Goal: Task Accomplishment & Management: Manage account settings

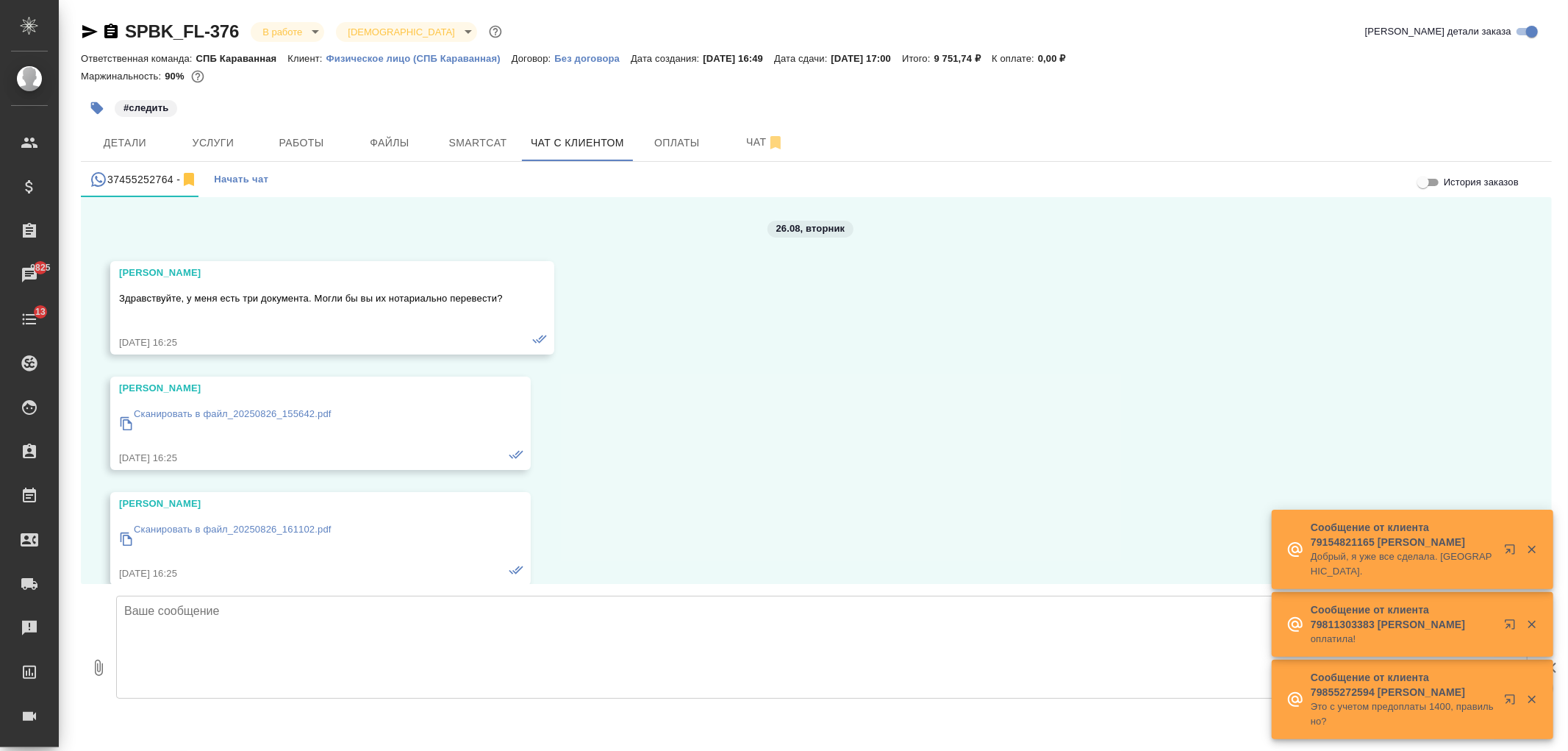
scroll to position [1963, 0]
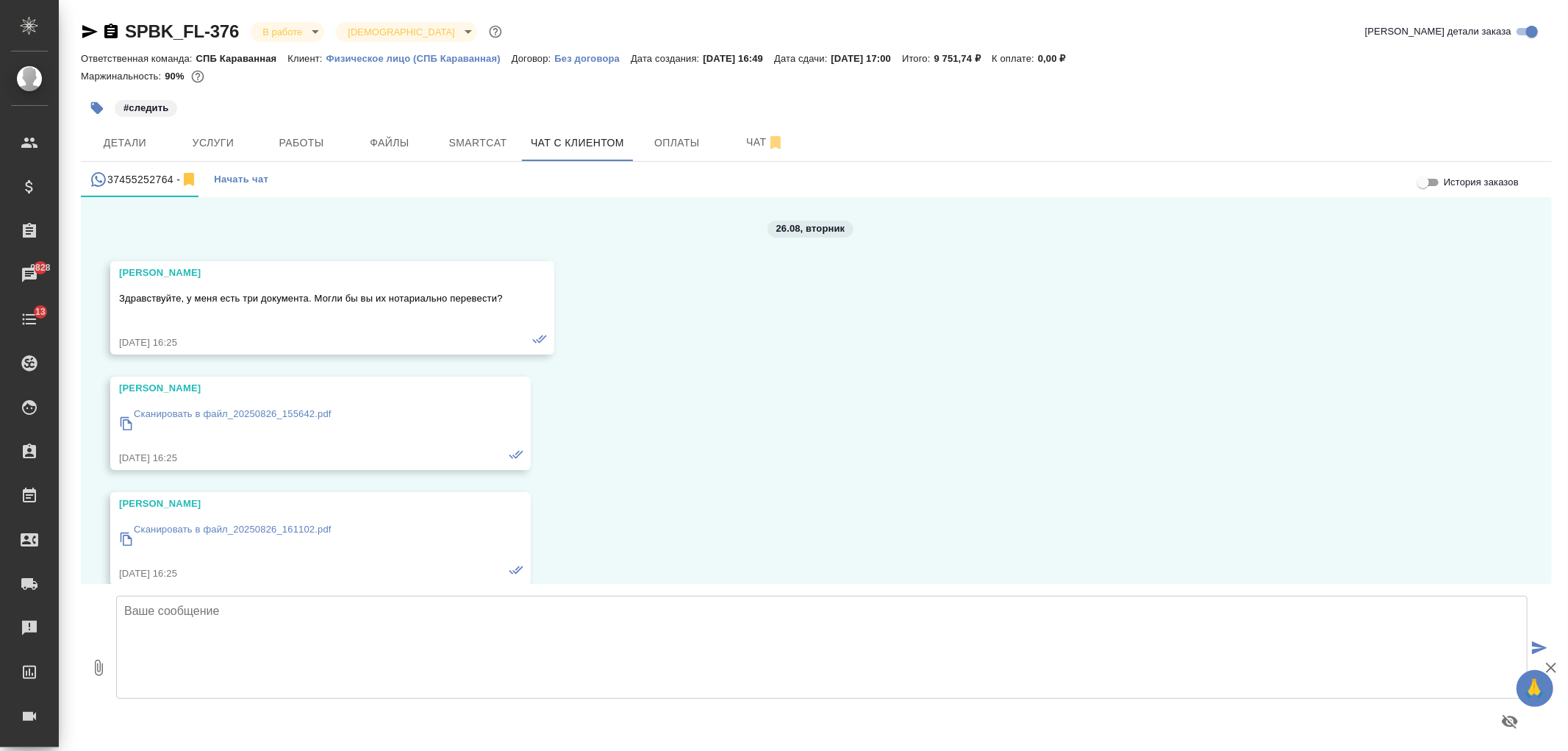
scroll to position [1963, 0]
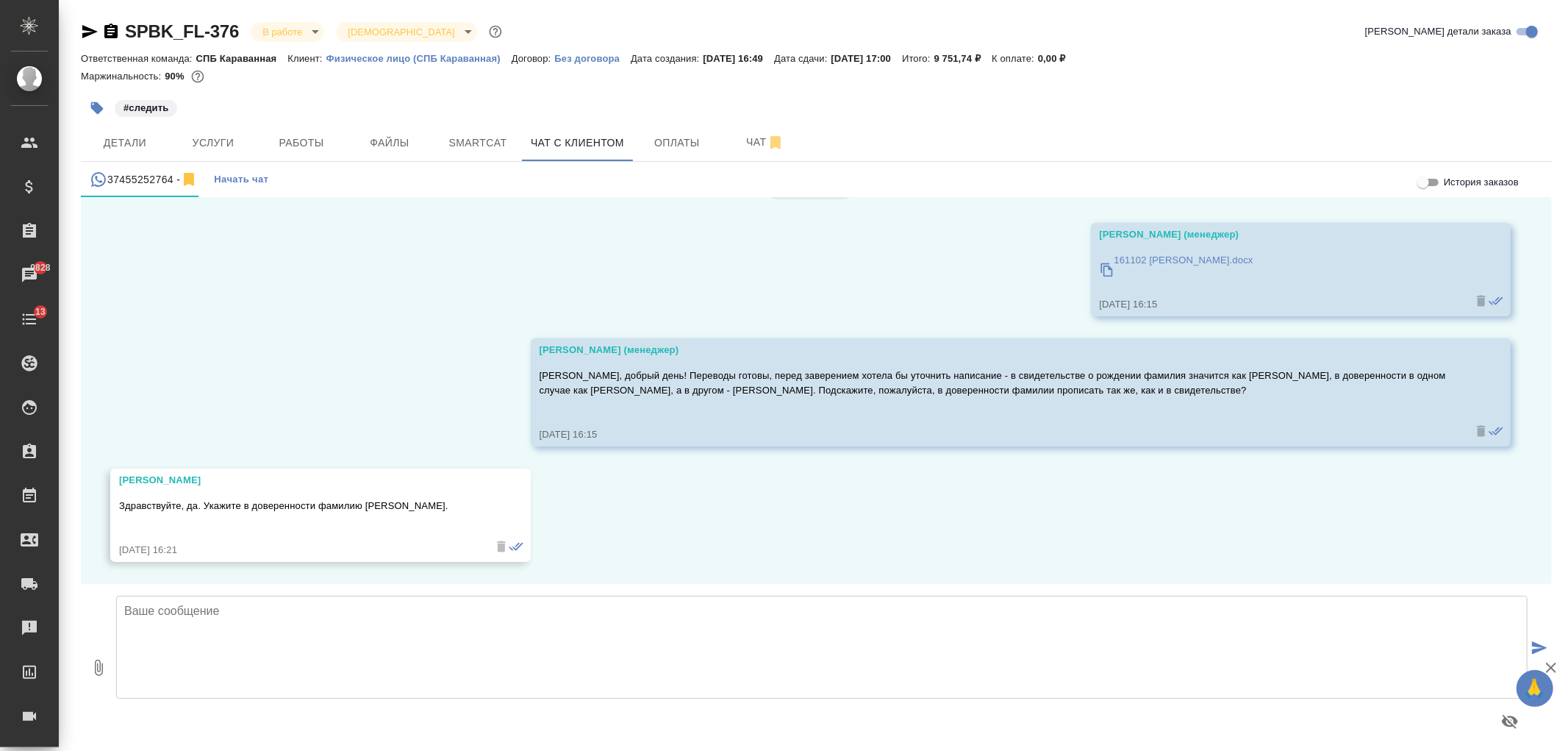
click at [92, 669] on icon "button" at bounding box center [99, 668] width 18 height 18
type input "C:\fakepath\doc01470620250828172531.pdf"
click at [352, 626] on textarea at bounding box center [822, 646] width 1411 height 103
type textarea "Артур, всё готово, направляю сканы"
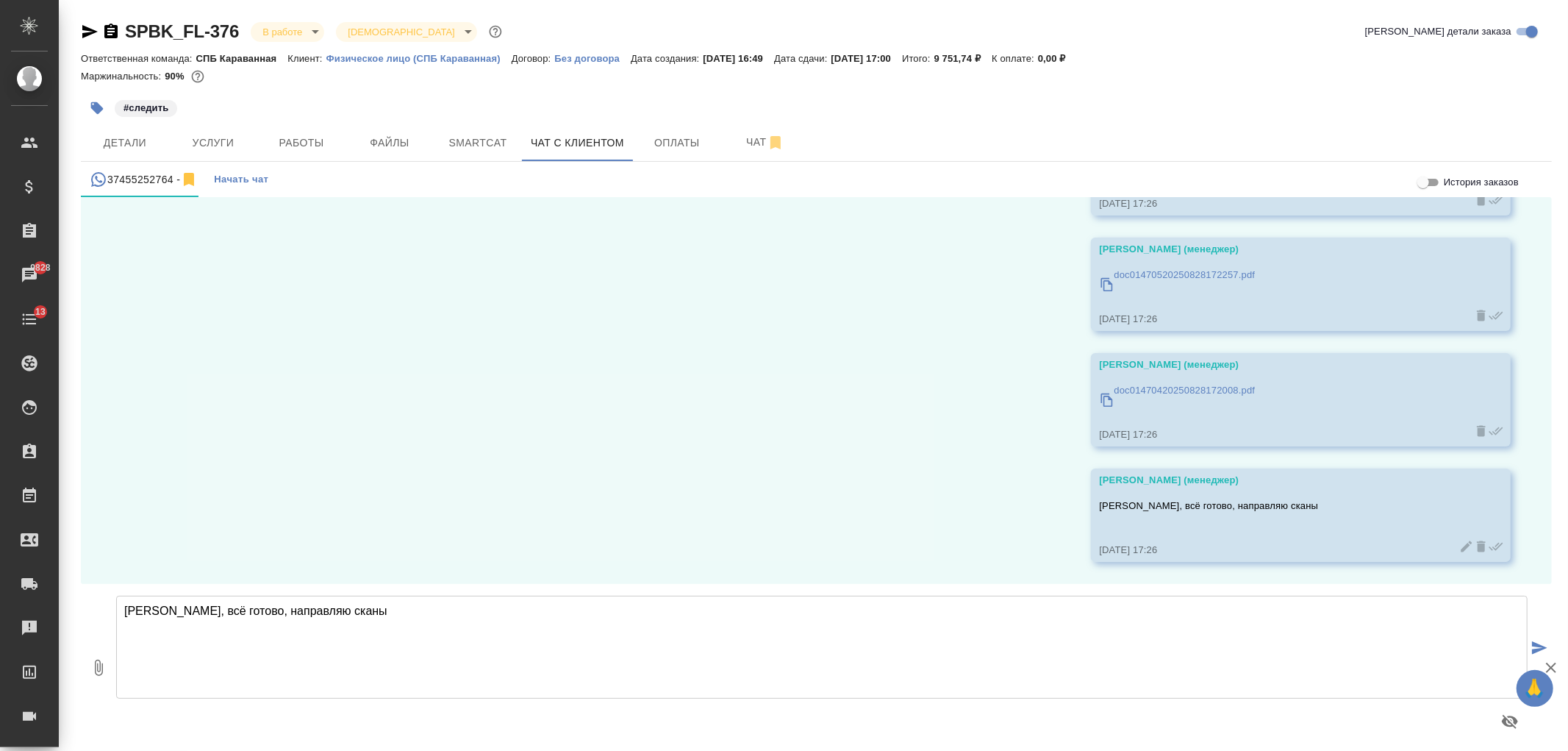
scroll to position [2424, 0]
click at [136, 140] on span "Детали" at bounding box center [125, 142] width 70 height 19
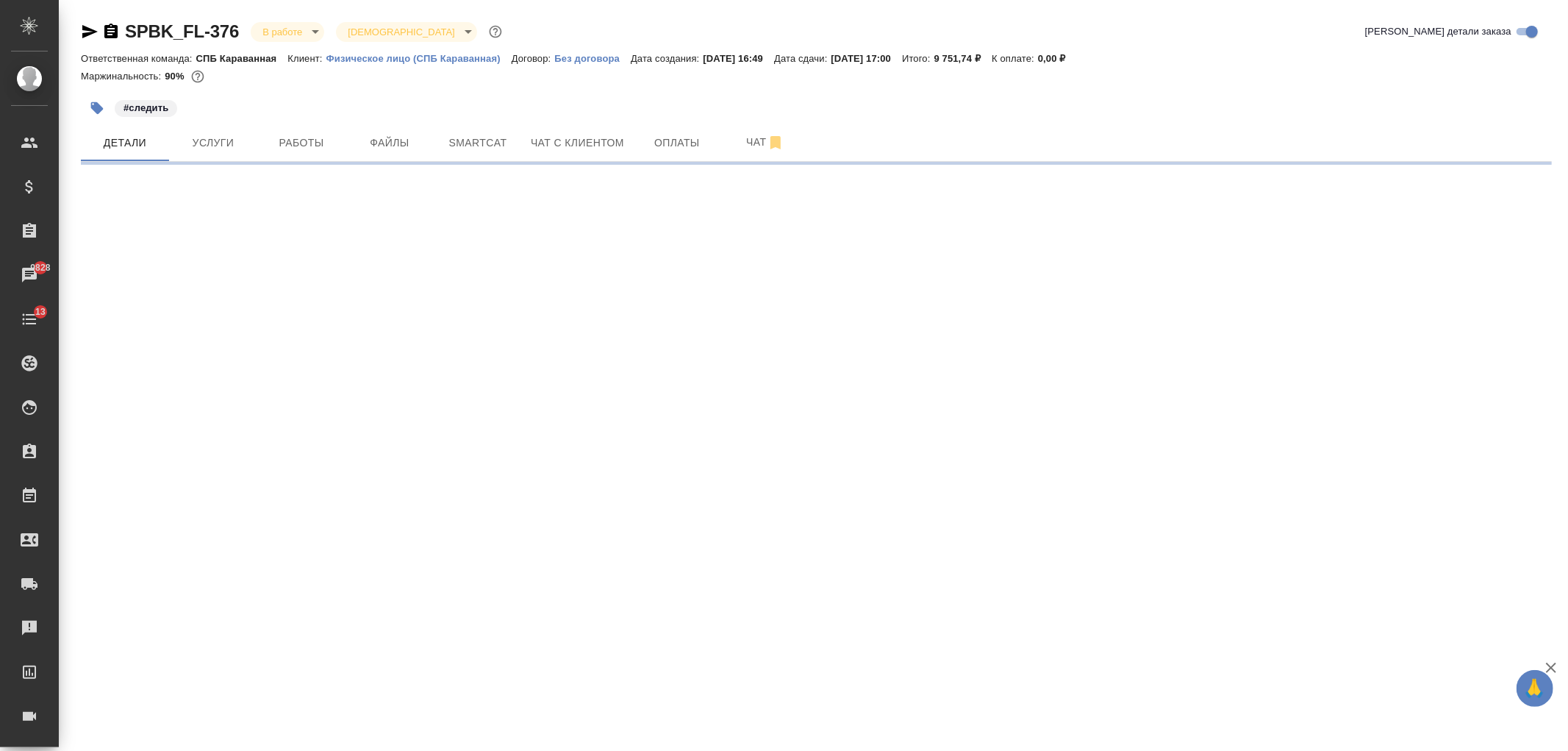
select select "RU"
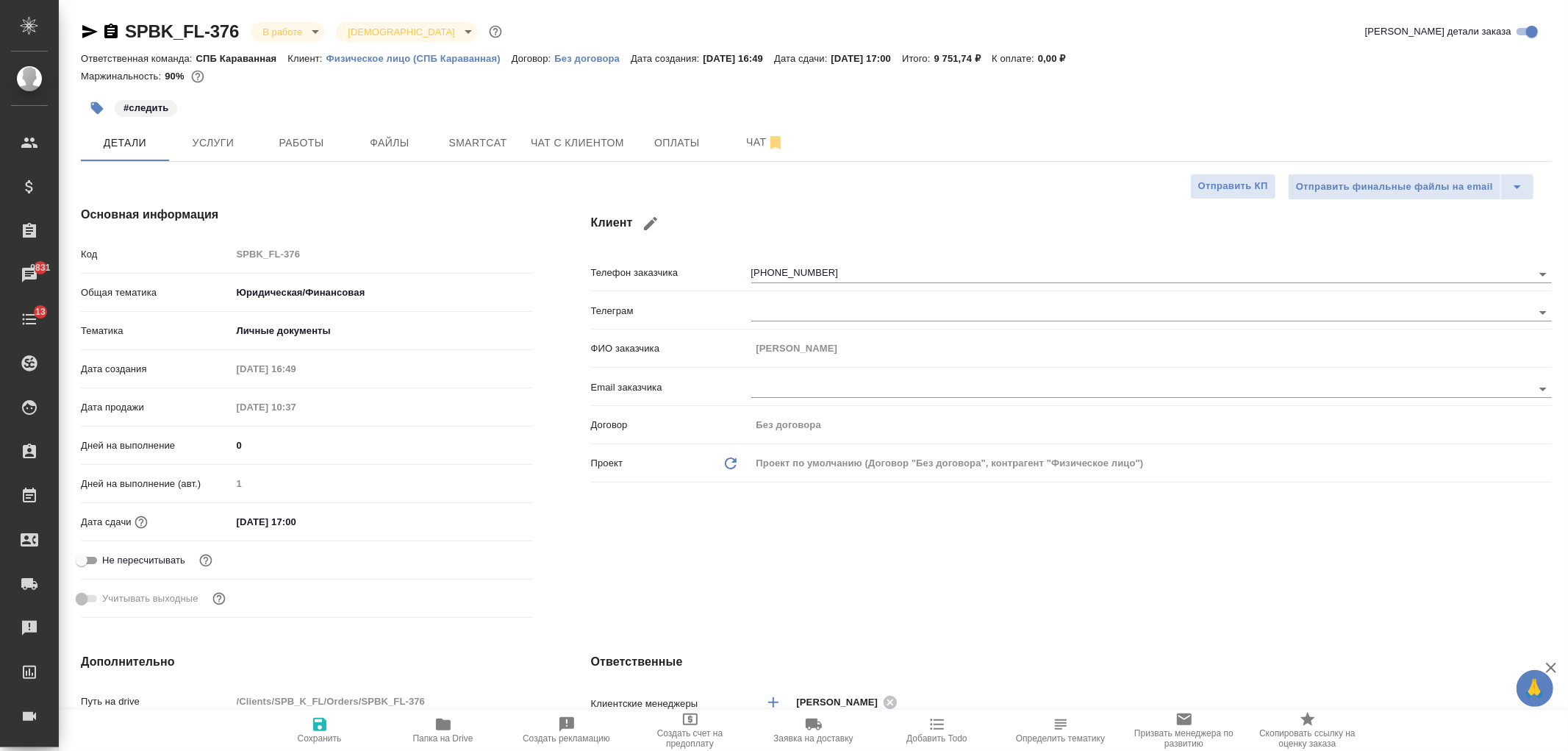
type textarea "x"
click at [563, 143] on span "Чат с клиентом" at bounding box center [577, 142] width 94 height 19
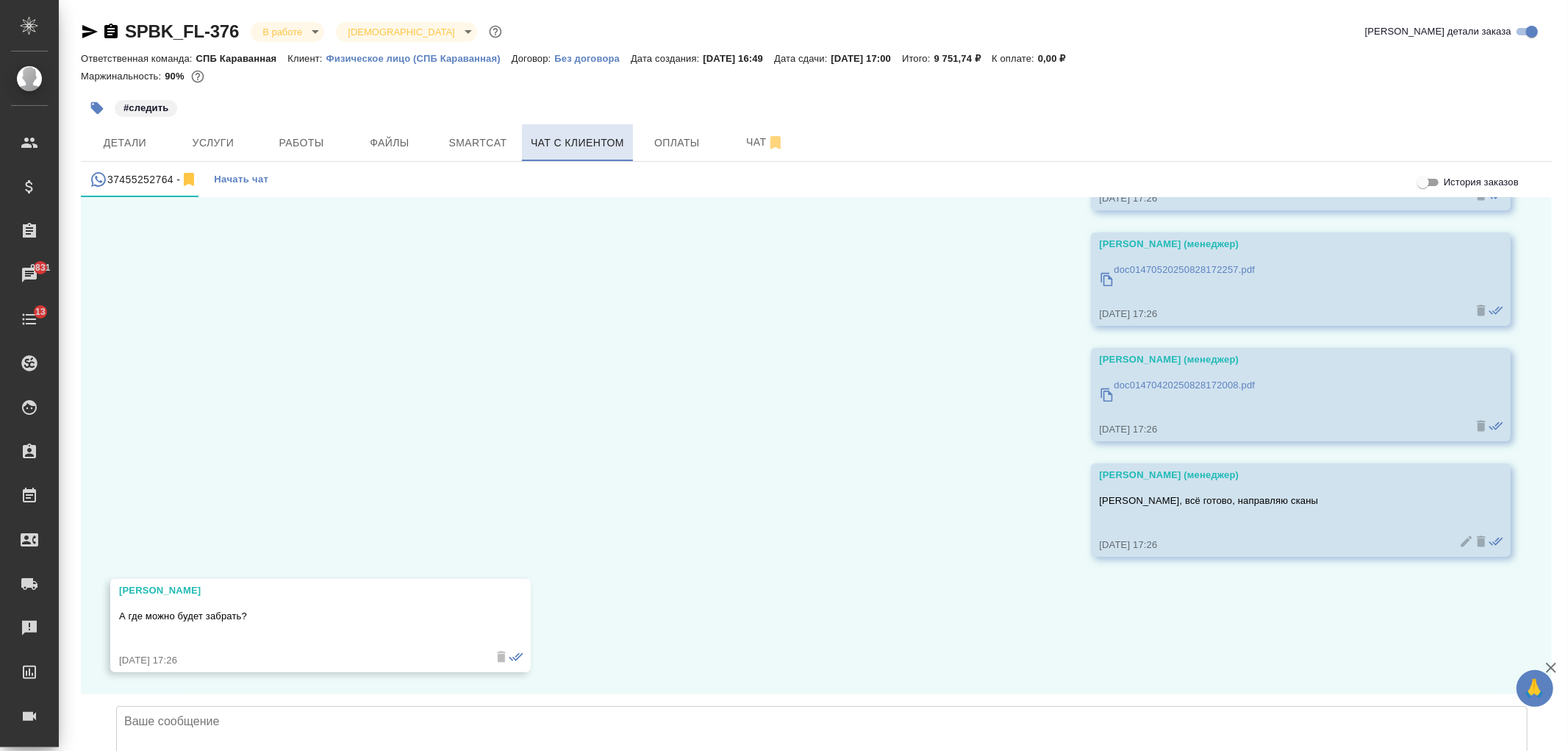
scroll to position [2539, 0]
click at [338, 706] on textarea at bounding box center [822, 757] width 1411 height 103
click at [122, 706] on textarea "ул. Караванная, д. 11/64." at bounding box center [822, 757] width 1411 height 103
click at [450, 706] on textarea "Офис находится по адресу ул. Караванная, д. 11/64." at bounding box center [822, 757] width 1411 height 103
type textarea "Офис находится по адресу ул. Караванная, д. 11/64"
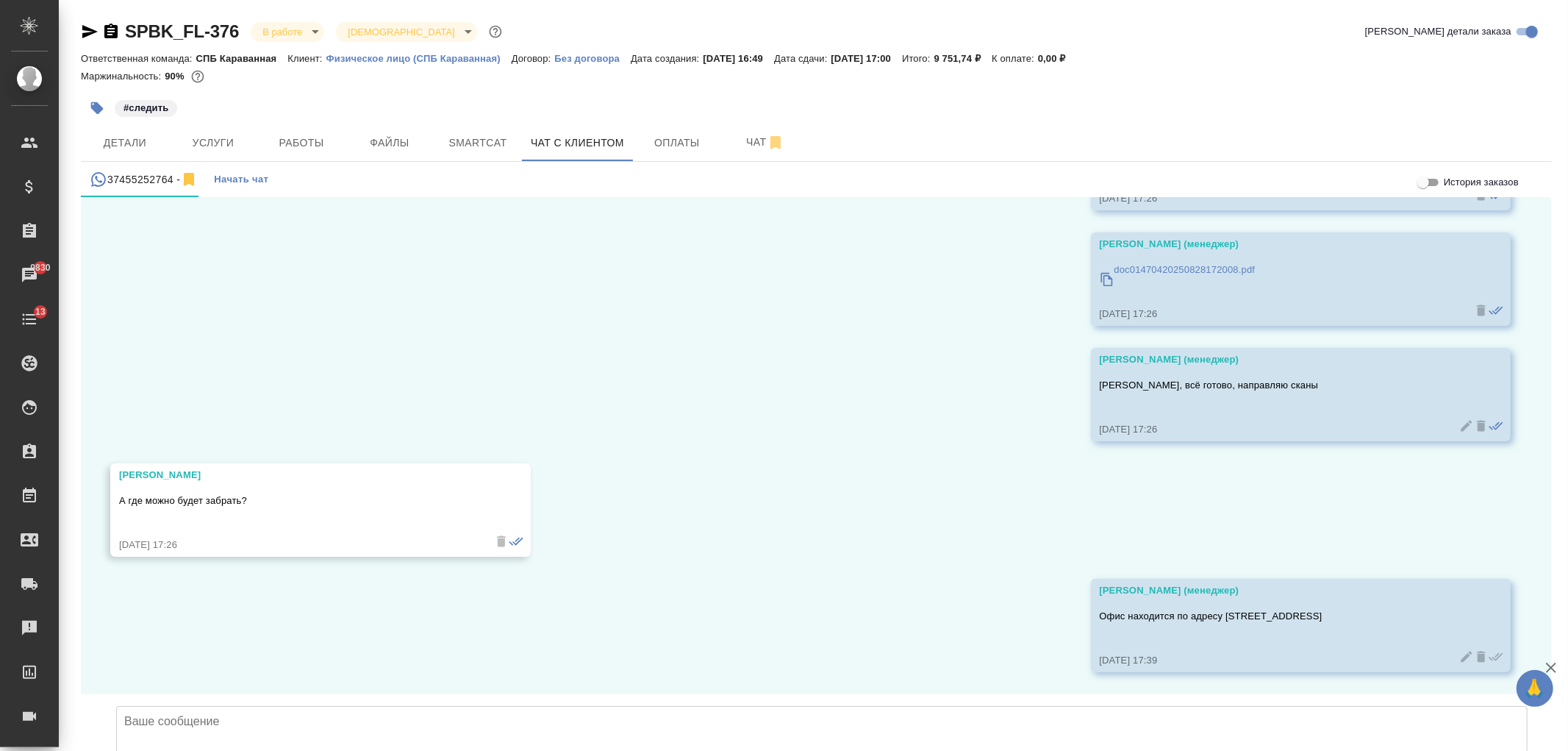
scroll to position [2656, 0]
click at [141, 140] on span "Детали" at bounding box center [125, 142] width 70 height 19
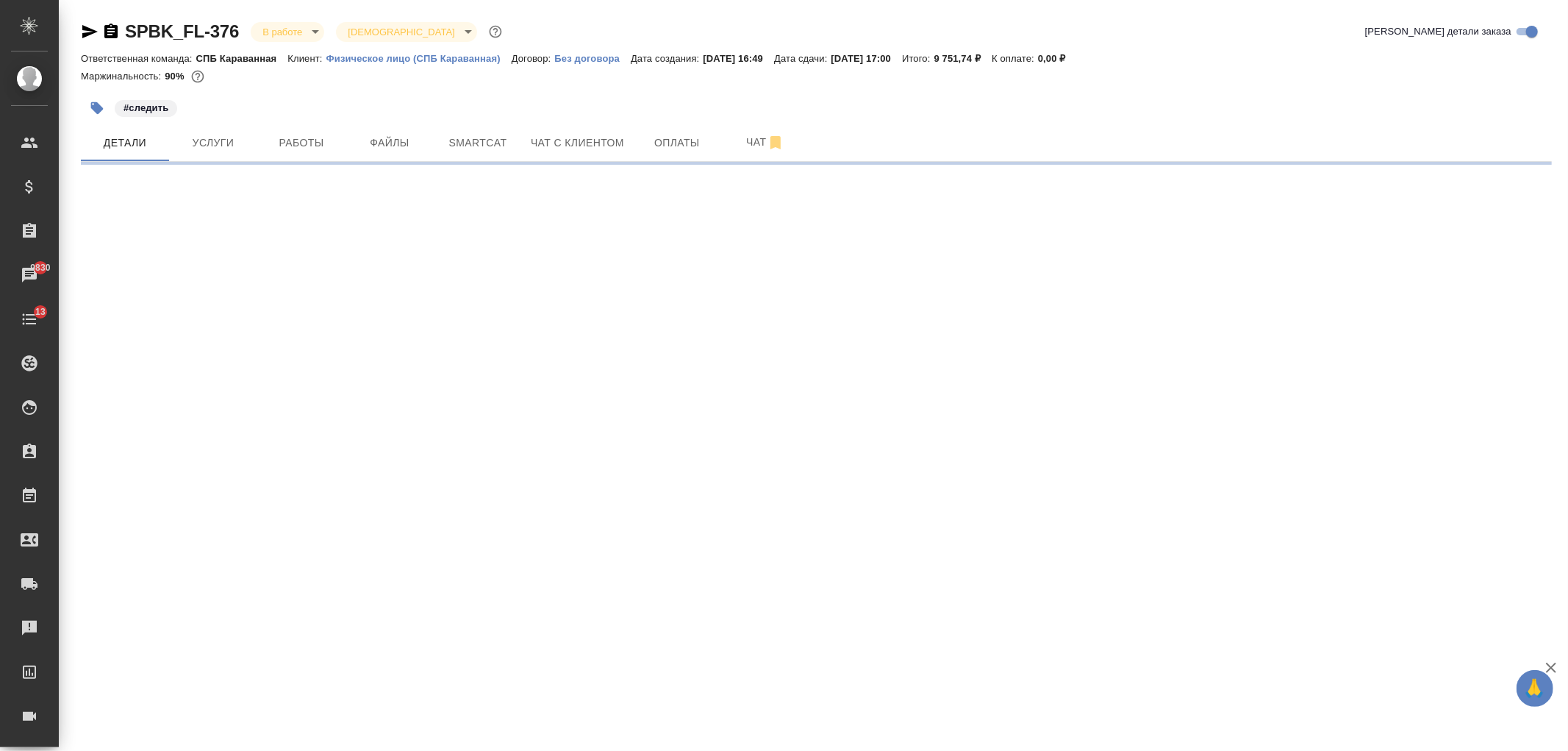
select select "RU"
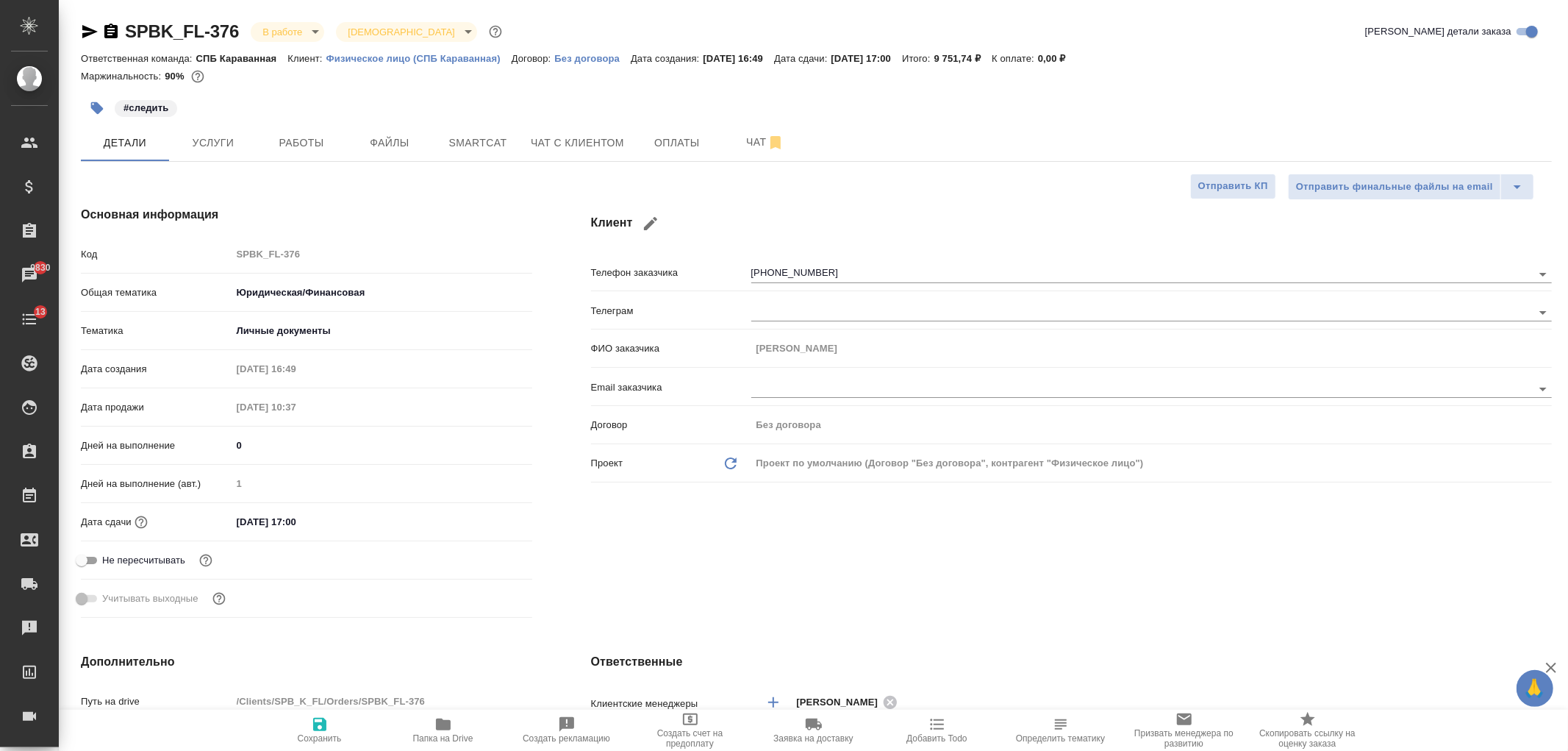
type textarea "x"
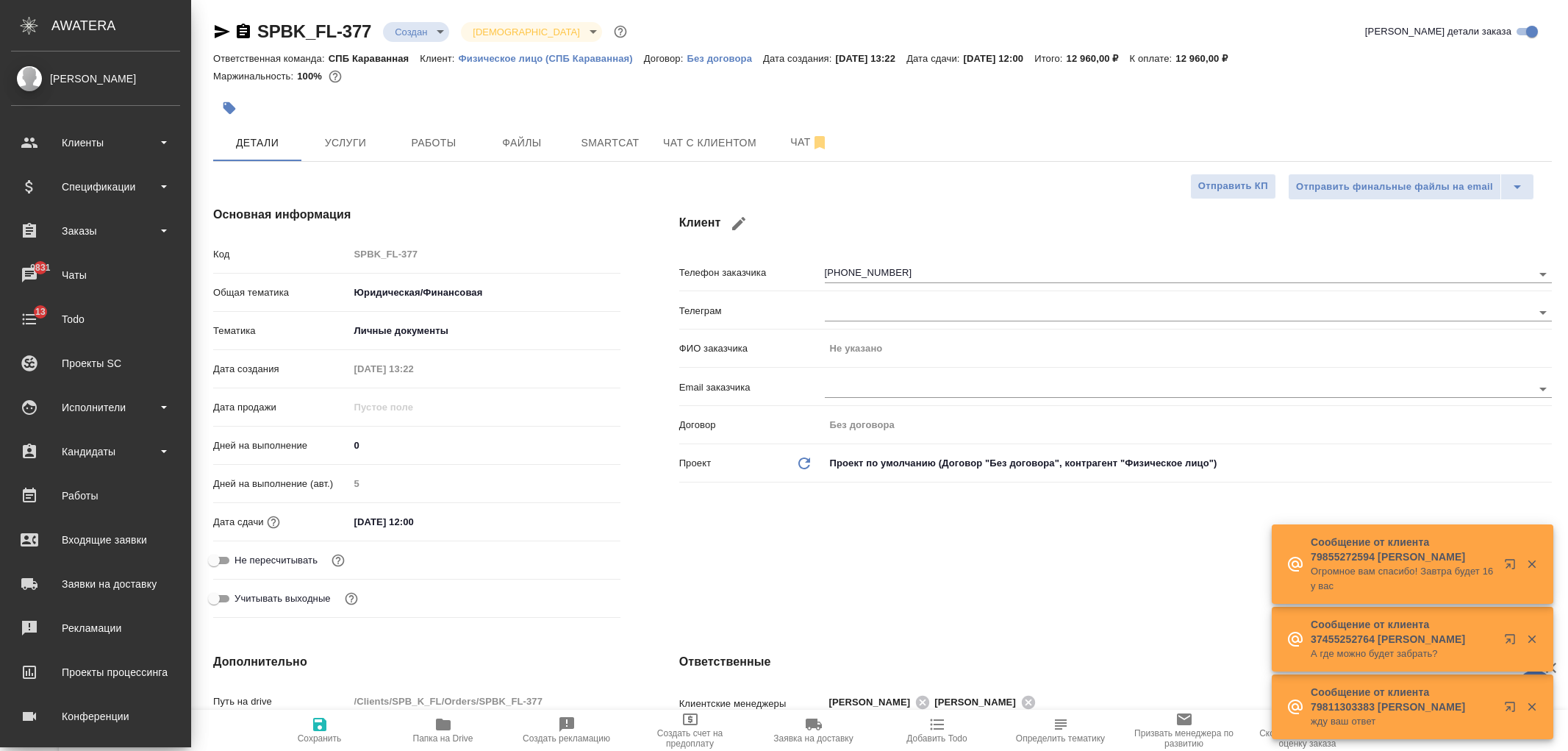
select select "RU"
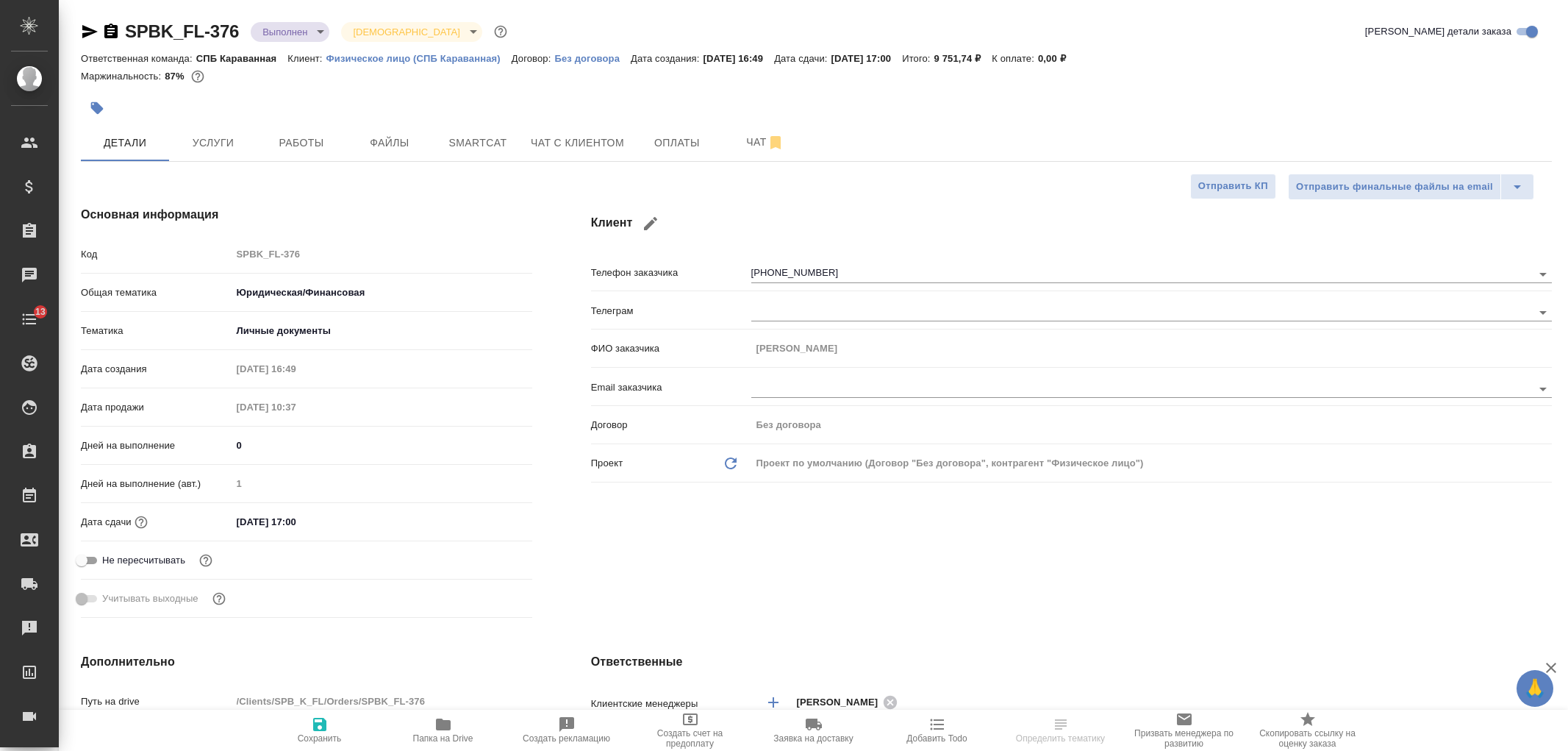
select select "RU"
click at [309, 148] on span "Работы" at bounding box center [301, 142] width 70 height 19
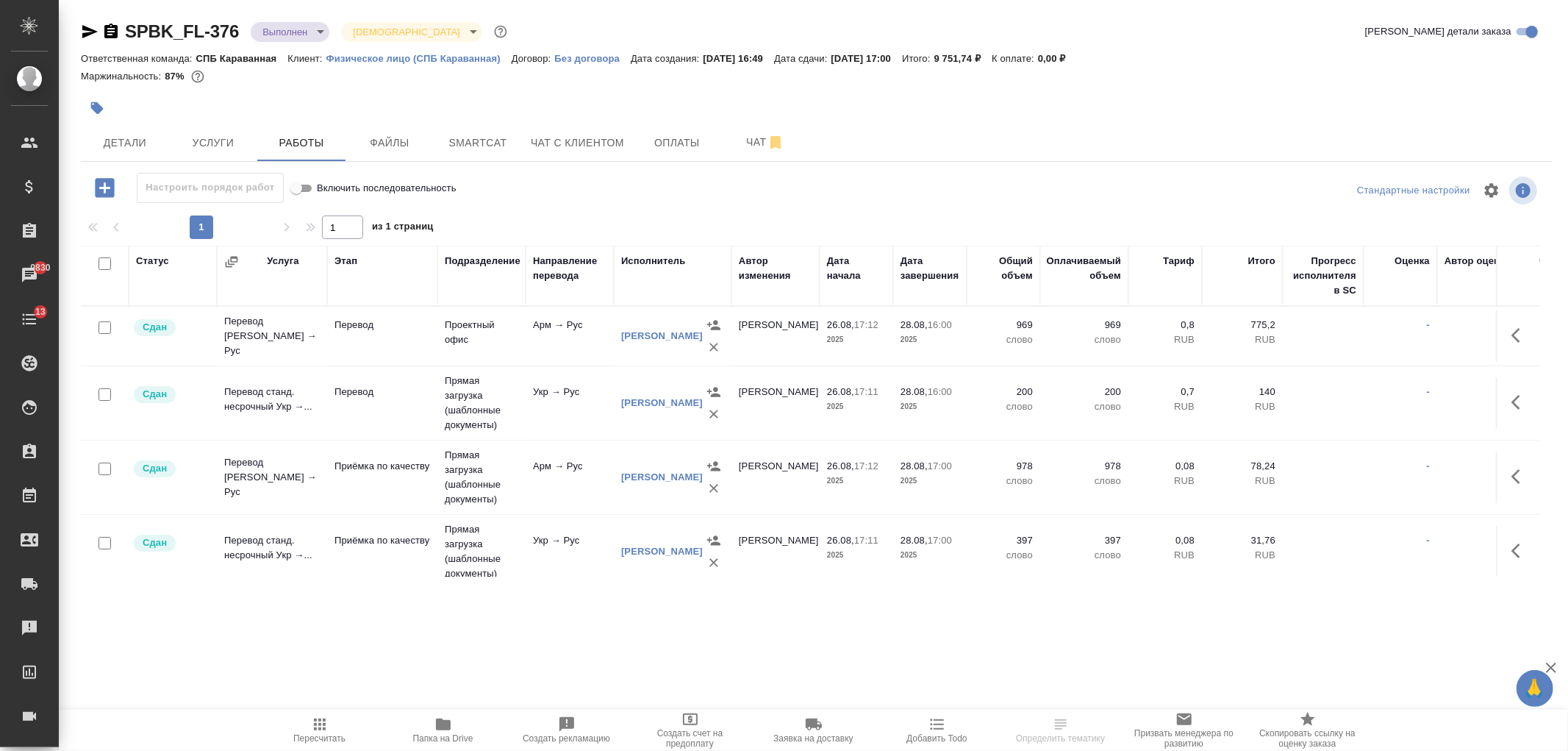
scroll to position [85, 0]
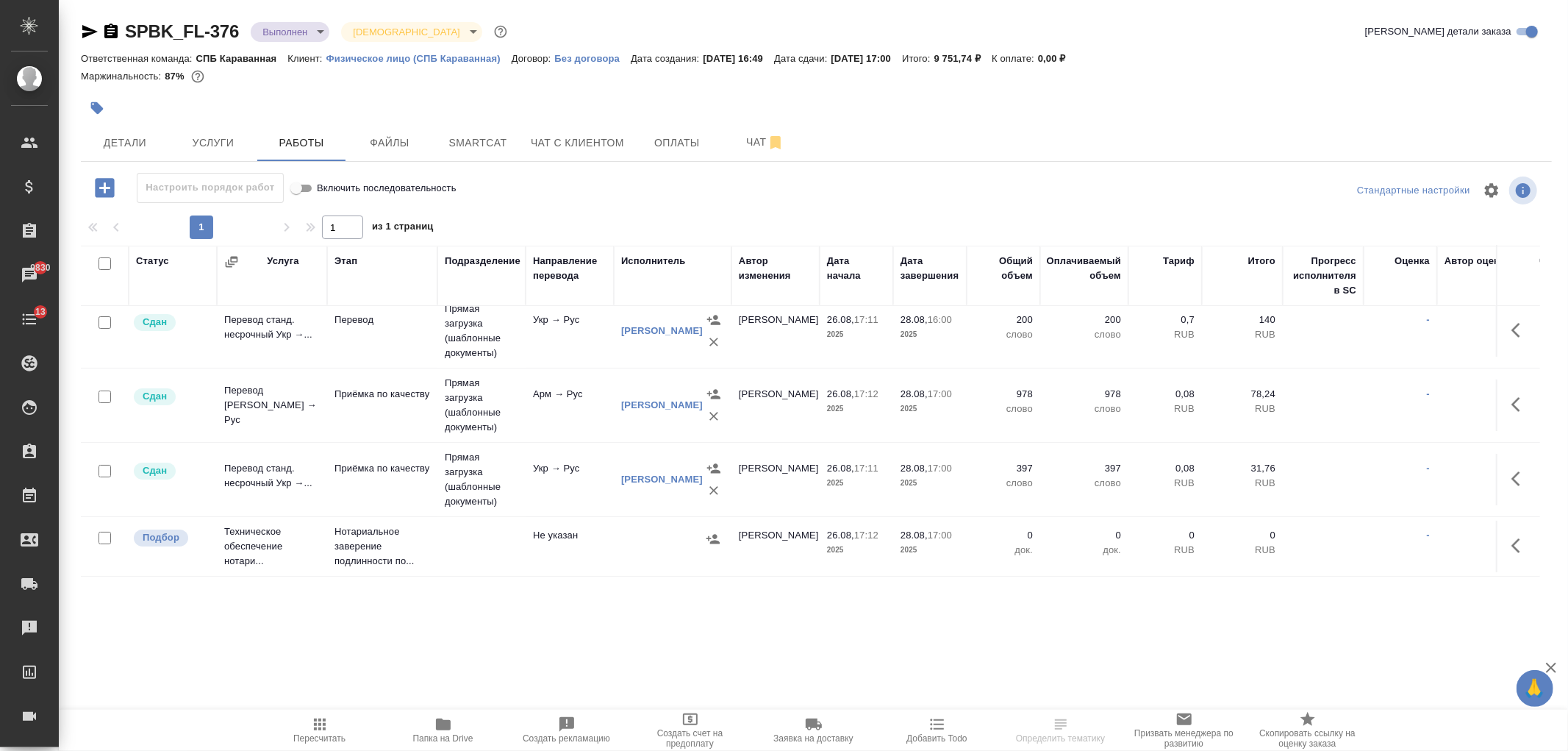
click at [1512, 538] on icon "button" at bounding box center [1516, 545] width 9 height 15
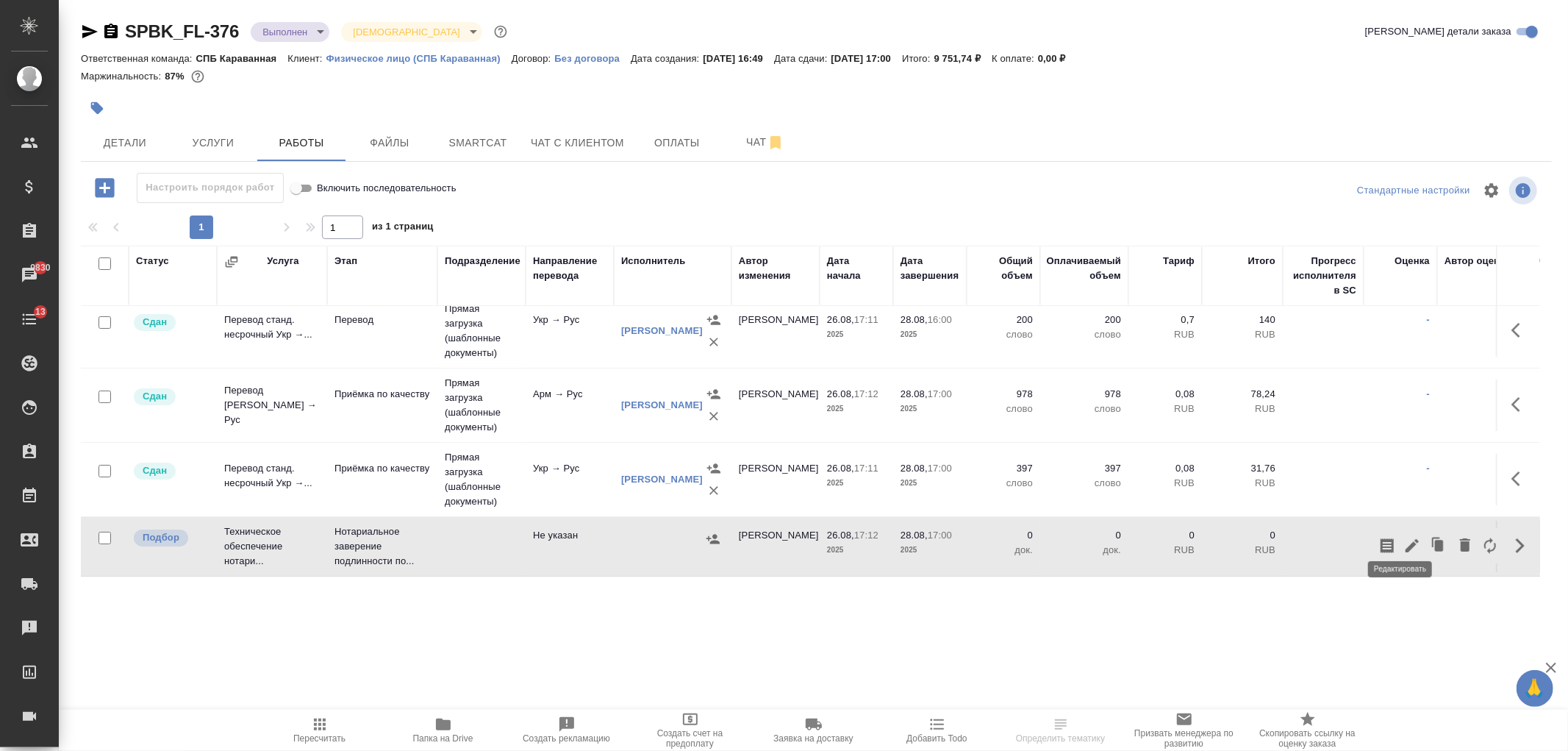
click at [1405, 539] on icon "button" at bounding box center [1412, 545] width 13 height 13
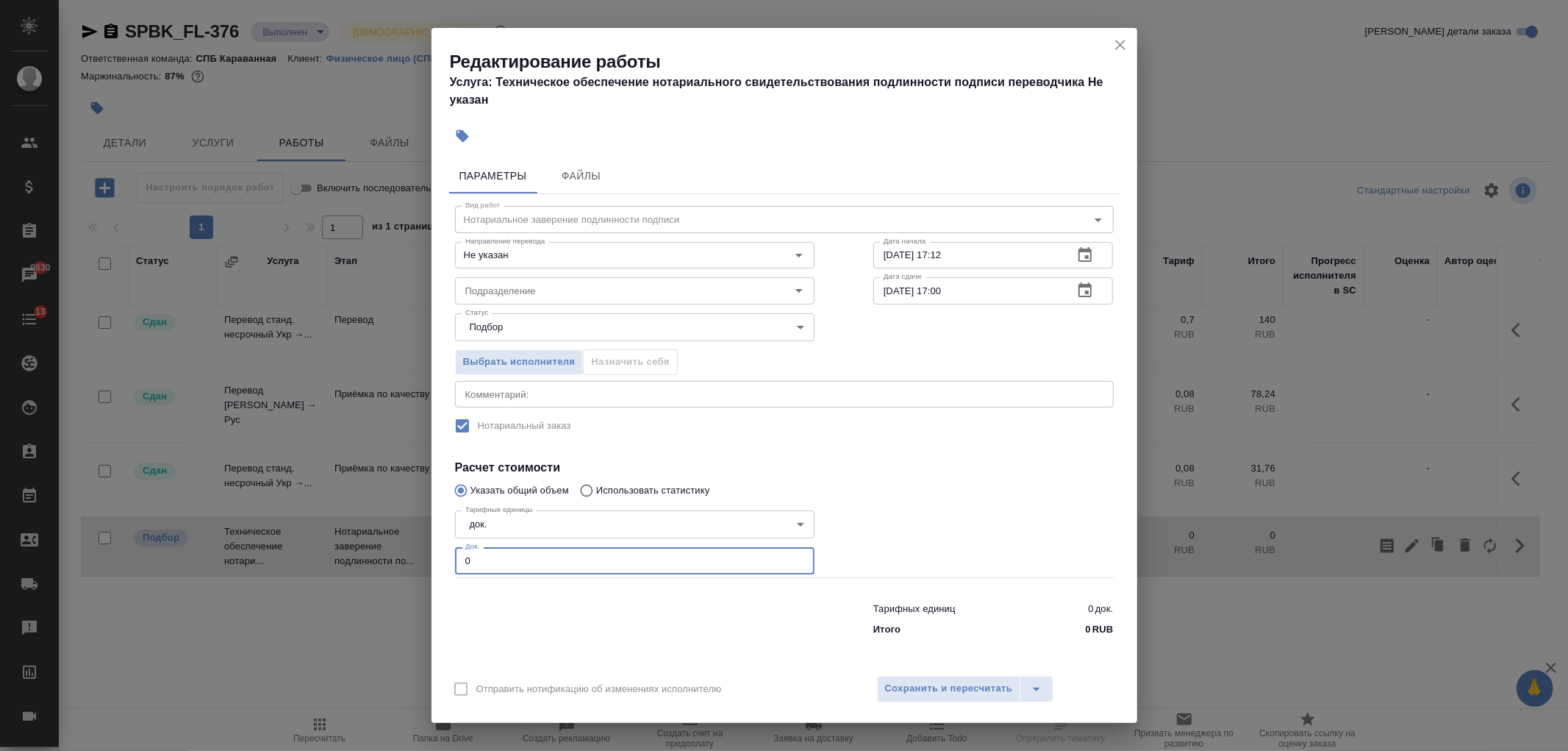
click at [584, 567] on input "0" at bounding box center [634, 560] width 359 height 27
type input "3"
click at [943, 687] on span "Сохранить и пересчитать" at bounding box center [949, 688] width 128 height 17
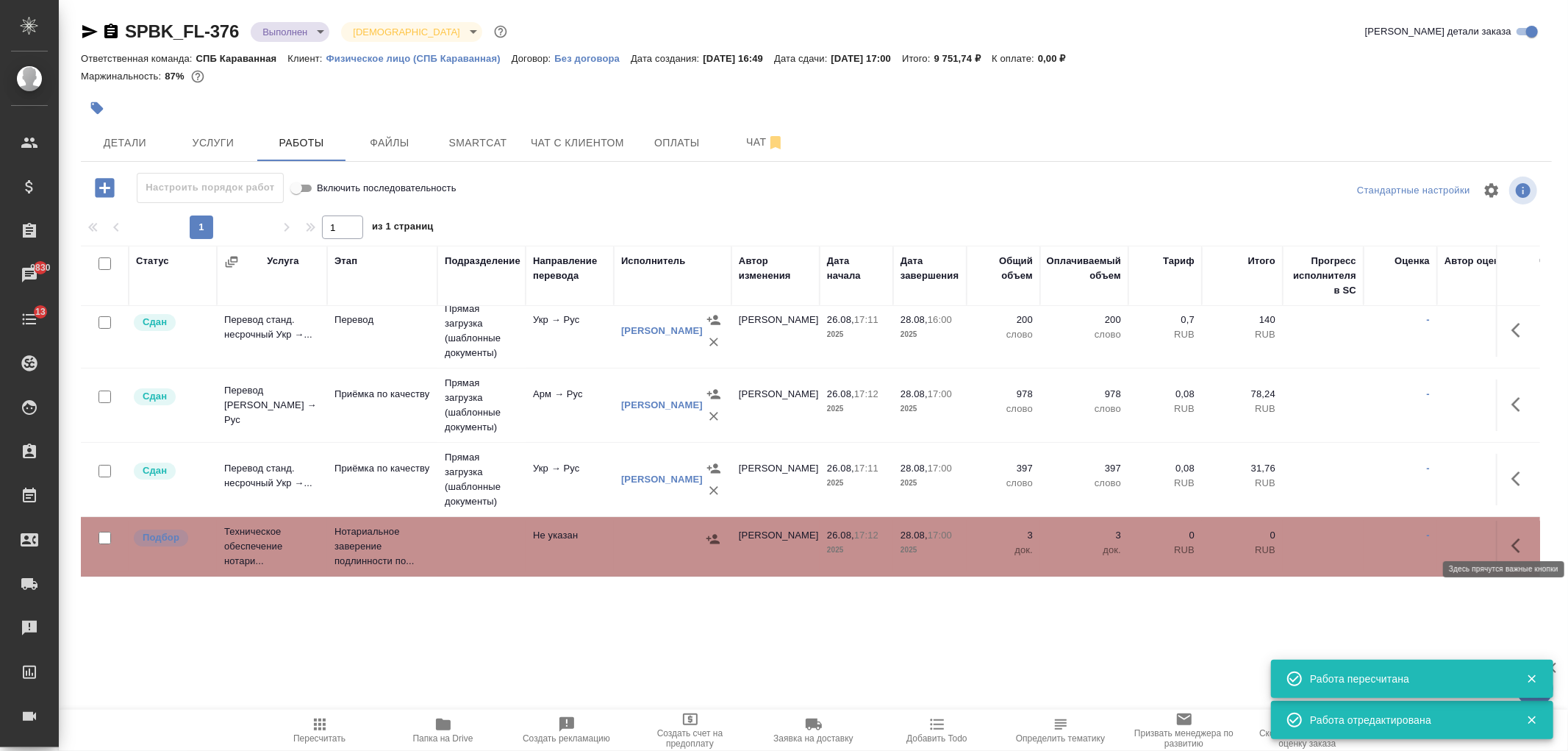
click at [1512, 537] on icon "button" at bounding box center [1521, 545] width 18 height 18
click at [1403, 537] on icon "button" at bounding box center [1412, 545] width 18 height 18
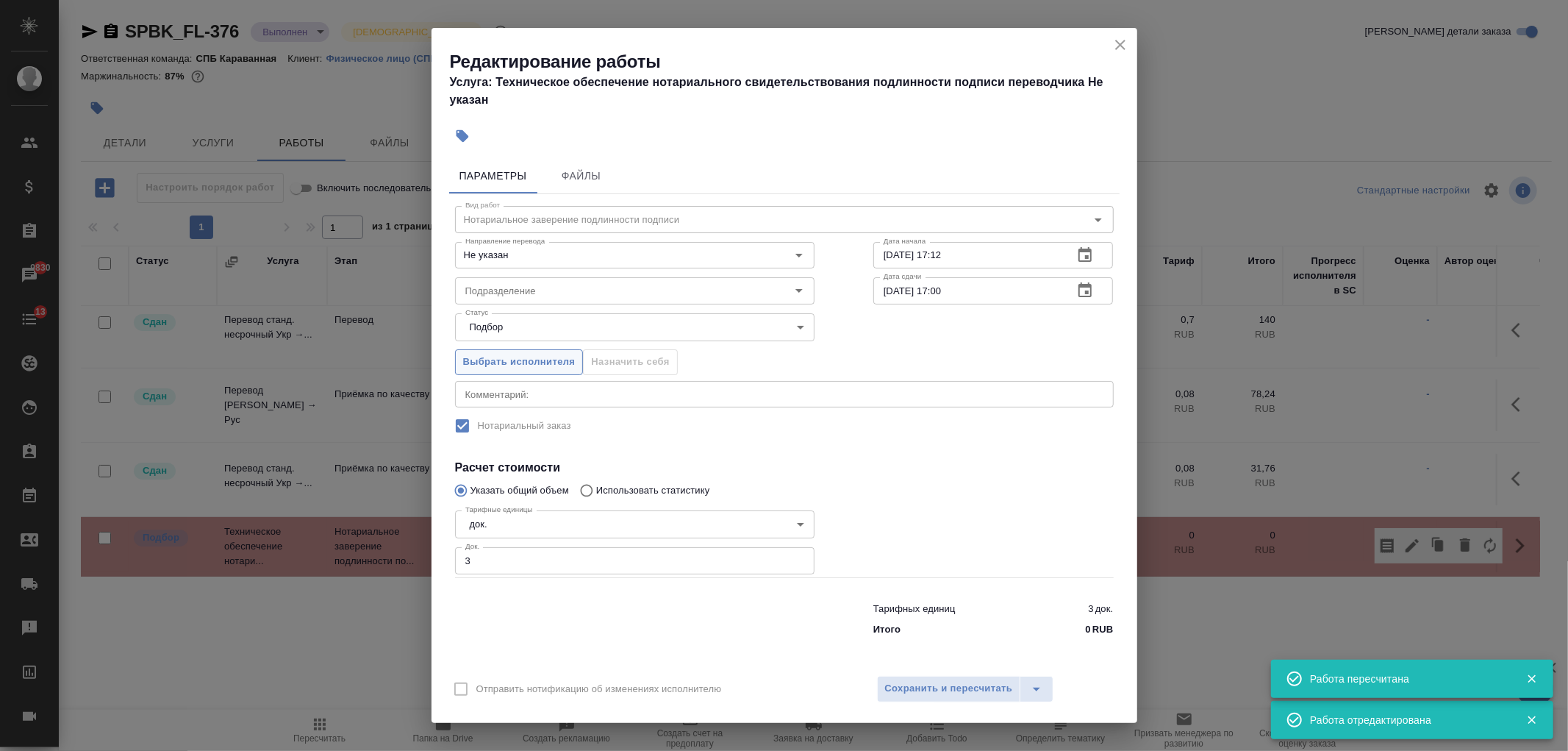
click at [505, 363] on span "Выбрать исполнителя" at bounding box center [519, 362] width 113 height 17
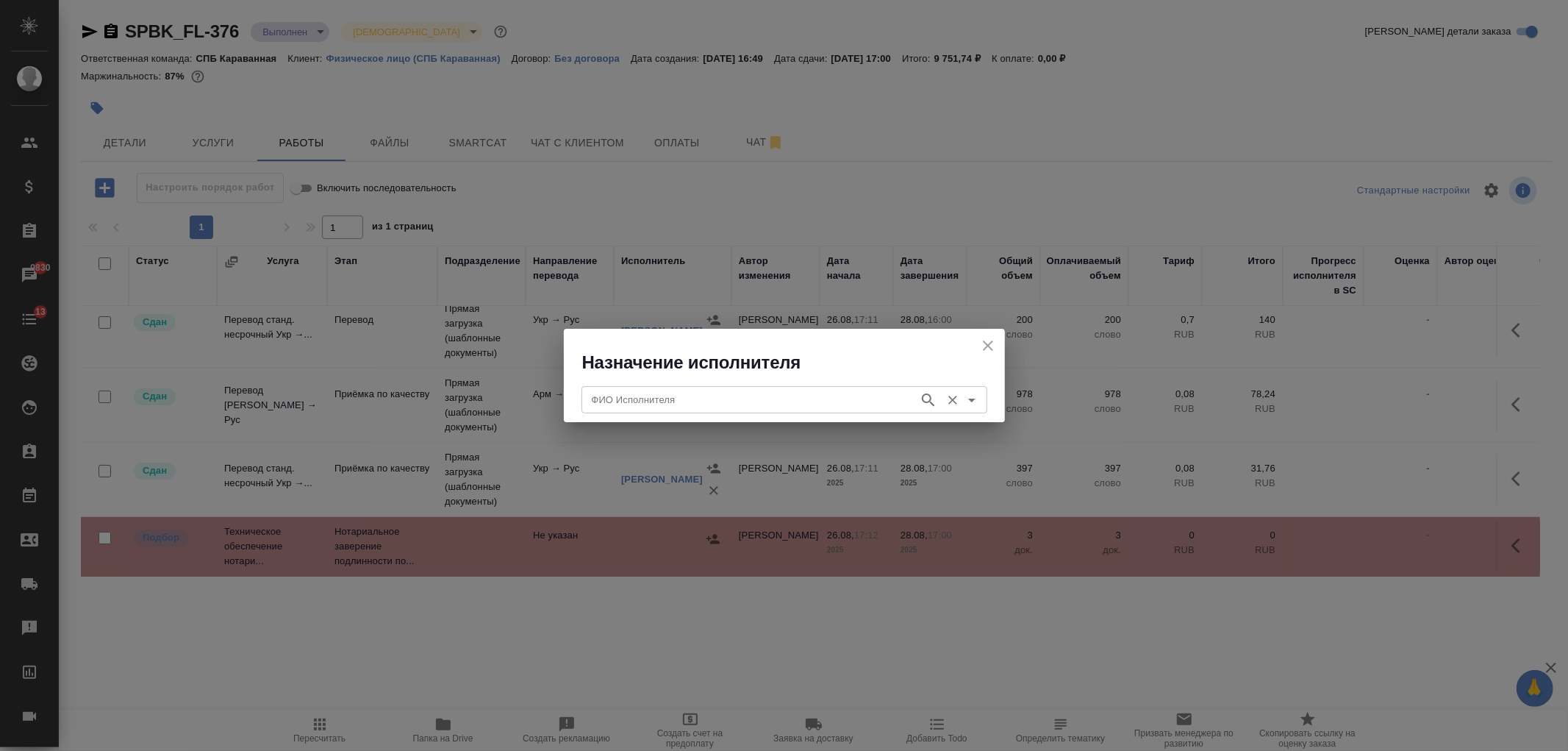
click at [658, 413] on div "ФИО Исполнителя ФИО Исполнителя" at bounding box center [784, 398] width 406 height 36
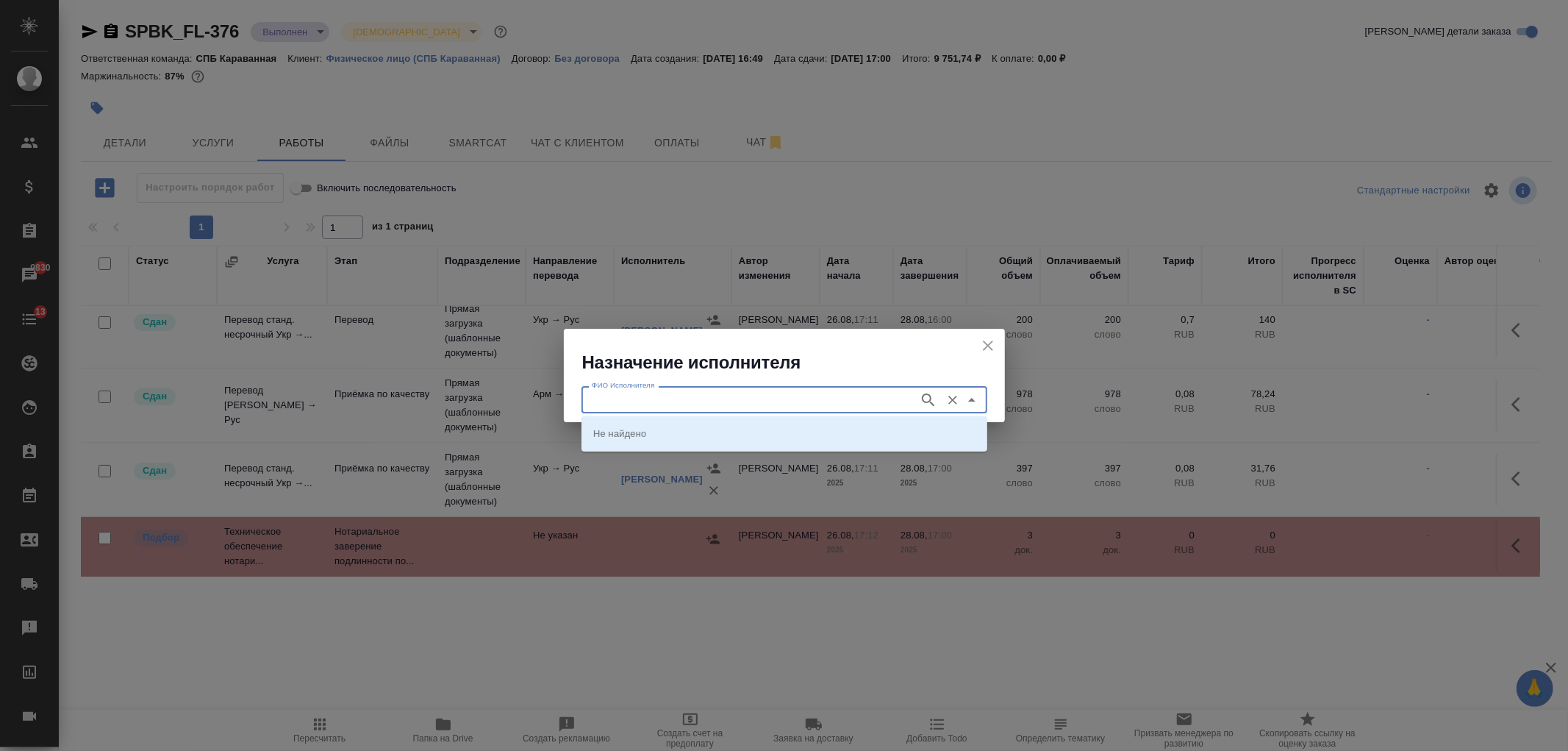
click at [664, 396] on input "ФИО Исполнителя" at bounding box center [749, 399] width 326 height 18
type input "карпун"
click at [674, 435] on p "НОТАРИУС Карпунина Ольга Васильевна" at bounding box center [634, 433] width 80 height 15
type input "НОТАРИУС Карпунина Ольга Васильевна"
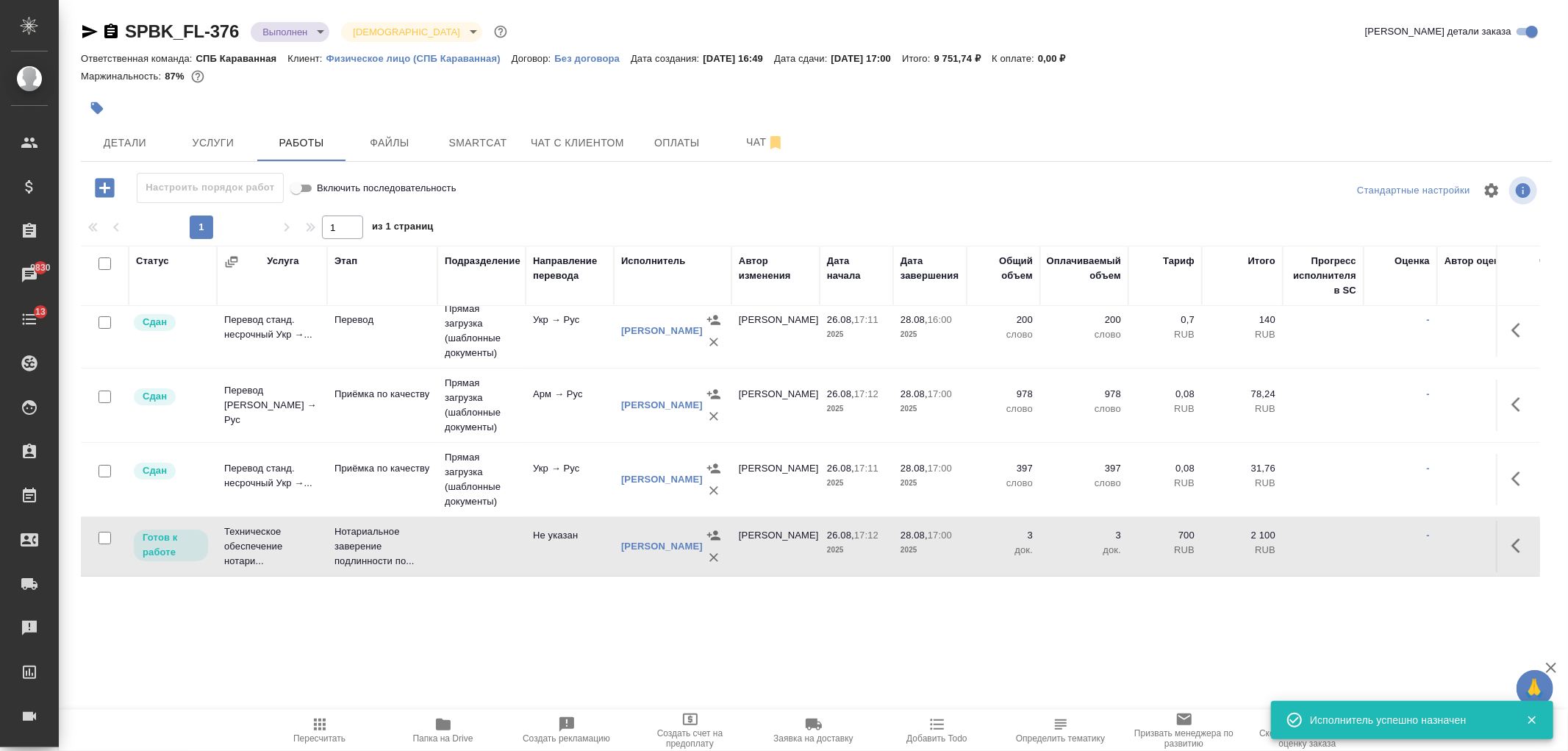
scroll to position [99, 0]
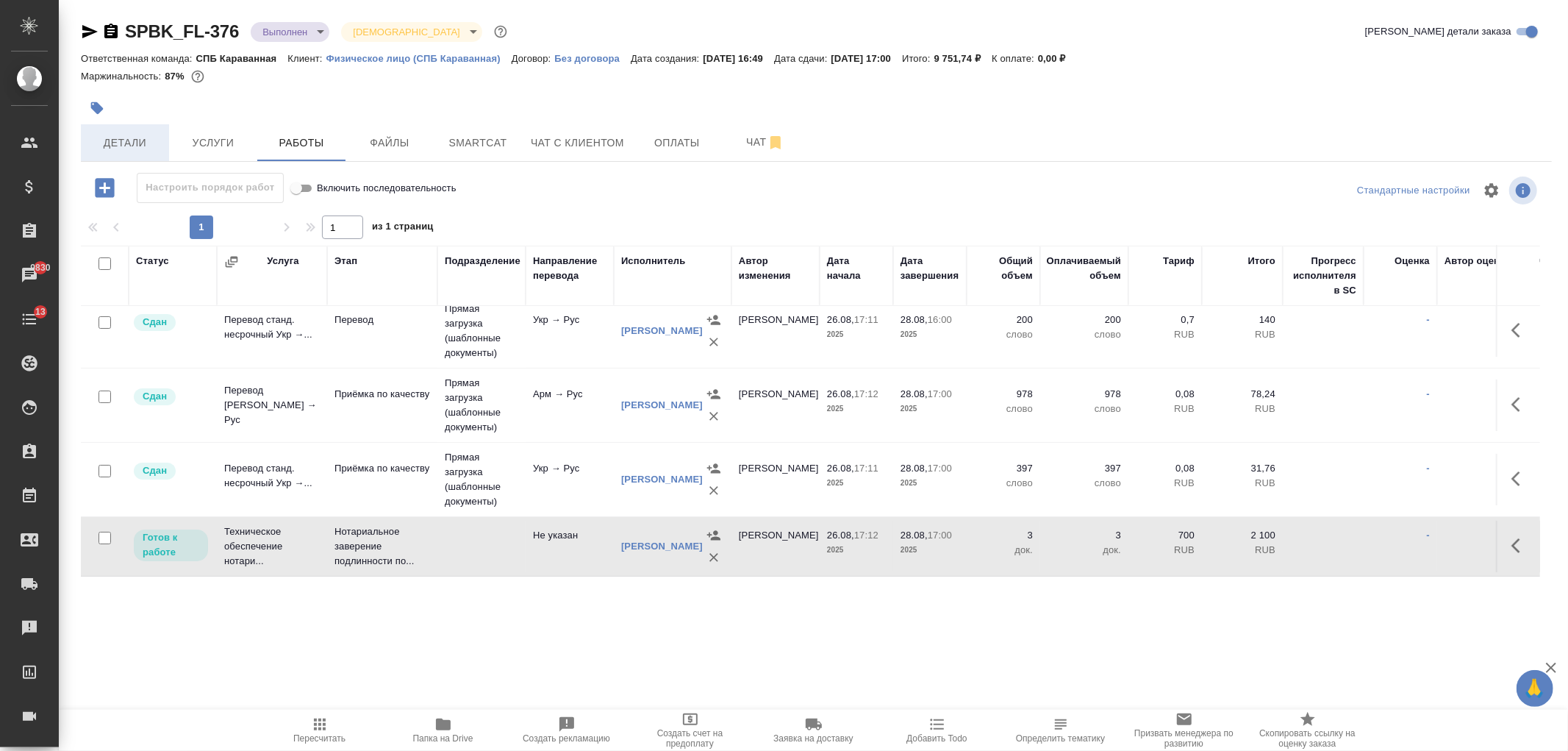
click at [151, 131] on button "Детали" at bounding box center [125, 142] width 88 height 37
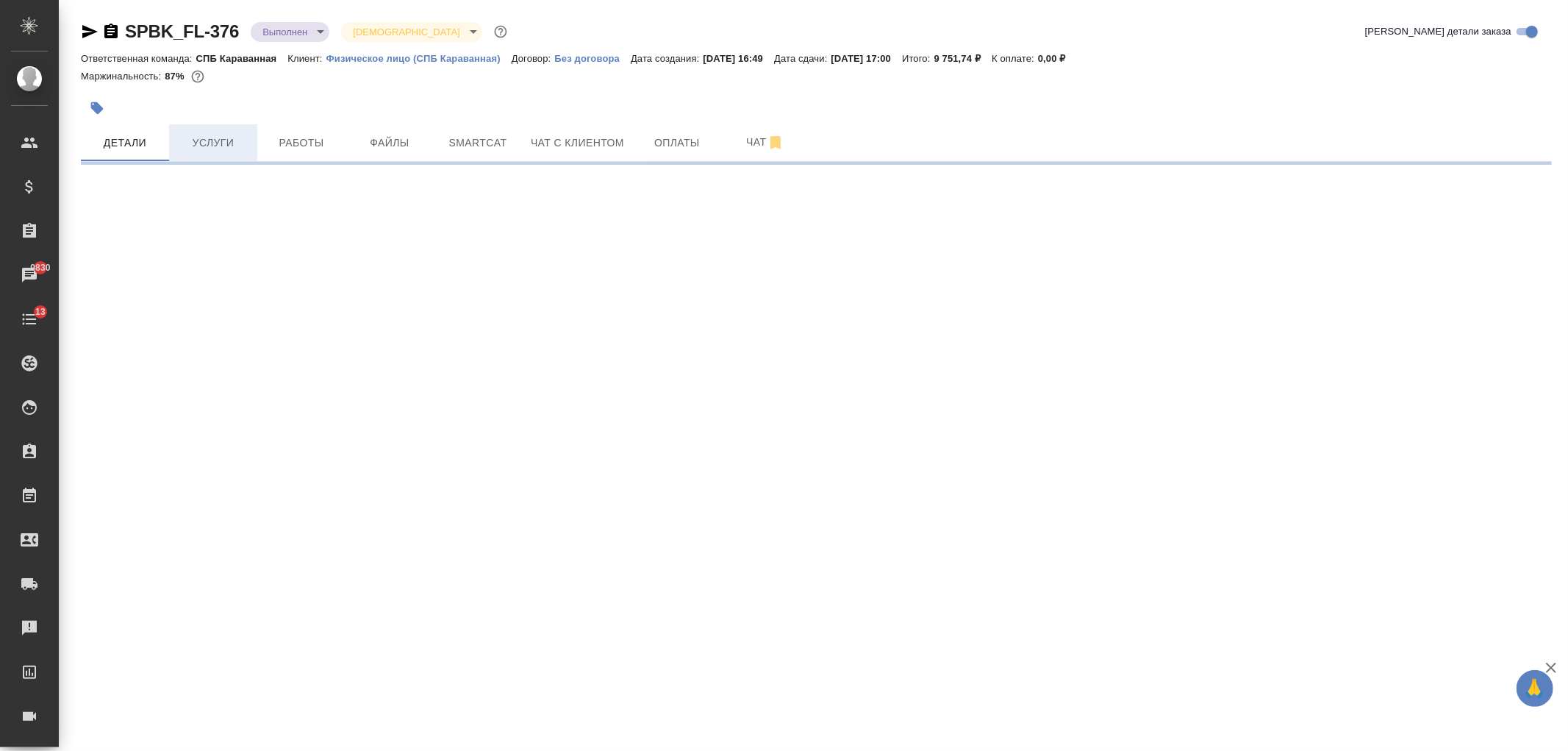
select select "RU"
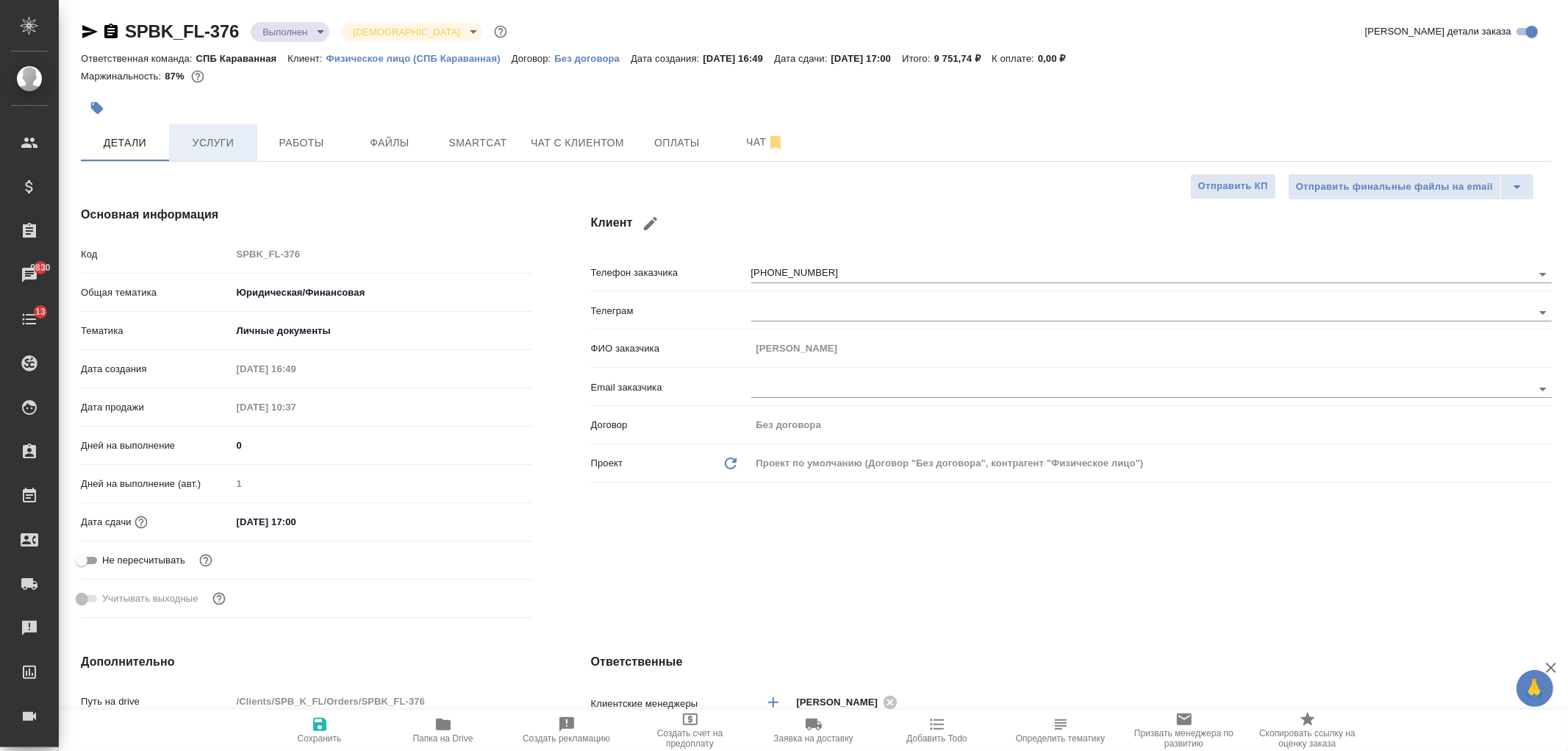
type textarea "x"
click at [230, 137] on span "Услуги" at bounding box center [213, 142] width 70 height 19
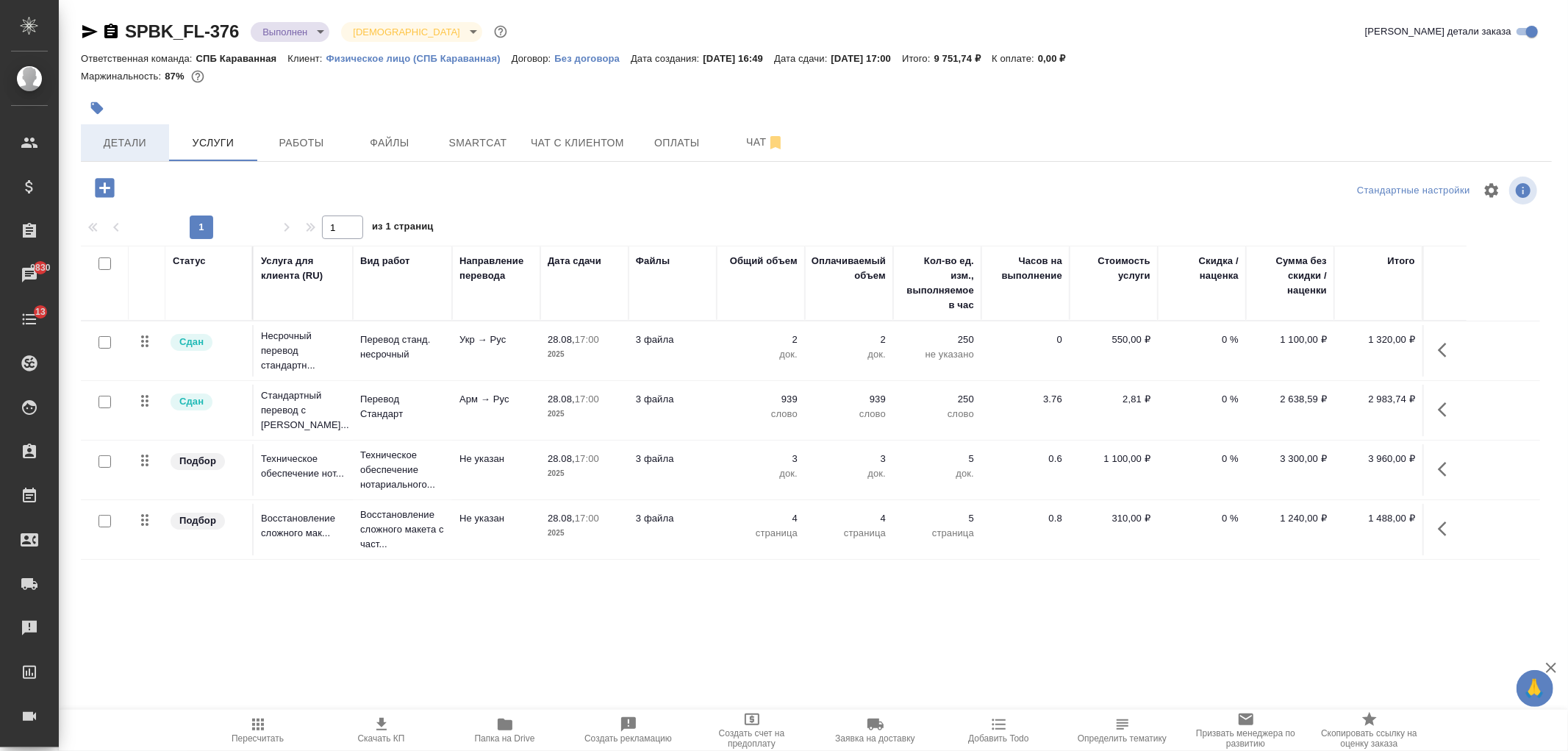
click at [154, 142] on span "Детали" at bounding box center [125, 142] width 70 height 19
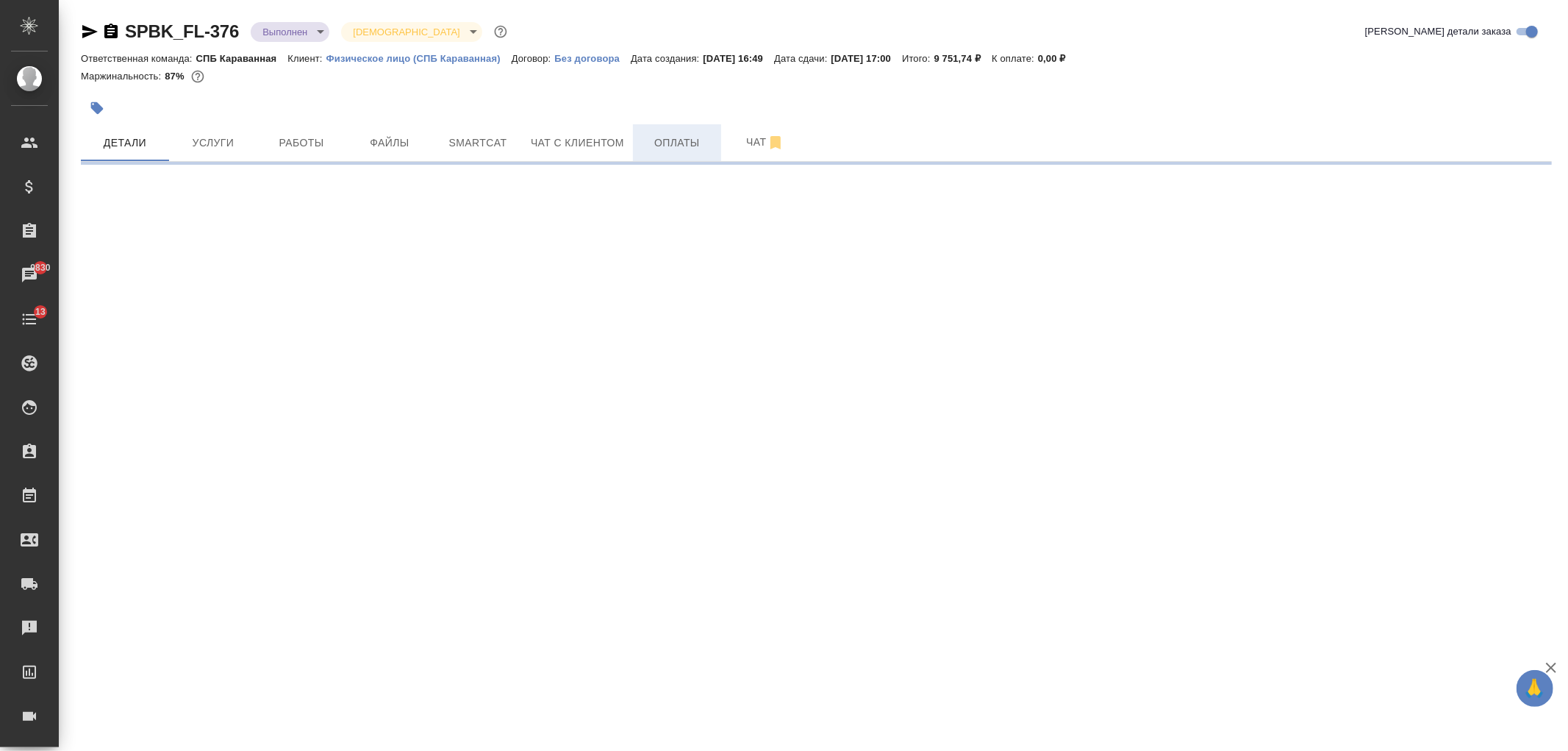
select select "RU"
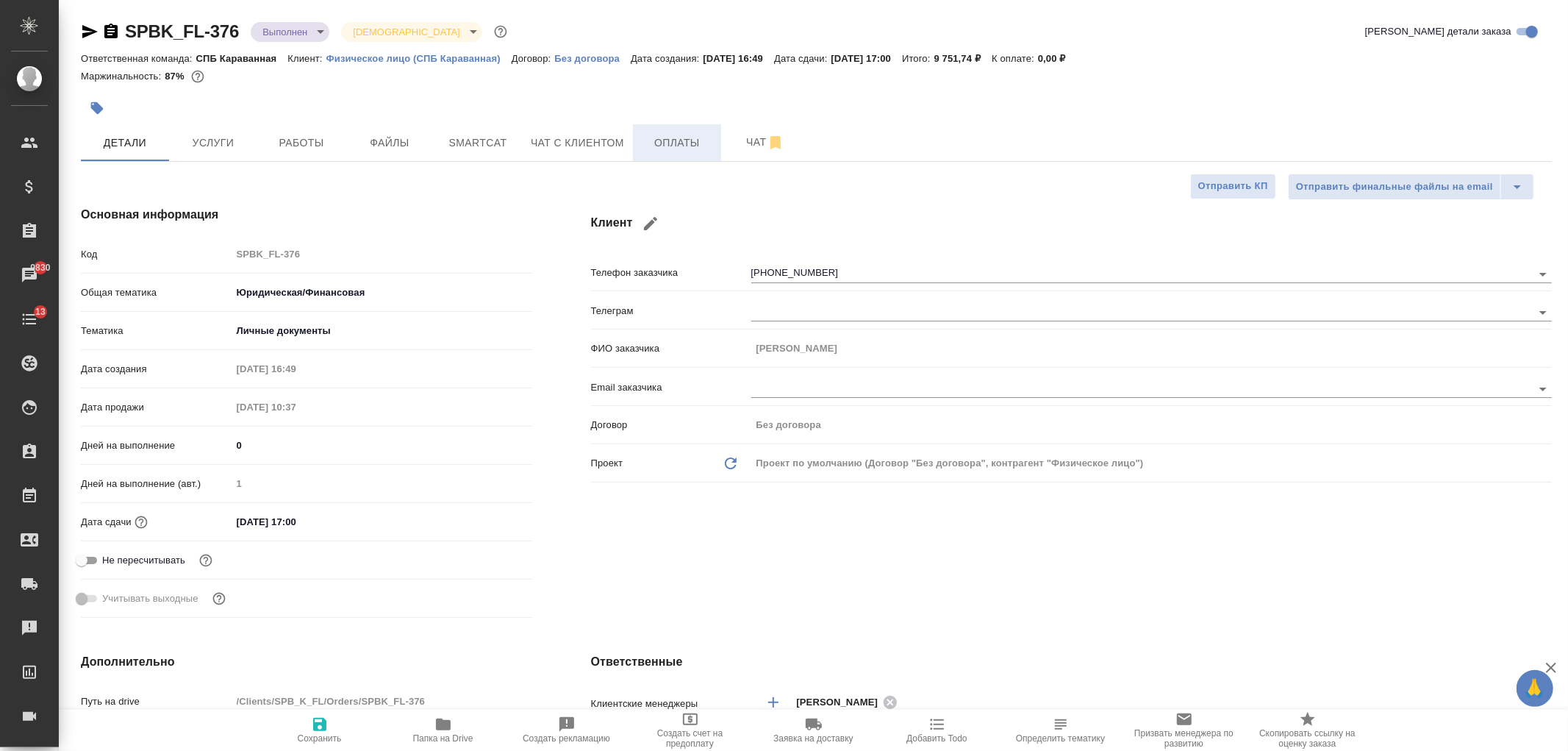
type textarea "x"
click at [637, 140] on button "Оплаты" at bounding box center [677, 142] width 88 height 37
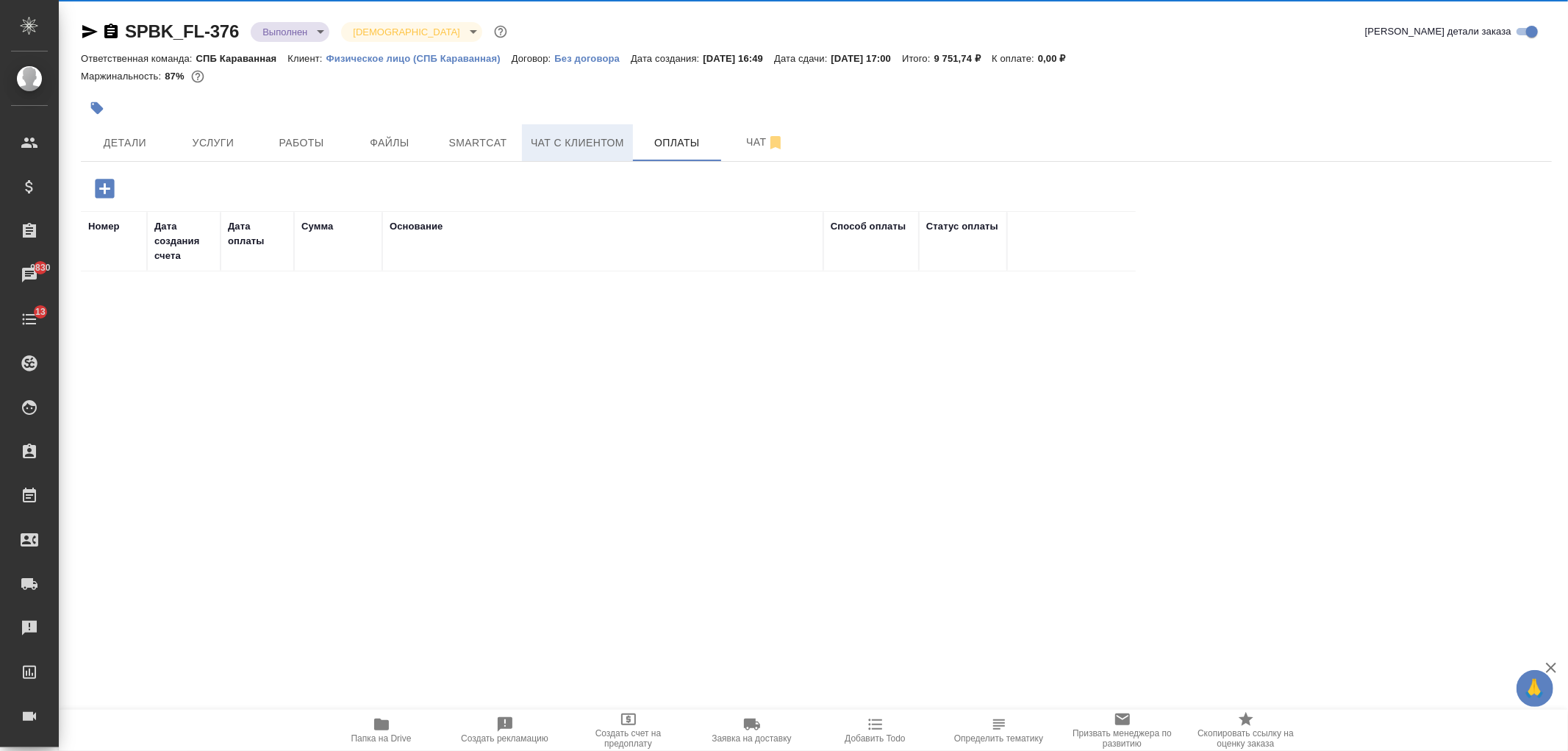
click at [613, 148] on span "Чат с клиентом" at bounding box center [577, 142] width 94 height 19
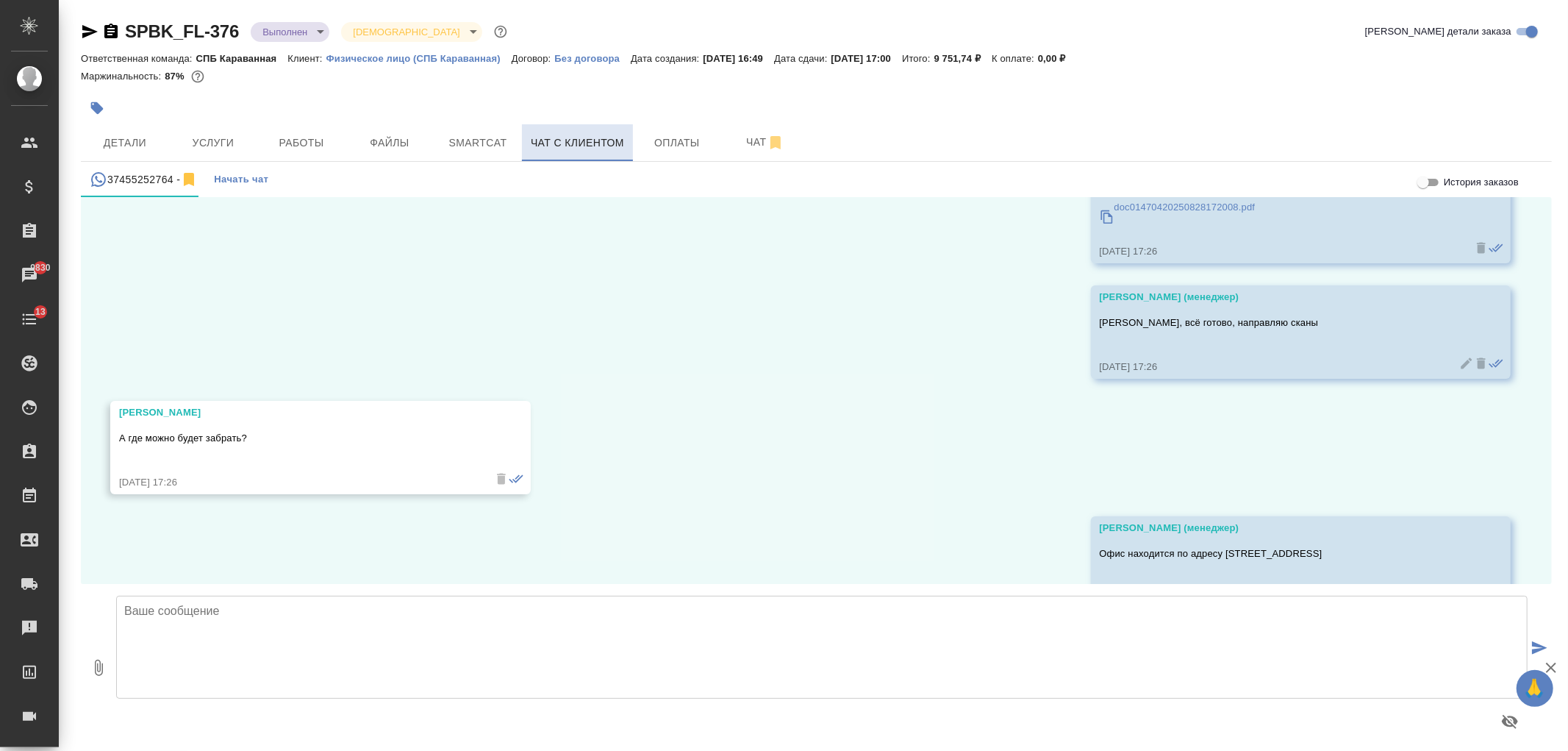
scroll to position [2656, 0]
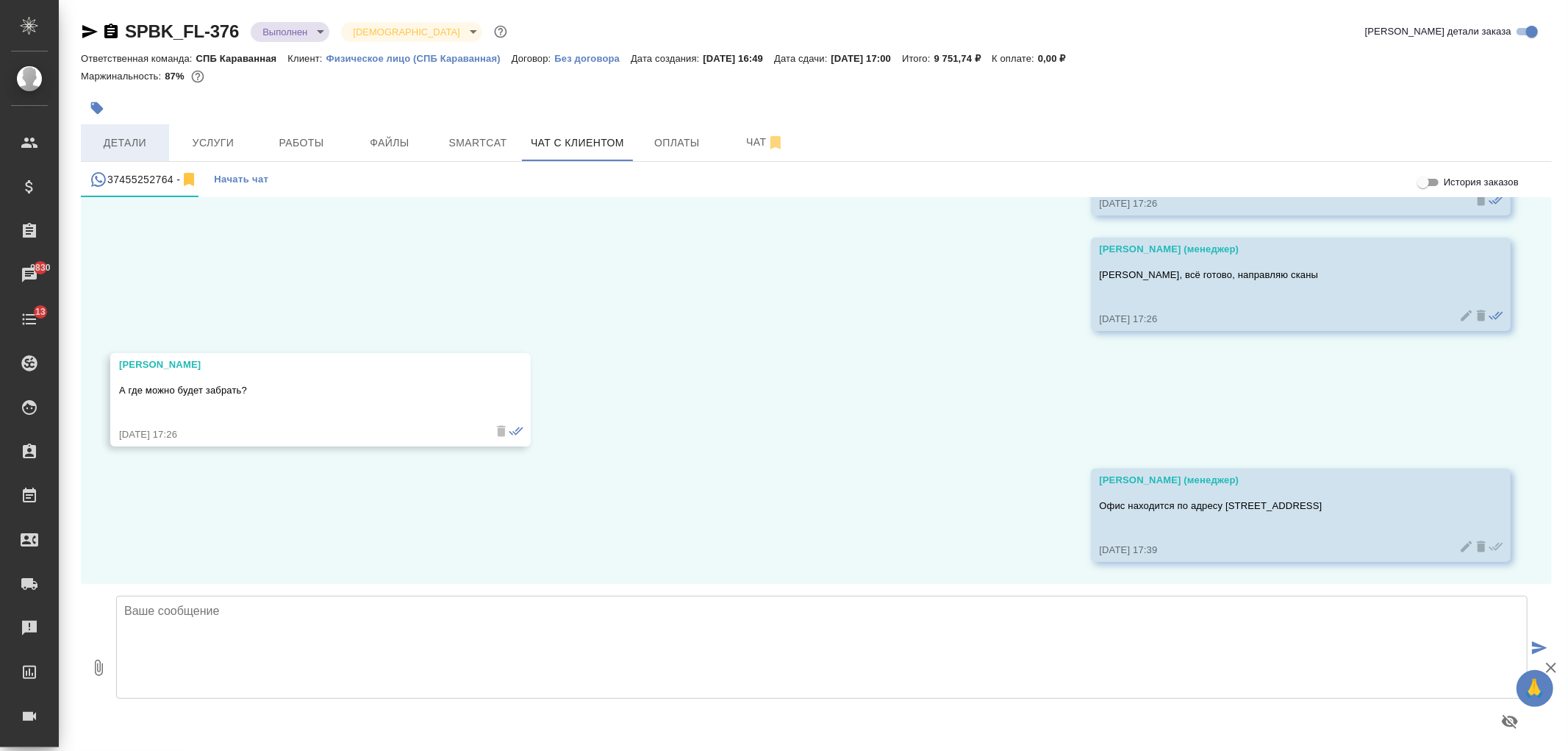
click at [143, 142] on span "Детали" at bounding box center [125, 142] width 70 height 19
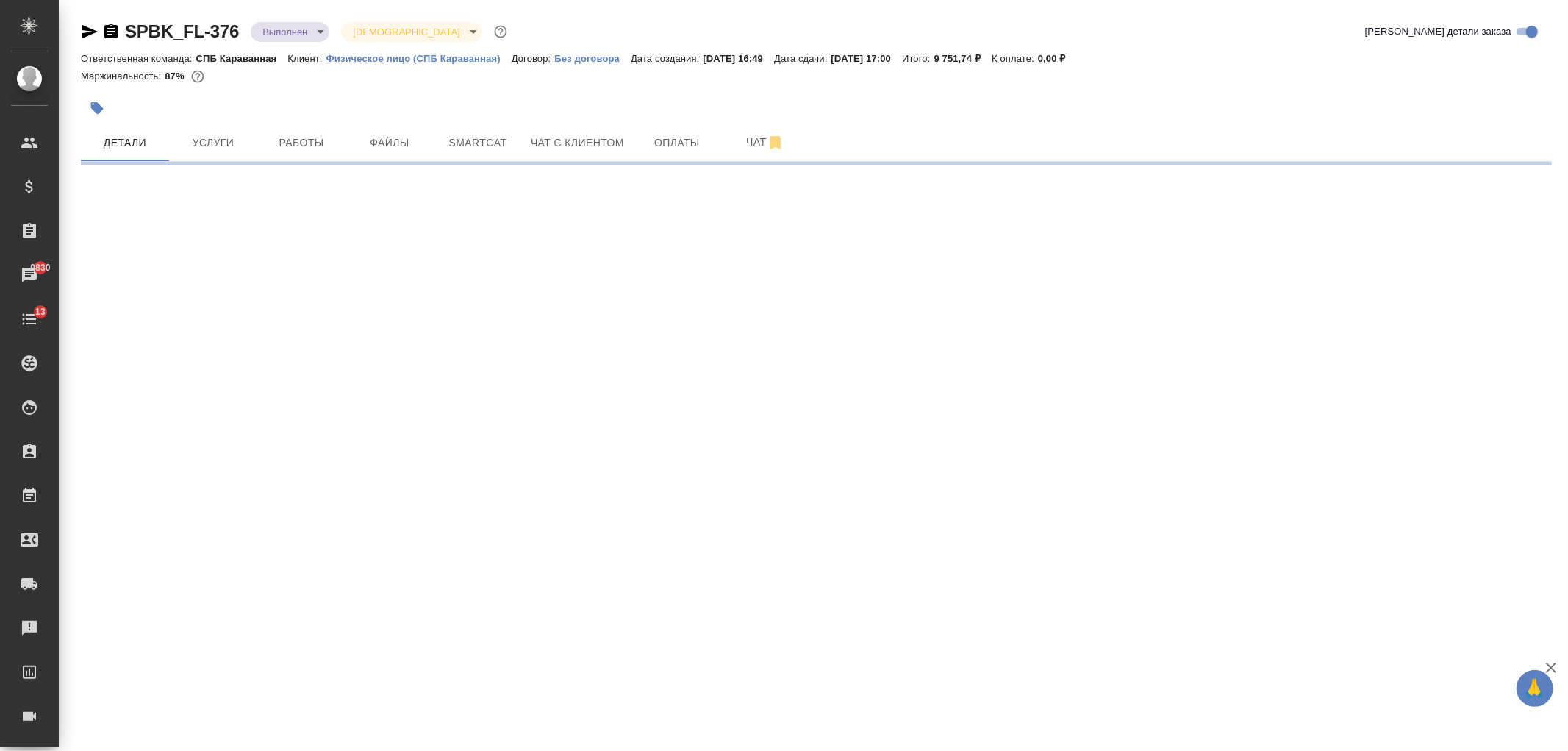
select select "RU"
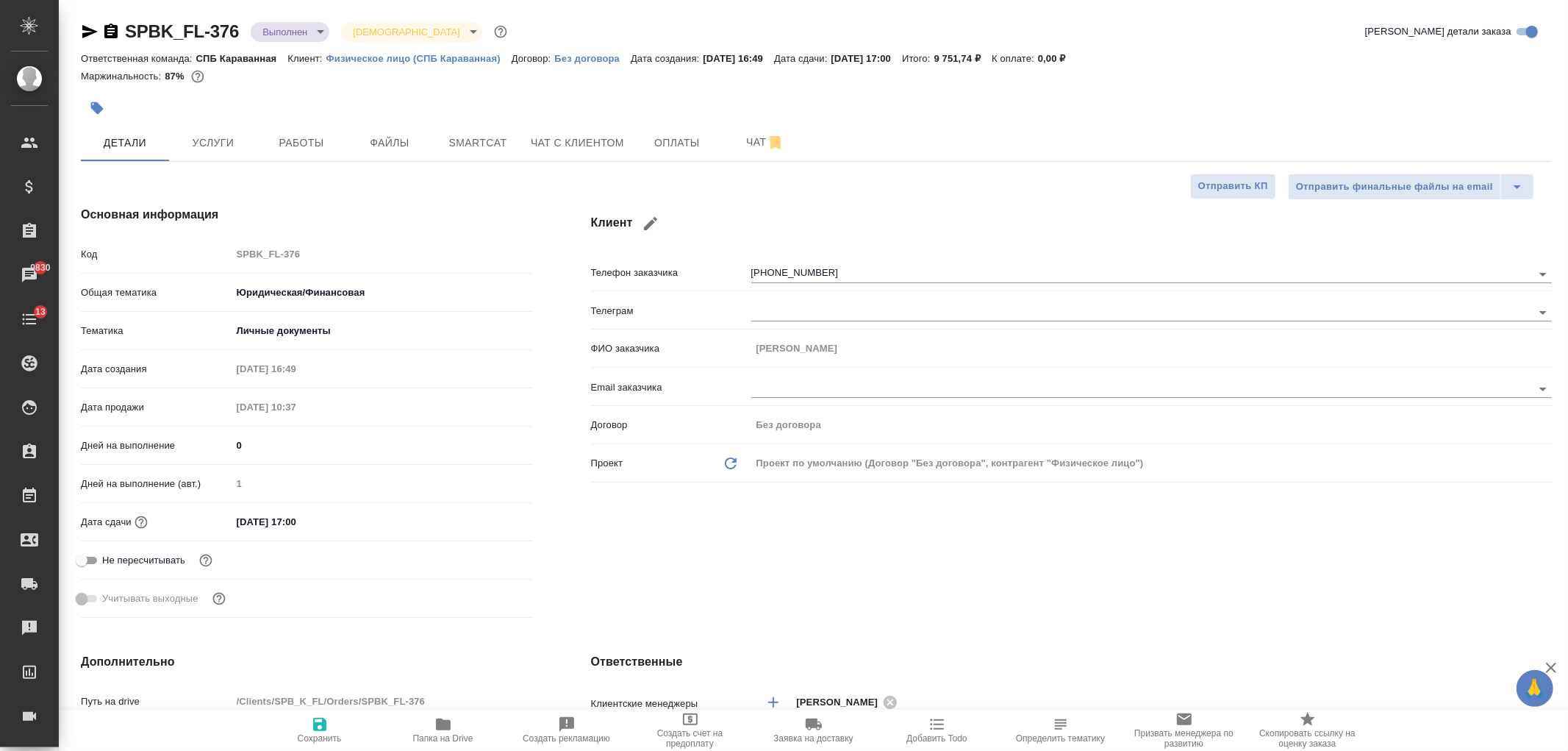
type textarea "x"
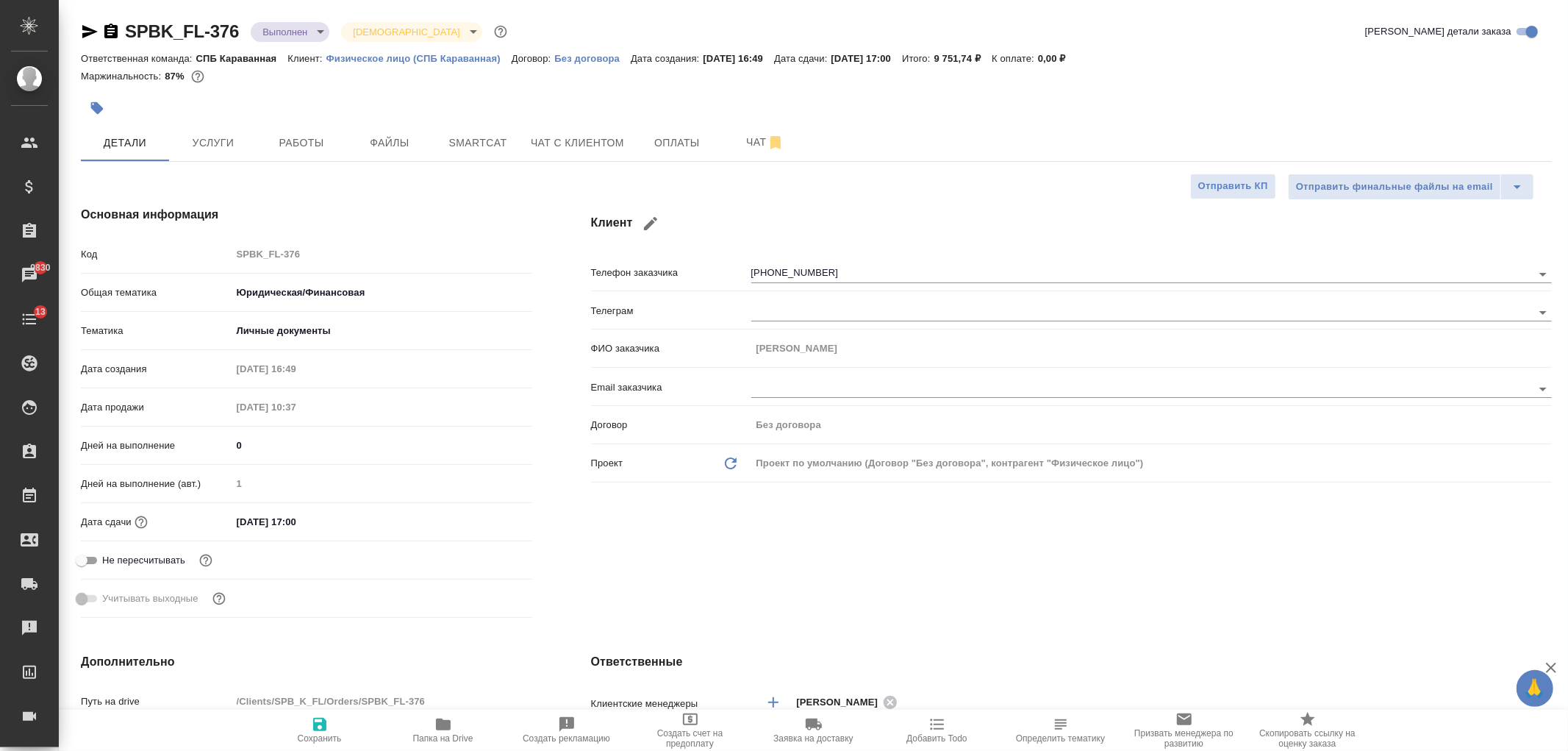
type textarea "x"
click at [201, 128] on button "Услуги" at bounding box center [213, 142] width 88 height 37
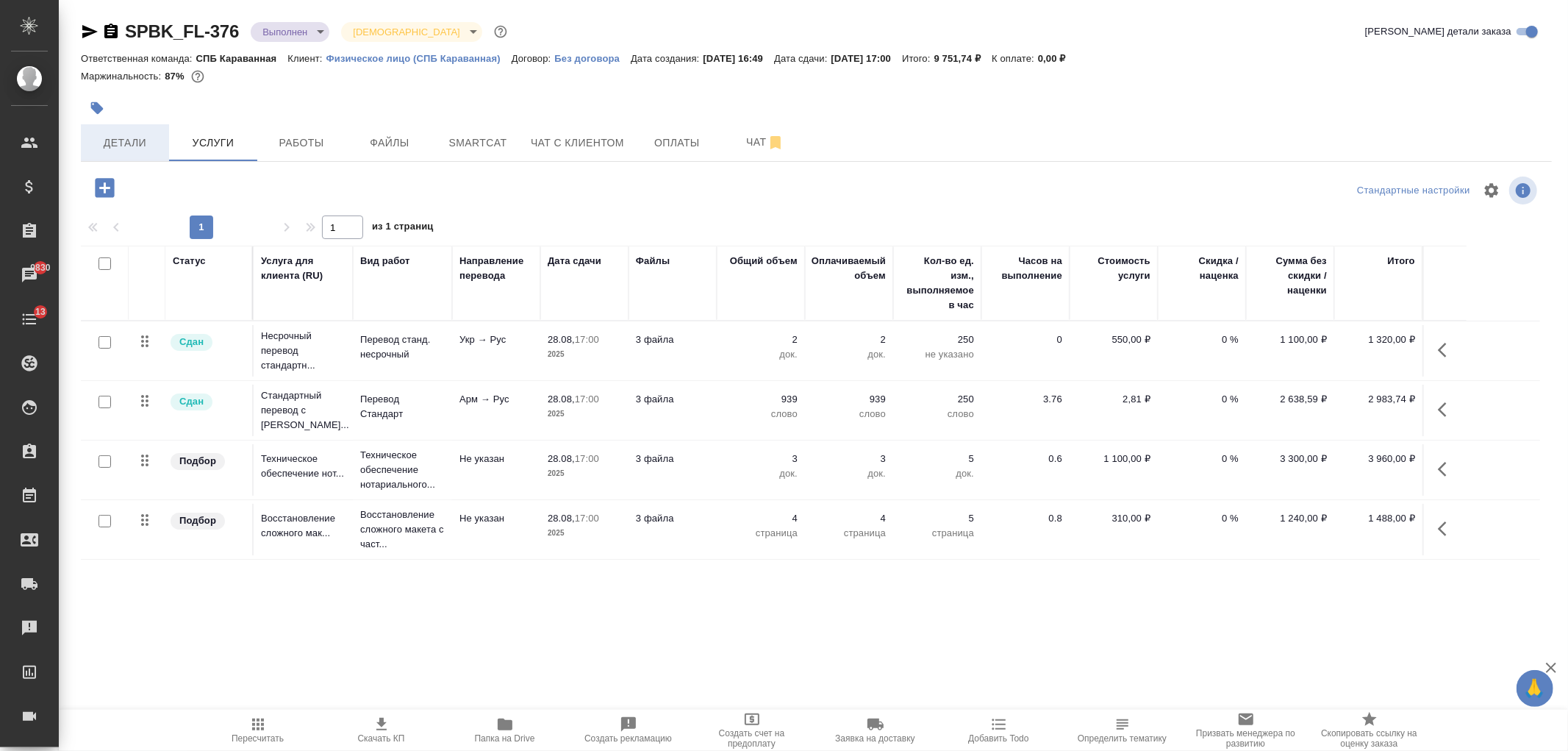
click at [119, 134] on span "Детали" at bounding box center [125, 142] width 70 height 19
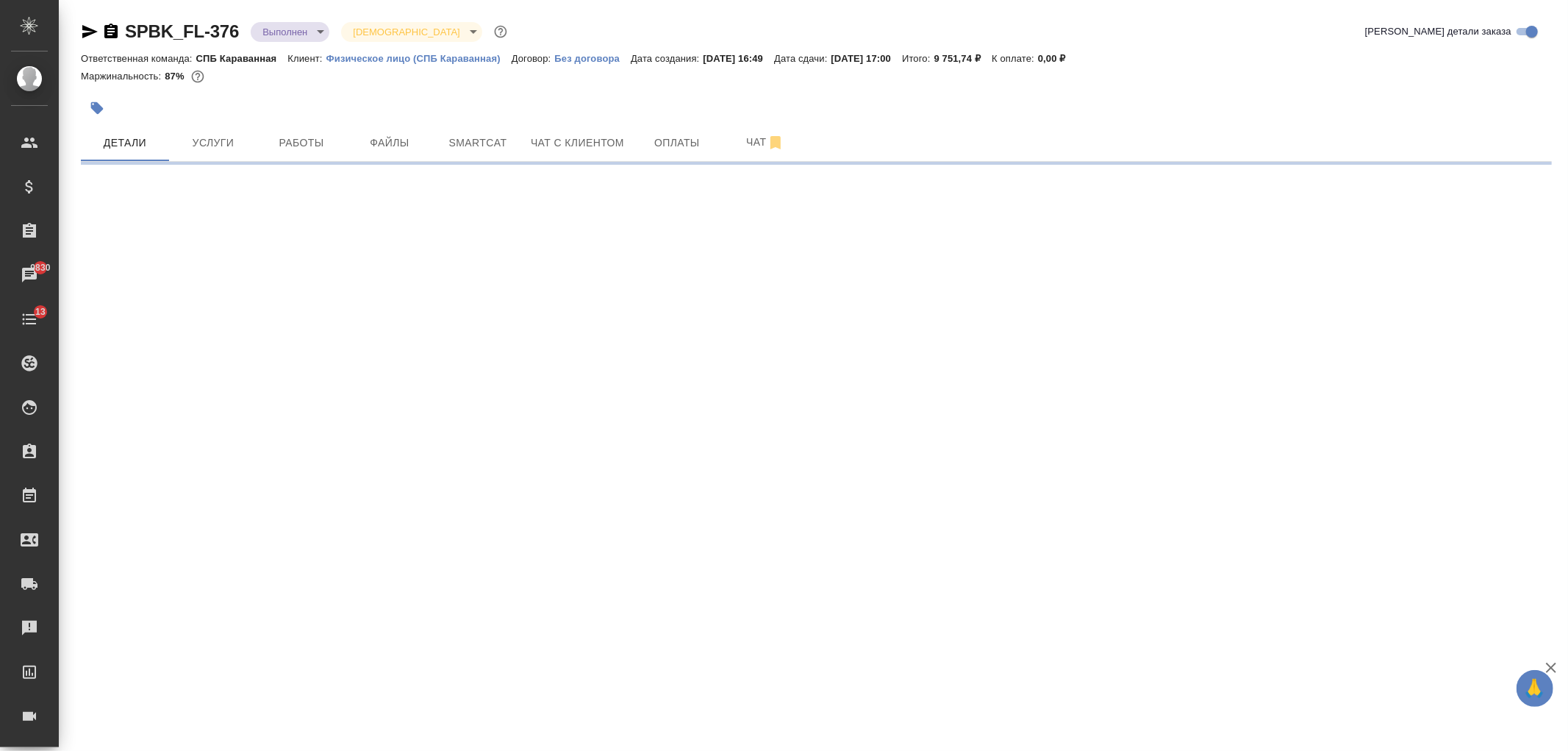
select select "RU"
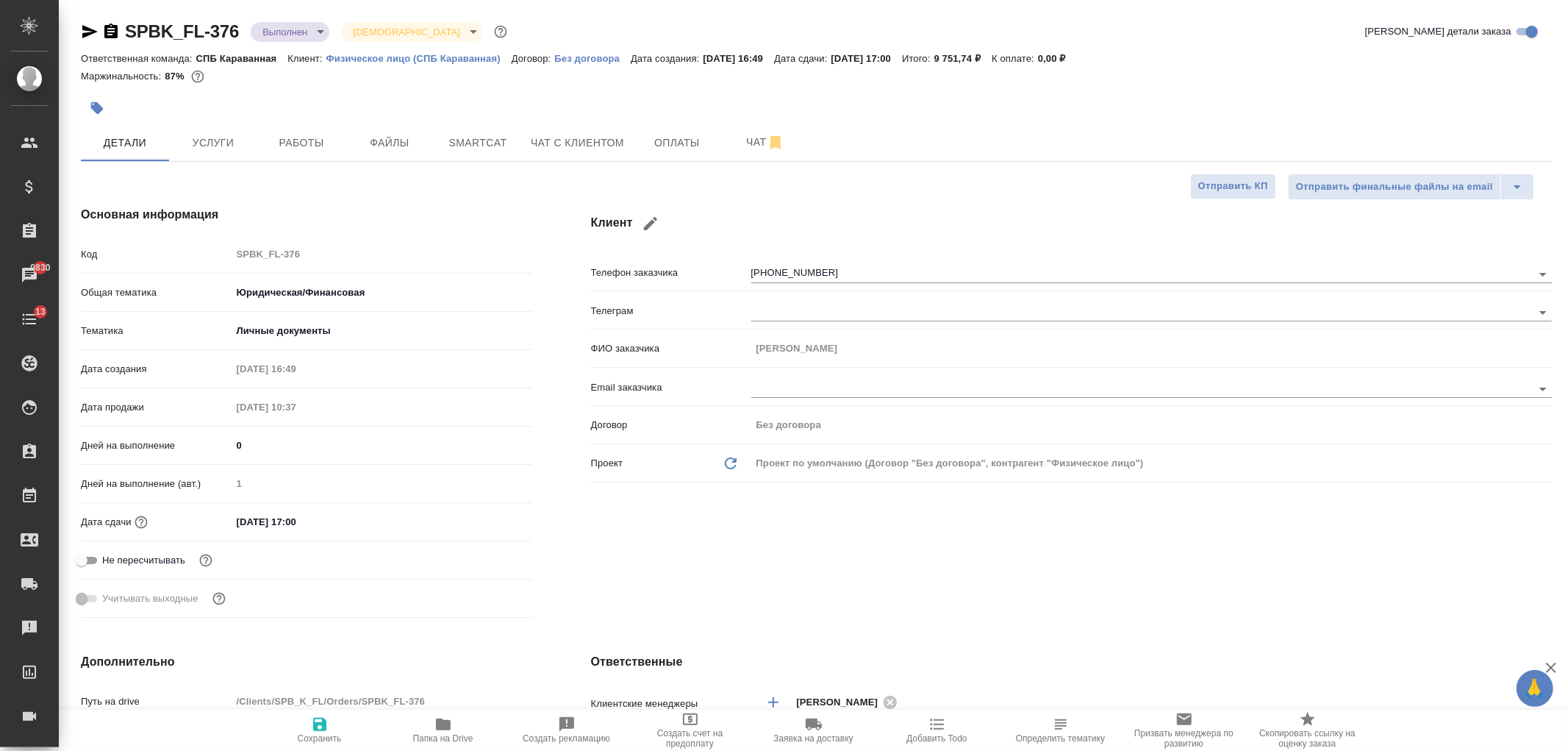
type textarea "x"
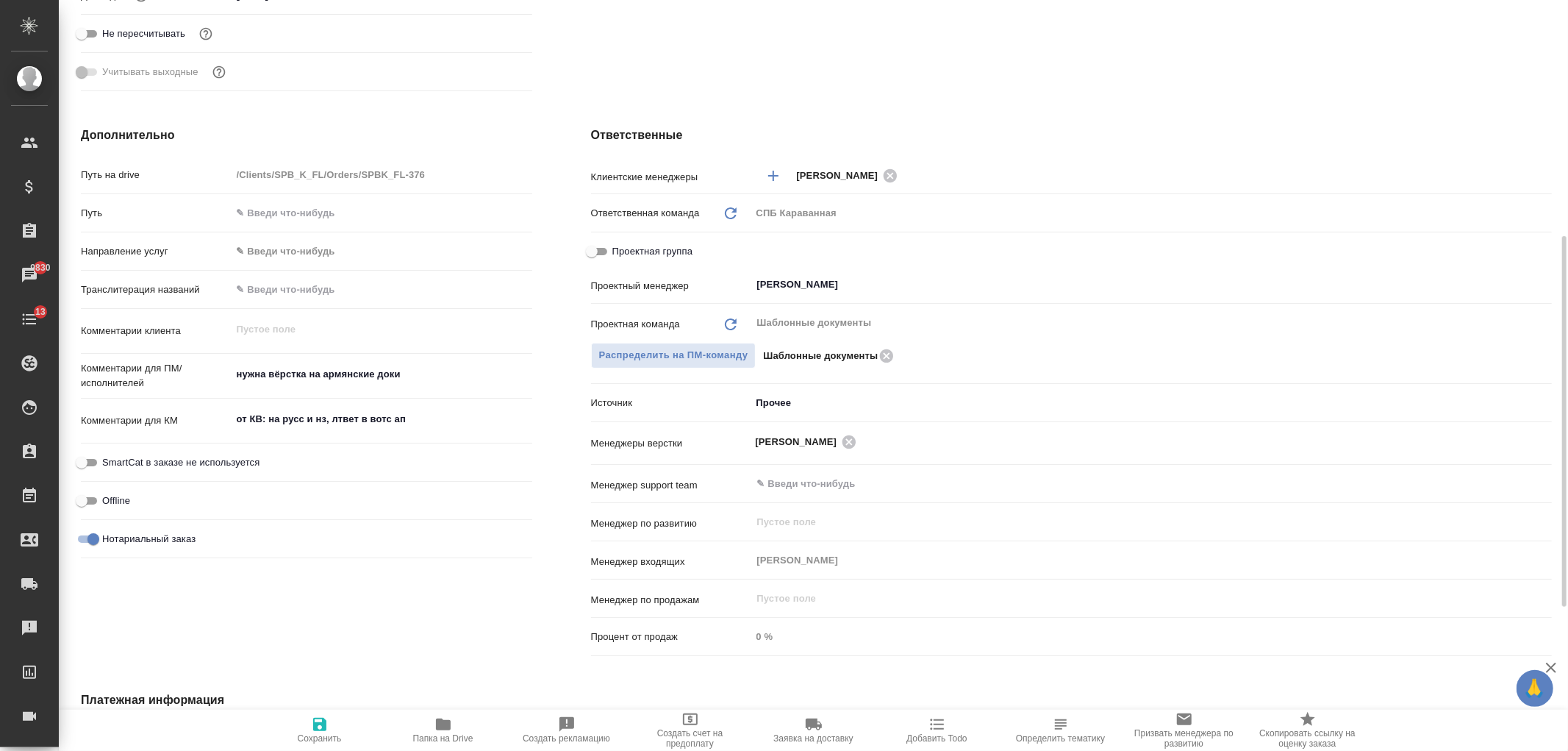
scroll to position [528, 0]
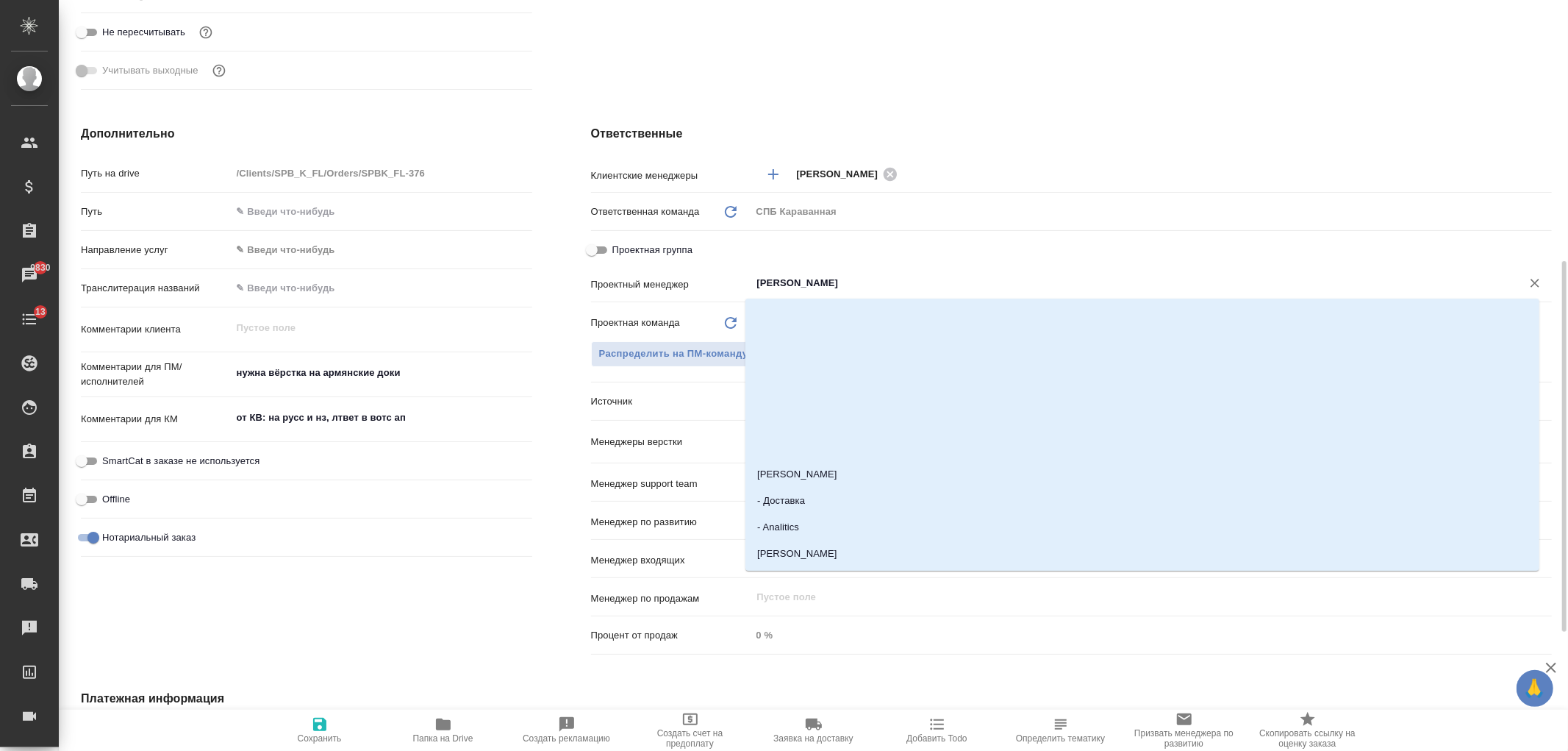
click at [886, 290] on input "Тарабановская Анастасия" at bounding box center [1126, 283] width 743 height 18
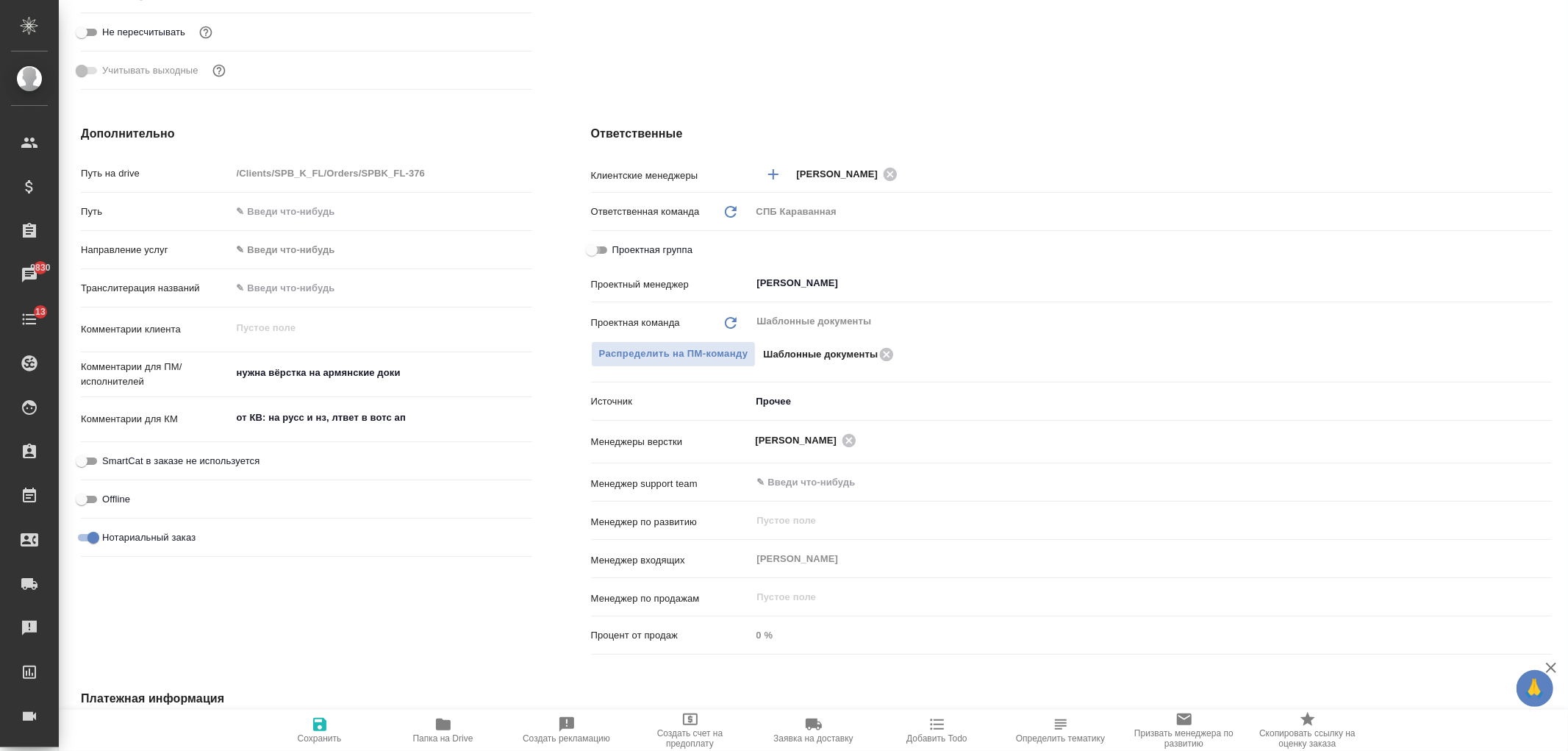
click at [606, 255] on input "Проектная группа" at bounding box center [591, 250] width 53 height 18
checkbox input "true"
type textarea "x"
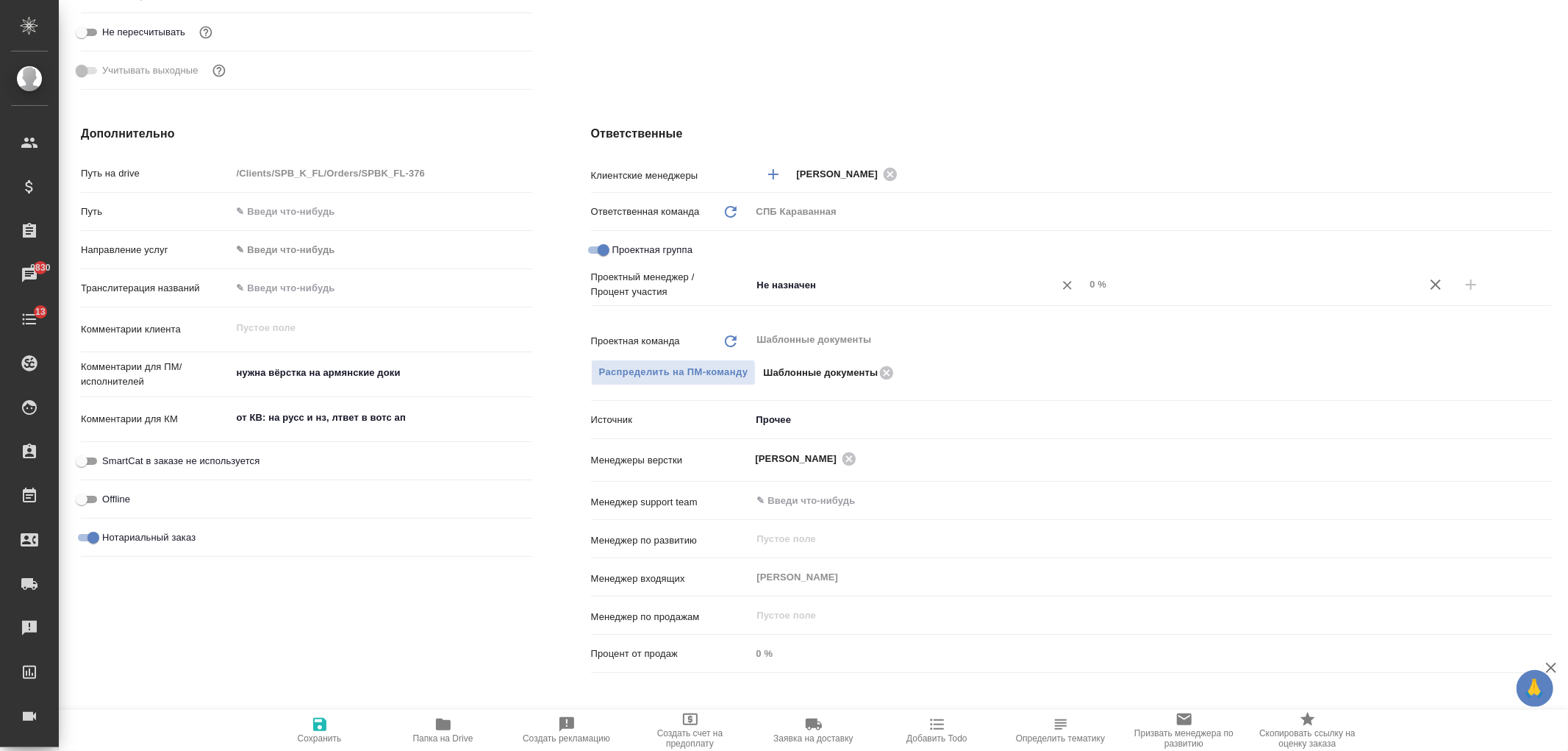
click at [833, 279] on input "Не назначен" at bounding box center [893, 285] width 276 height 18
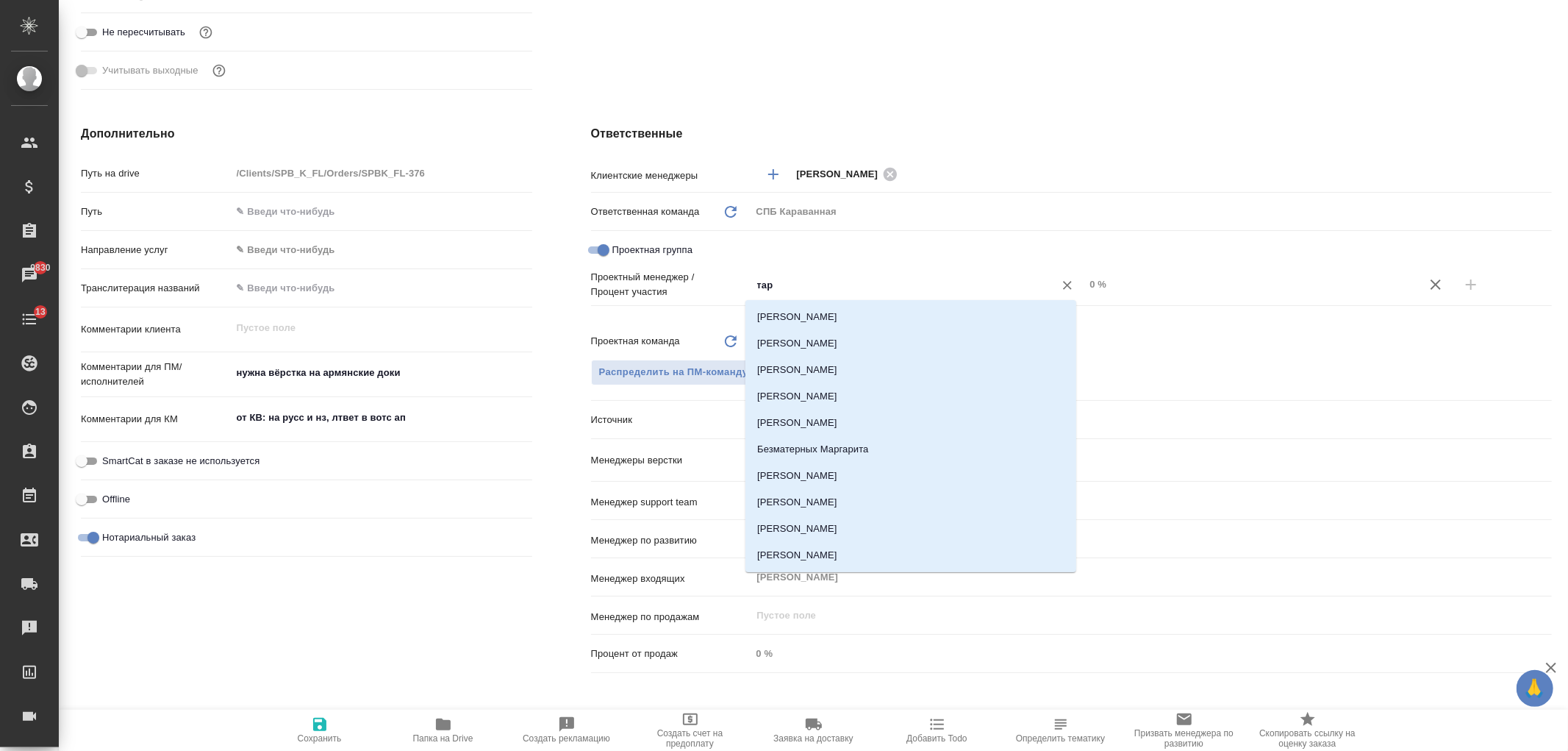
type input "тара"
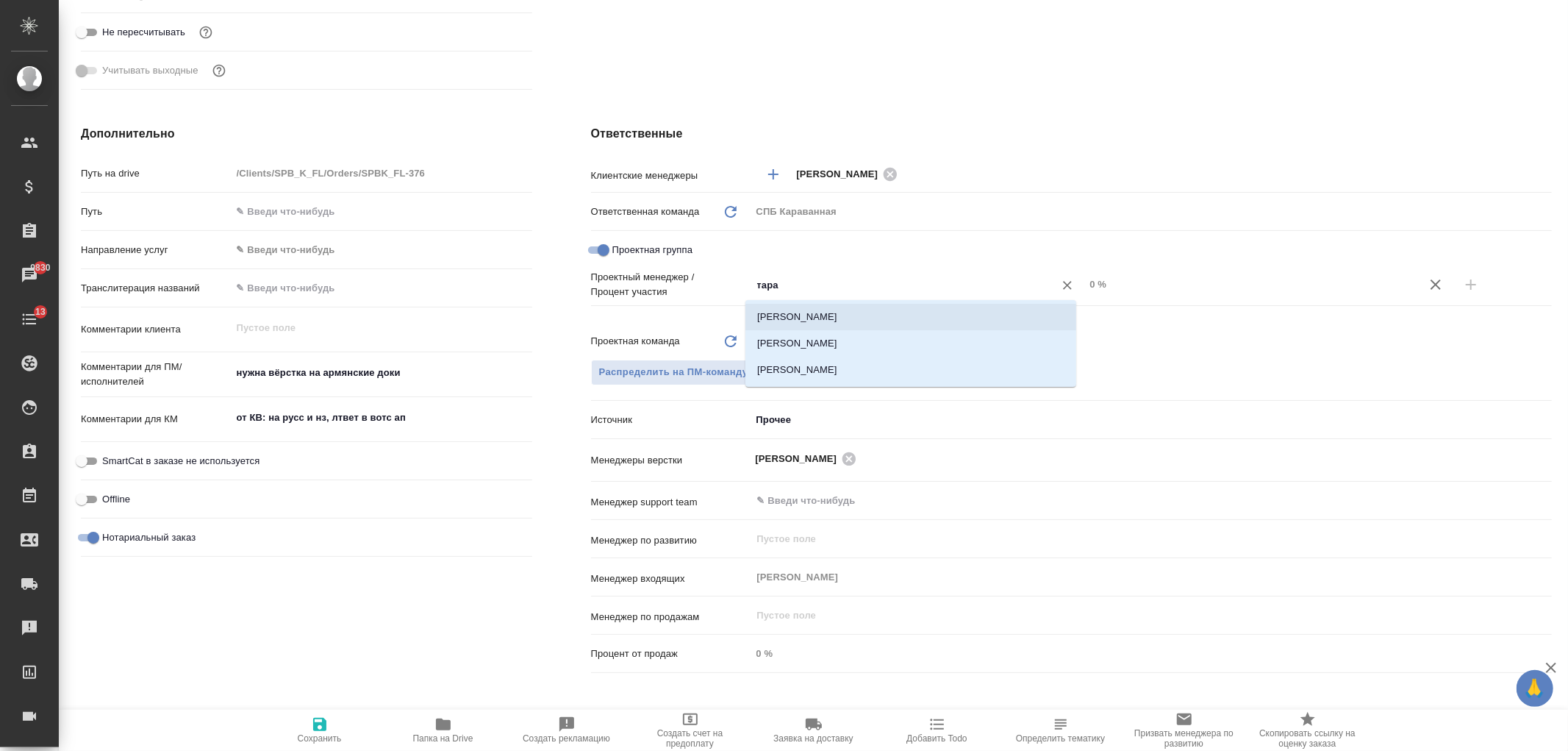
click at [794, 321] on li "Тарабановская Анастасия" at bounding box center [911, 317] width 331 height 27
type textarea "x"
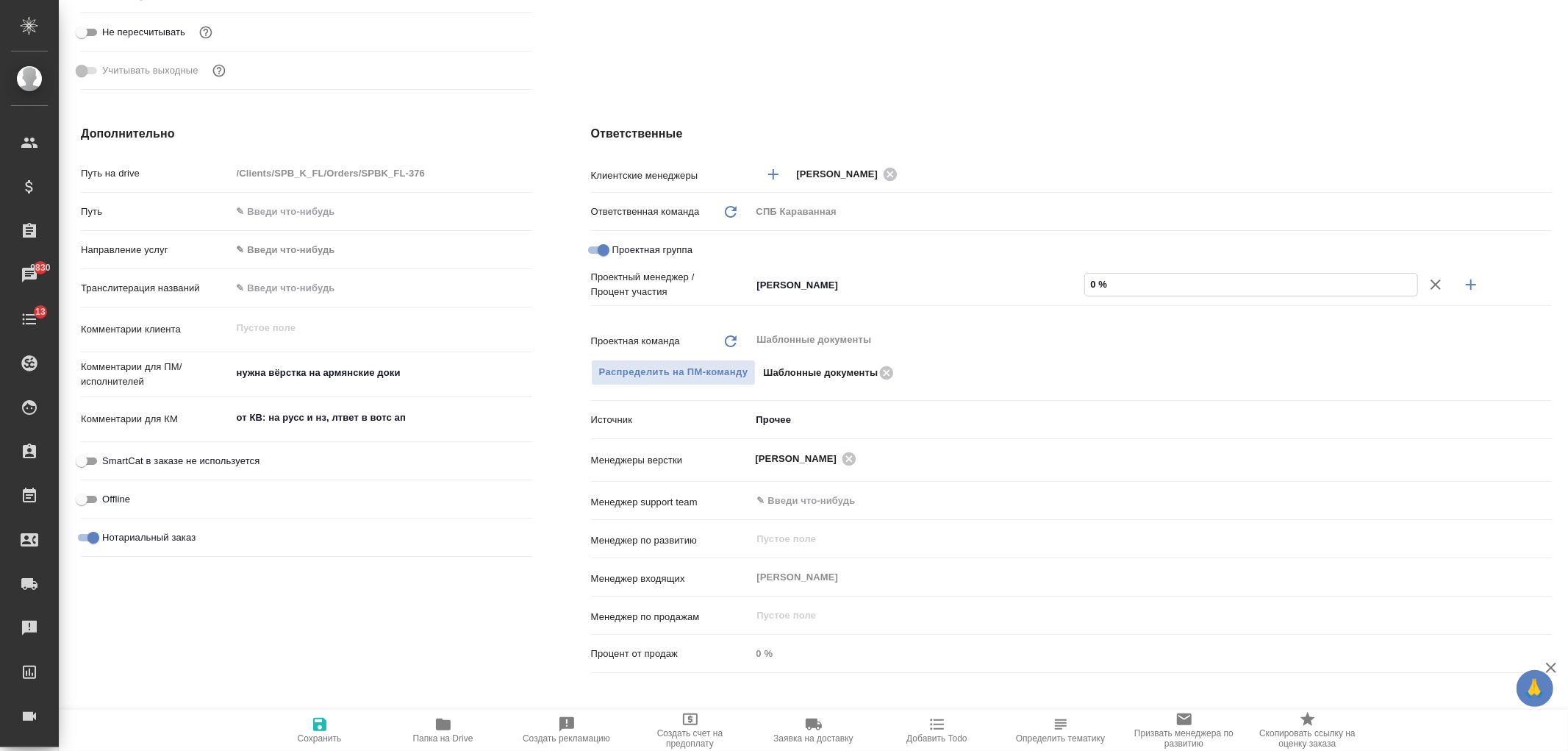
click at [1097, 285] on input "0 %" at bounding box center [1251, 284] width 332 height 22
click at [1084, 283] on div "0 %" at bounding box center [1251, 284] width 334 height 23
type input "60 %"
type textarea "x"
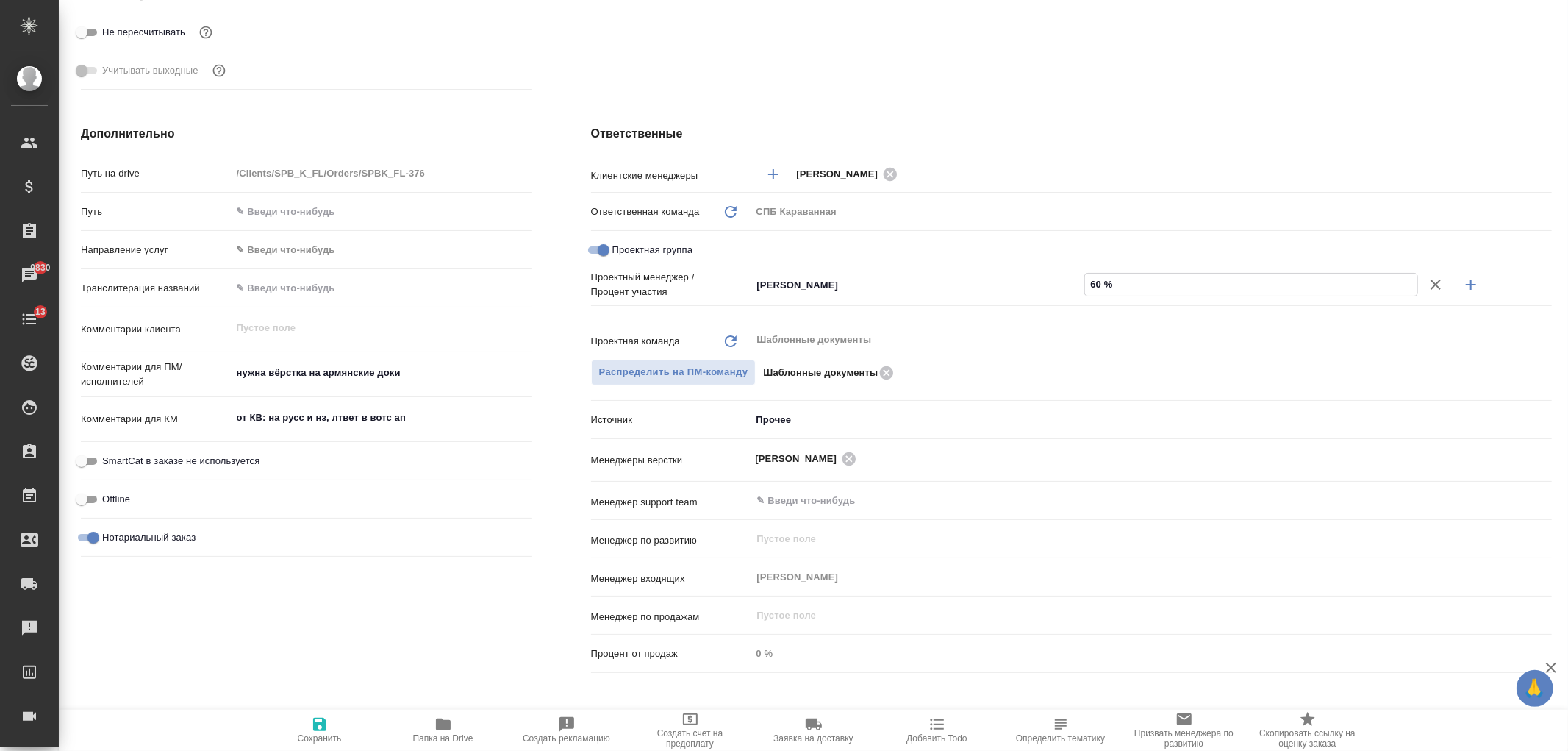
type textarea "x"
type input "60 %"
click at [1463, 281] on icon "button" at bounding box center [1472, 285] width 18 height 18
type textarea "x"
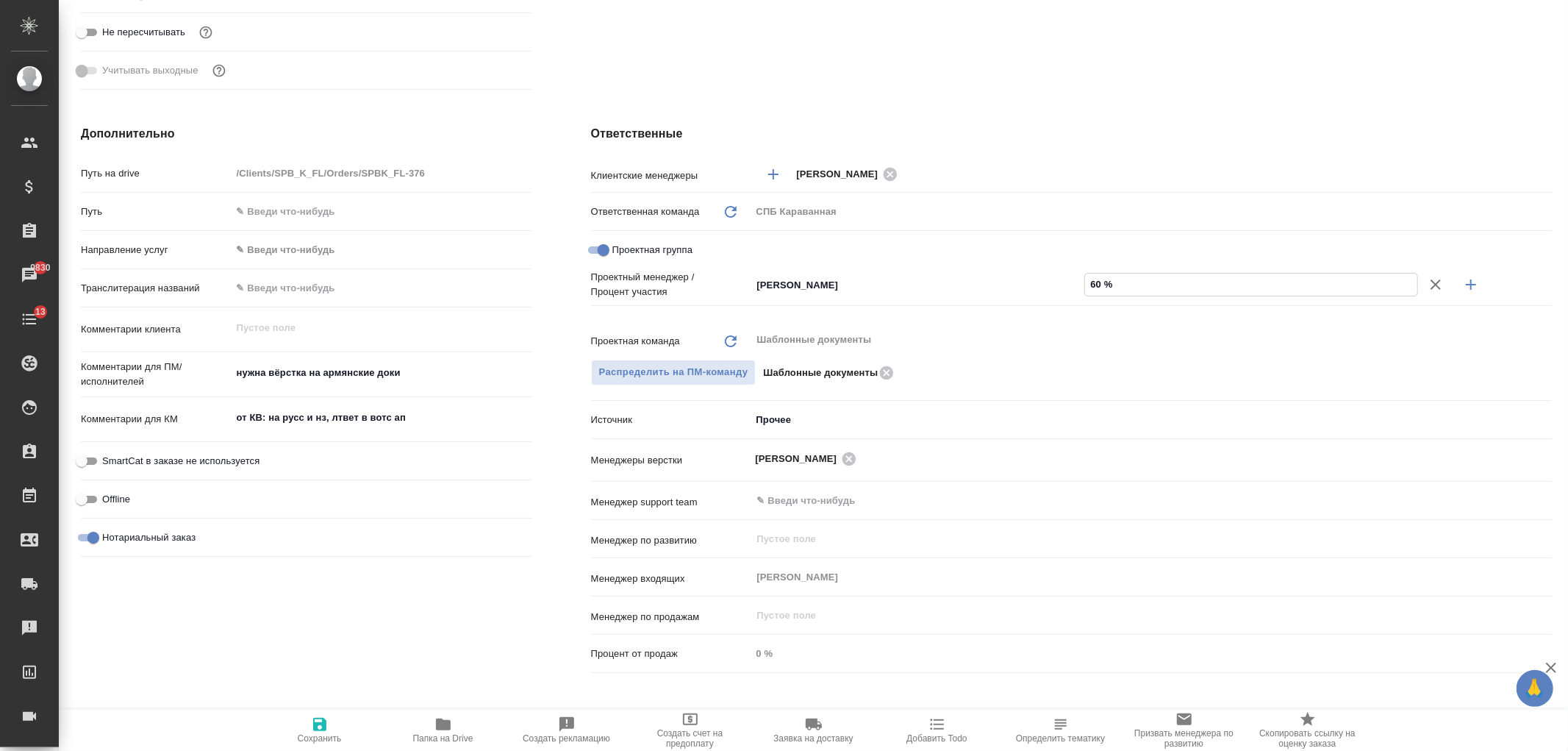
type textarea "x"
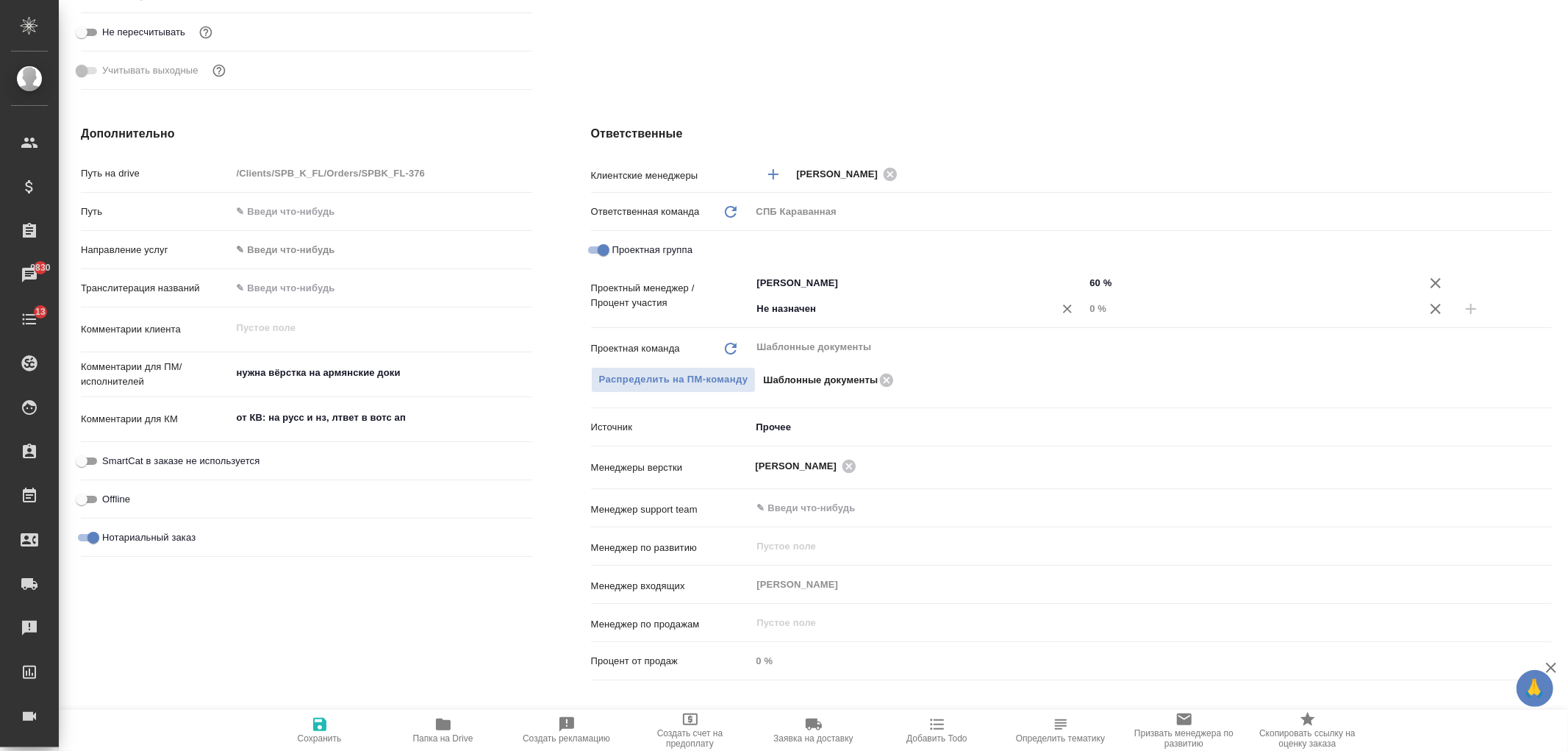
click at [830, 318] on div "Не назначен ​" at bounding box center [919, 309] width 334 height 27
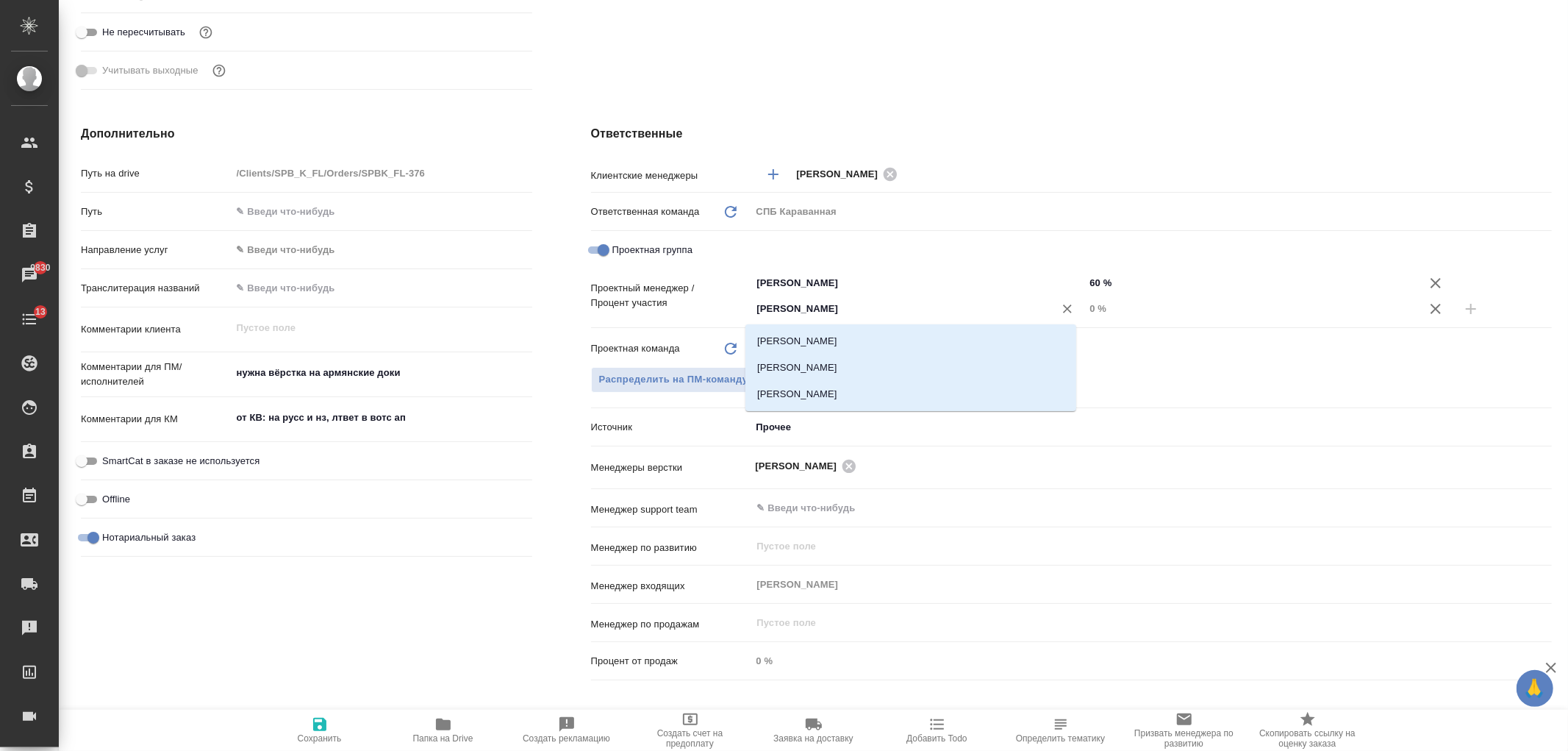
type input "Ивано"
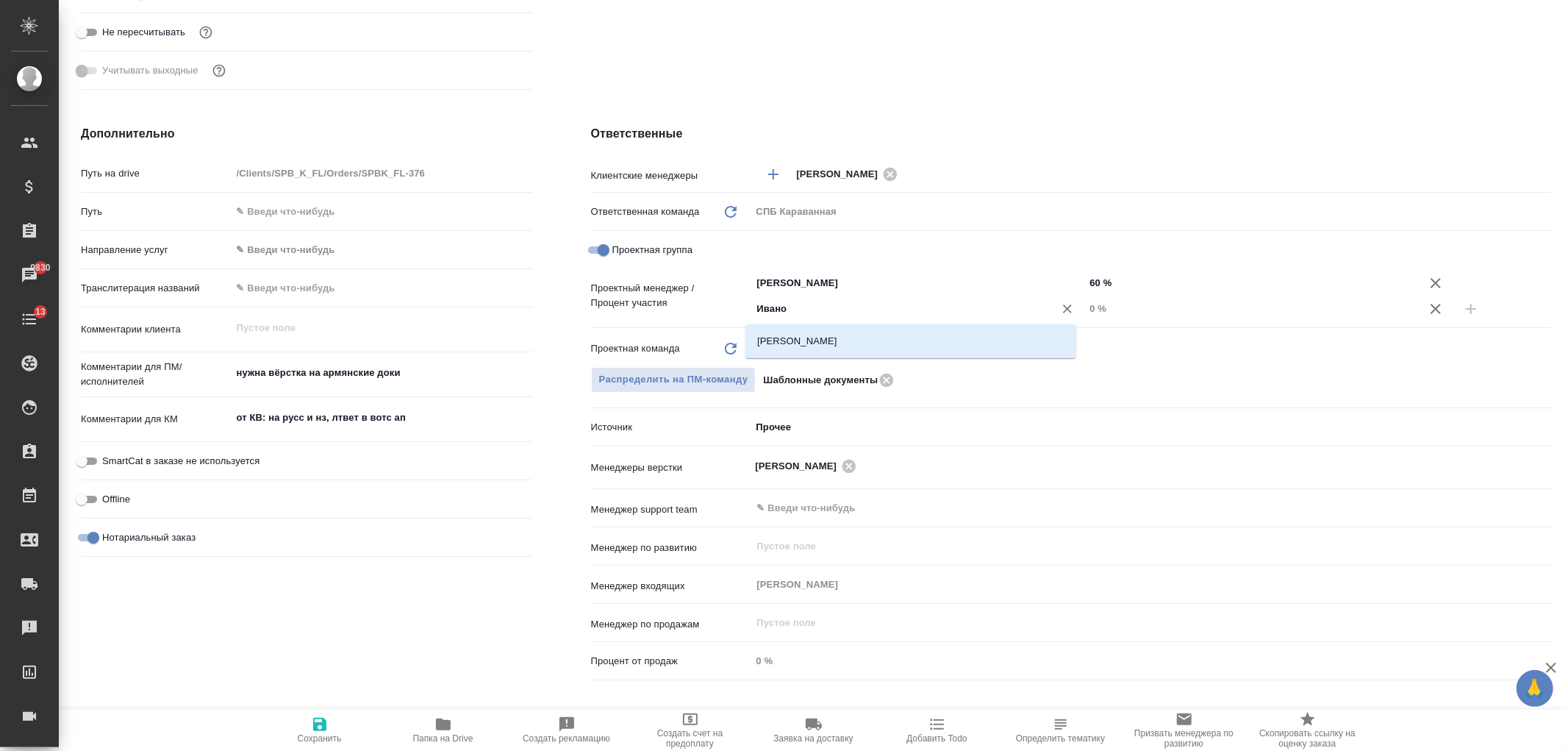
click at [865, 341] on li "Иванова Арина" at bounding box center [911, 341] width 331 height 27
type textarea "x"
click at [1085, 306] on input "0 %" at bounding box center [1251, 308] width 332 height 22
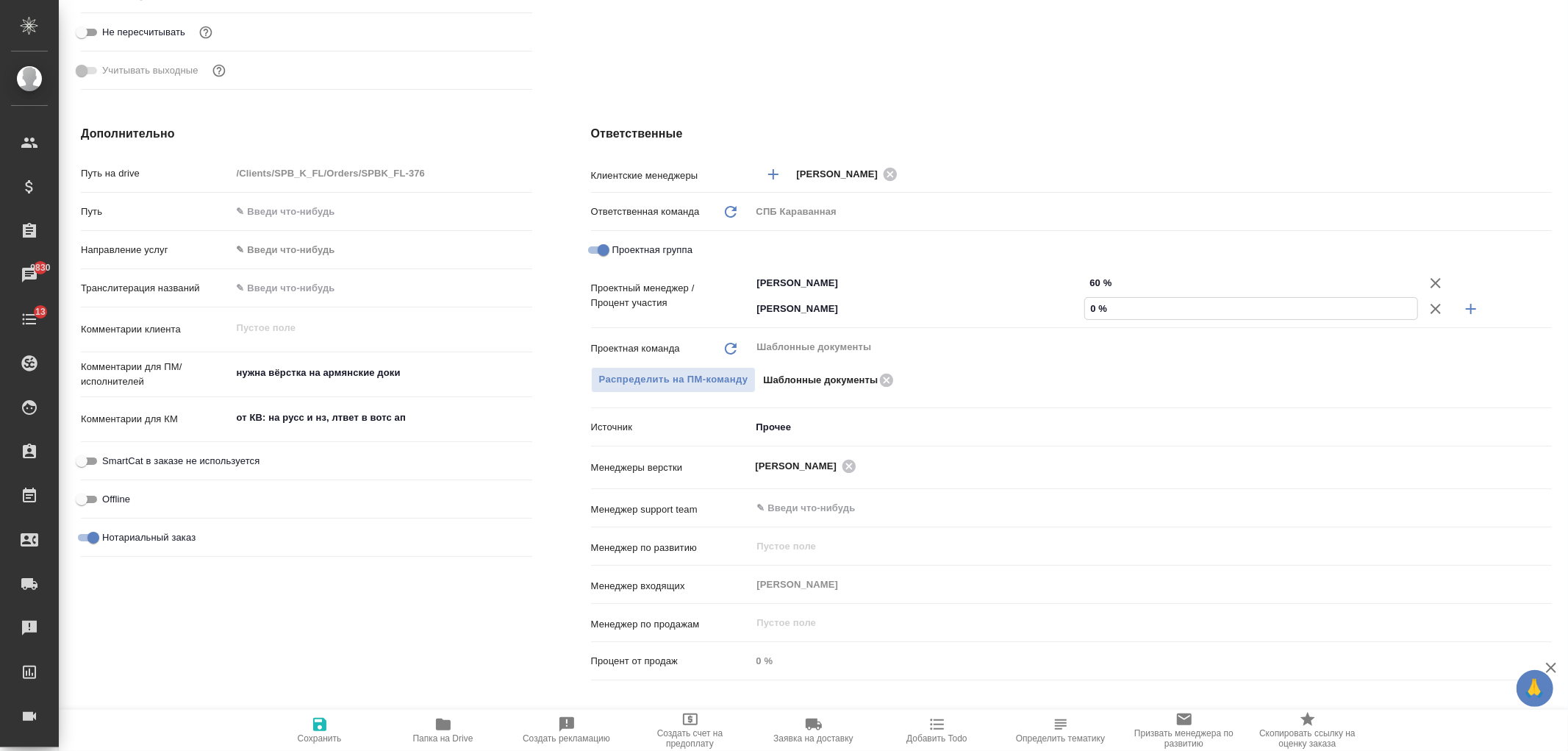
type input "40 %"
type textarea "x"
type input "40 %"
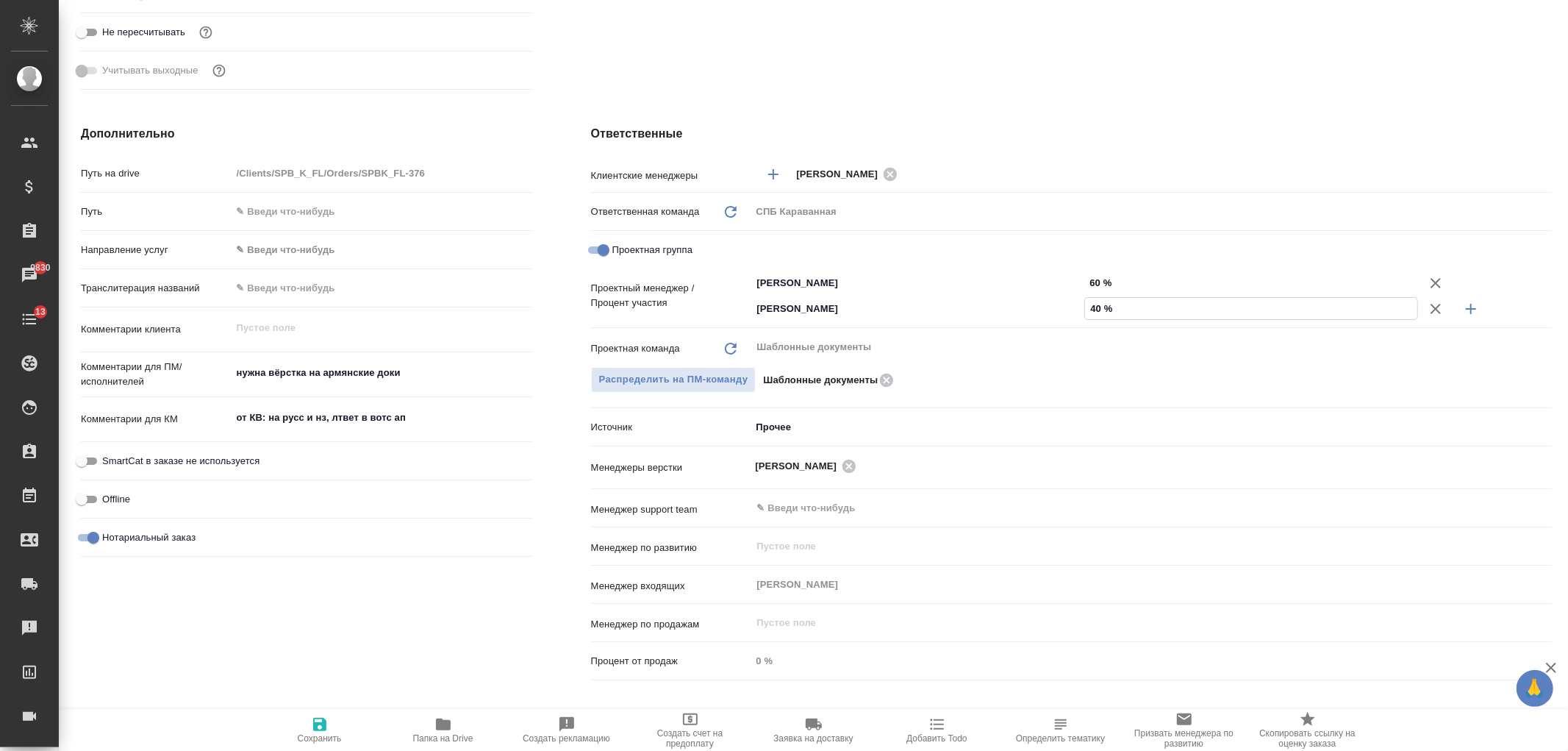
click at [317, 716] on icon "button" at bounding box center [320, 724] width 18 height 18
type textarea "x"
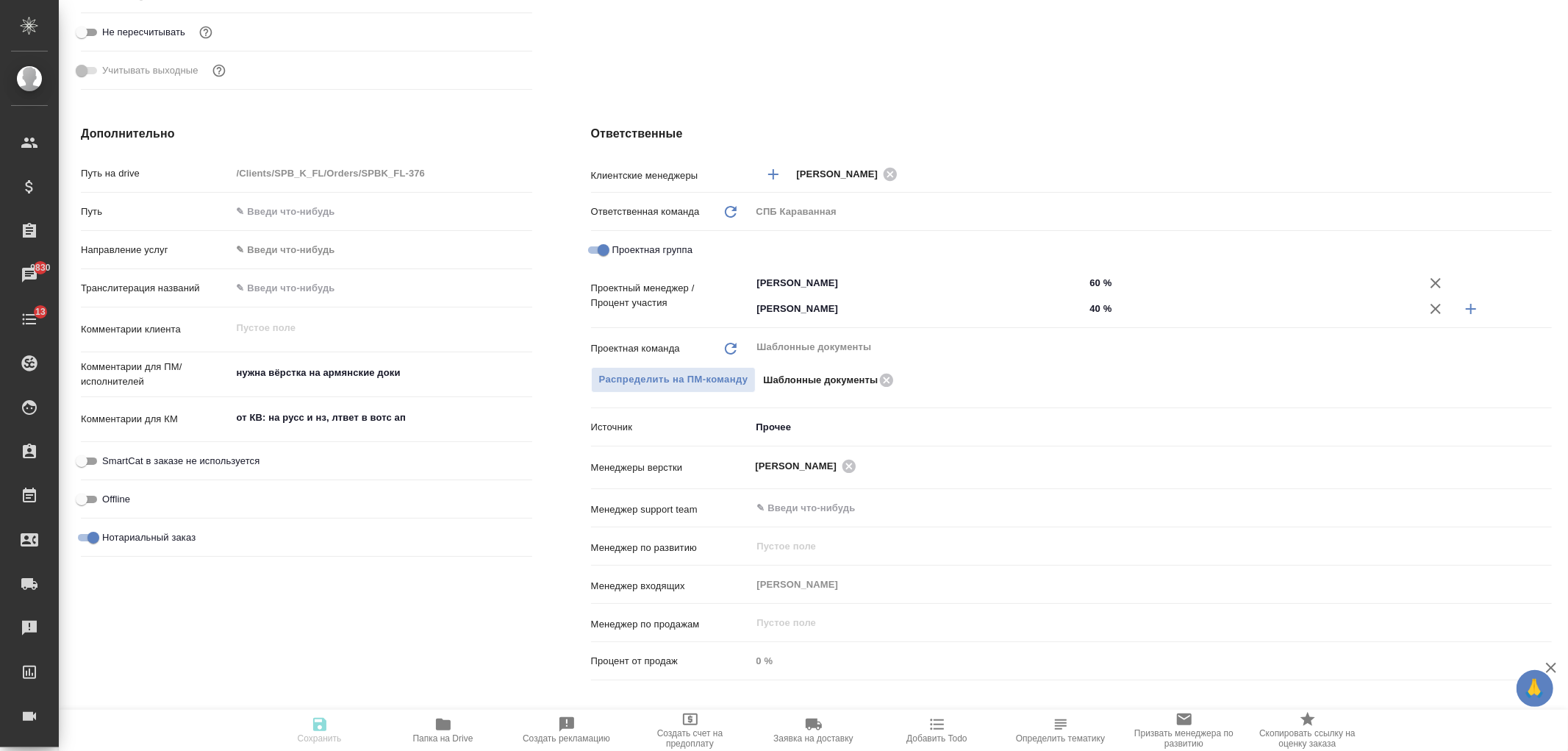
type textarea "x"
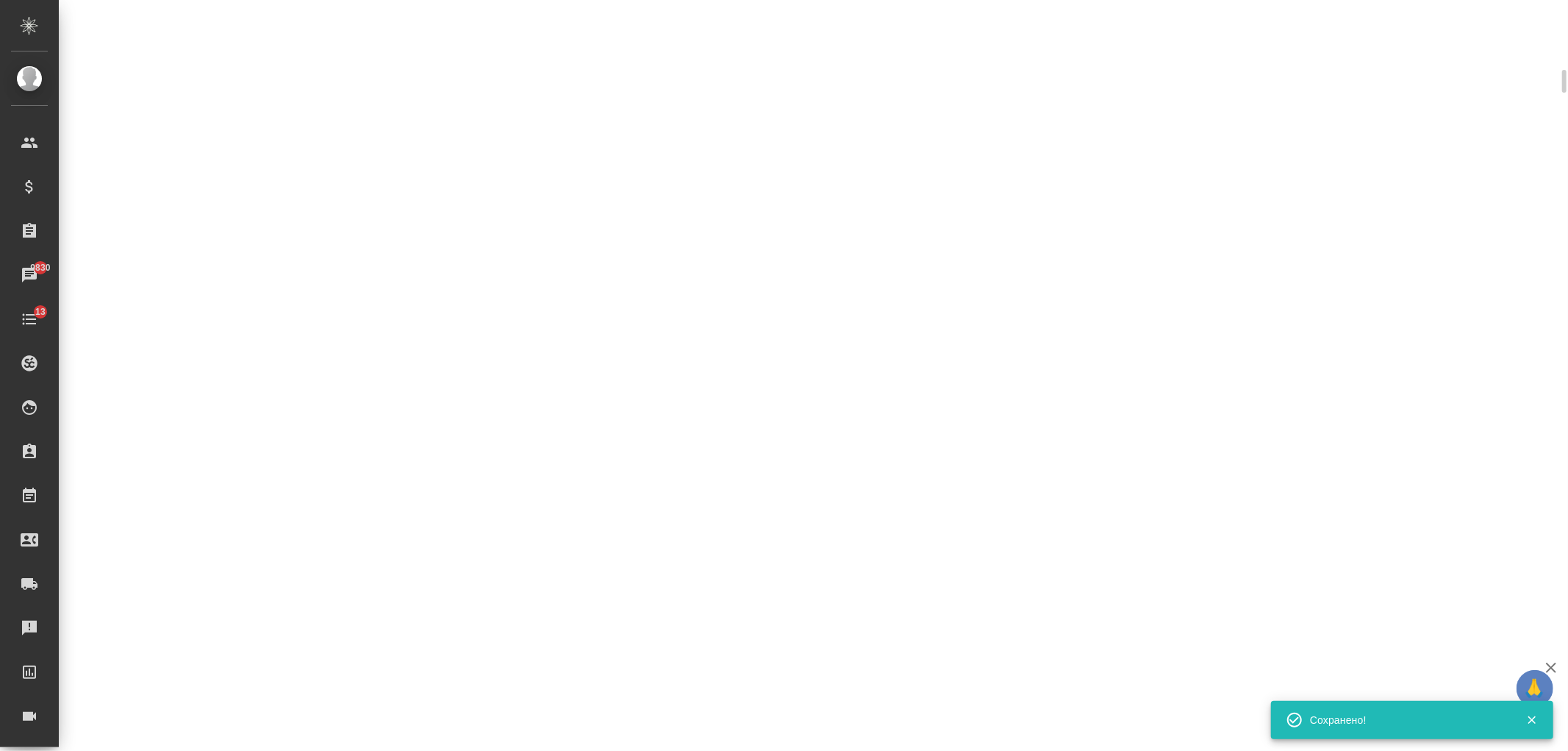
select select "RU"
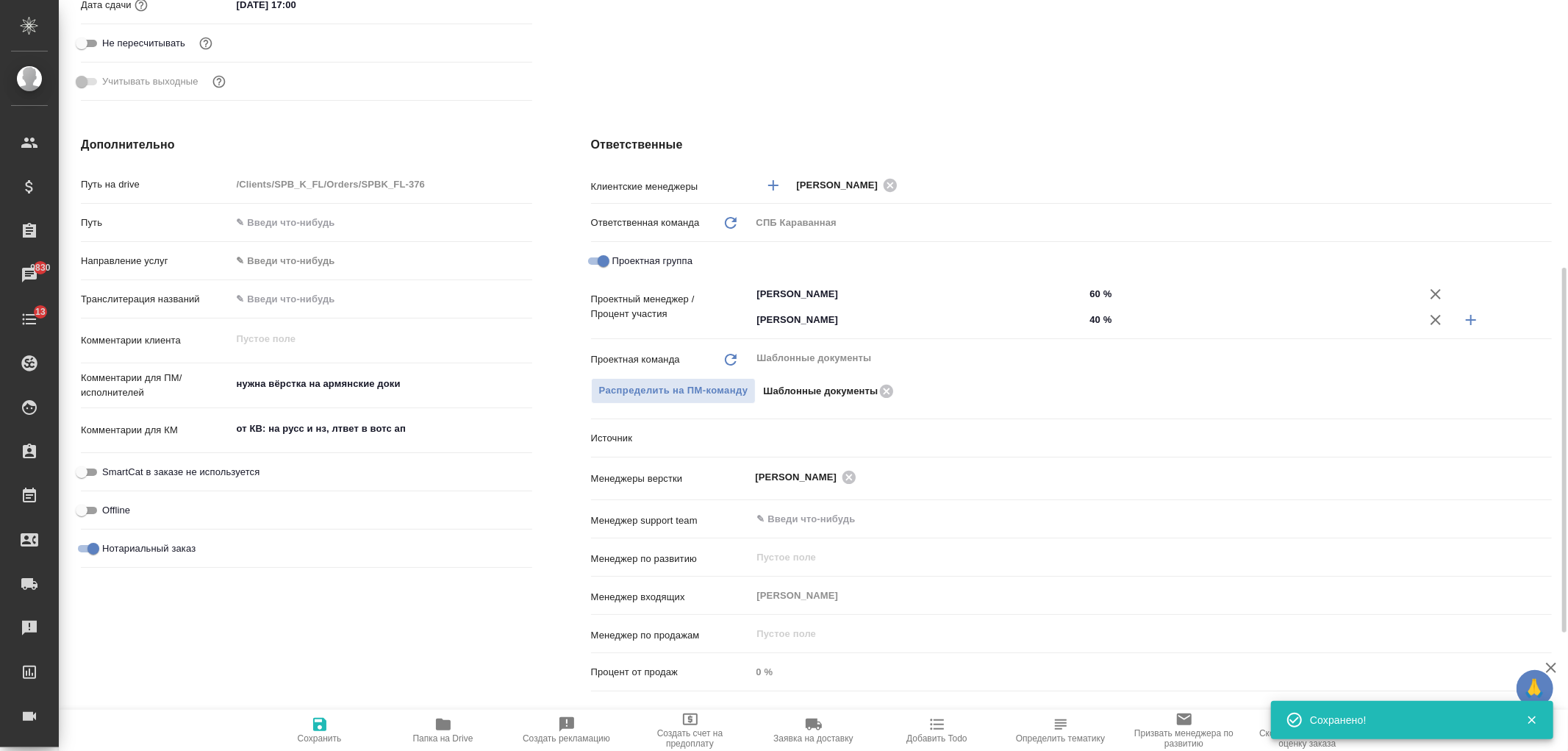
type textarea "x"
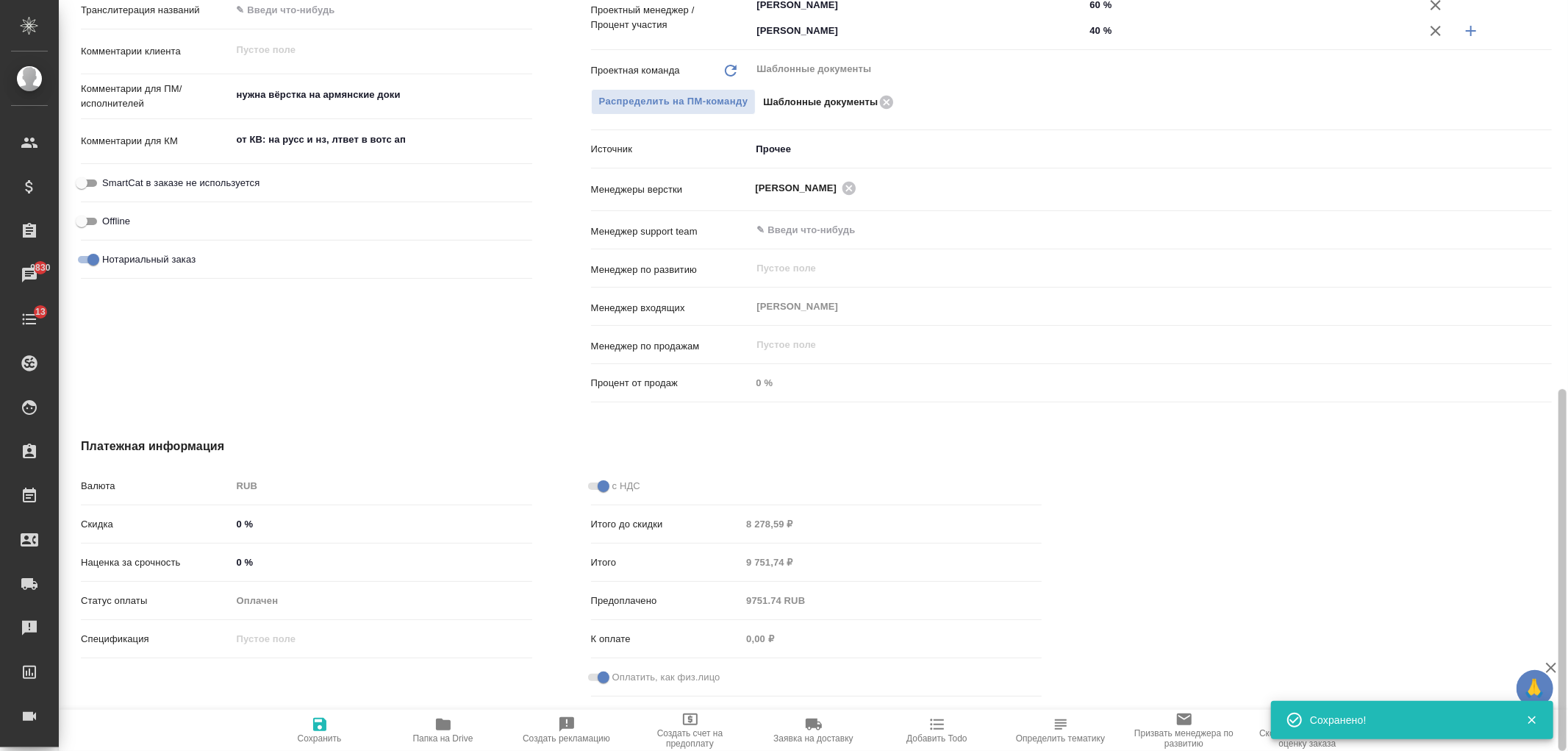
drag, startPoint x: 1555, startPoint y: 306, endPoint x: 1548, endPoint y: 108, distance: 198.1
click at [1557, 108] on div at bounding box center [1562, 376] width 11 height 751
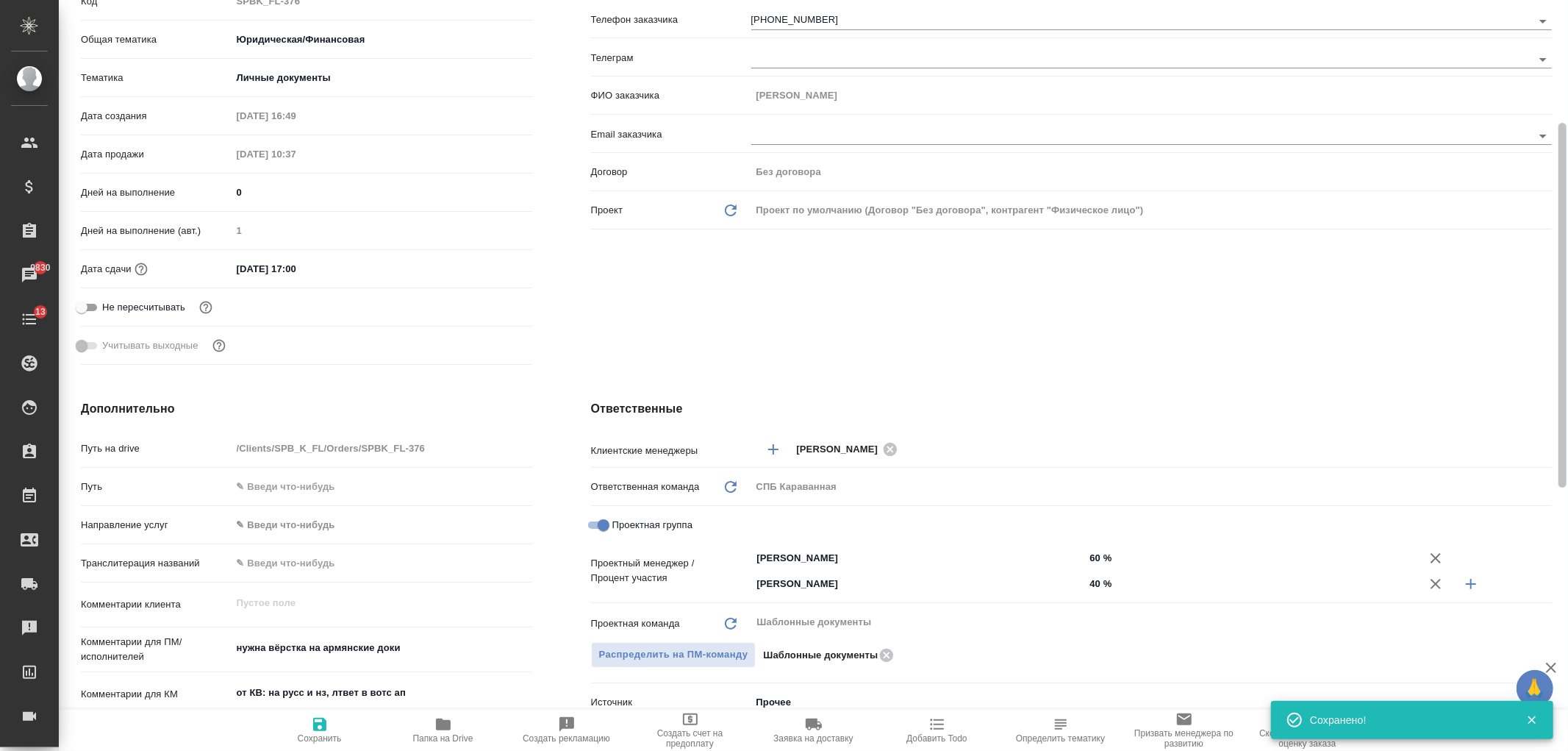
scroll to position [0, 0]
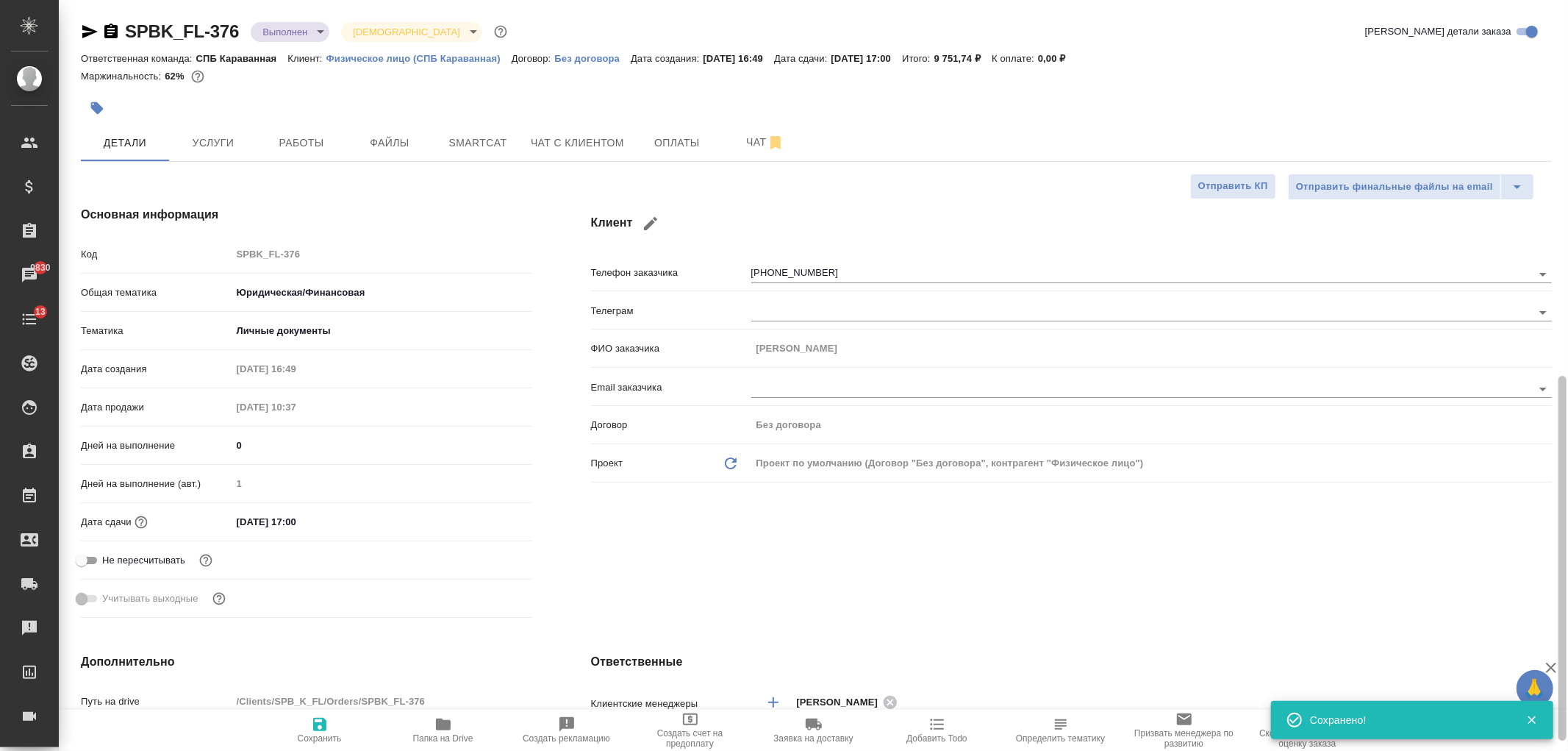
drag, startPoint x: 1549, startPoint y: 468, endPoint x: 1526, endPoint y: -14, distance: 482.5
click at [1526, 0] on html "🙏 .cls-1 fill:#fff; AWATERA Ivanova Arina Клиенты Спецификации Заказы 9830 Чаты…" at bounding box center [784, 376] width 1568 height 751
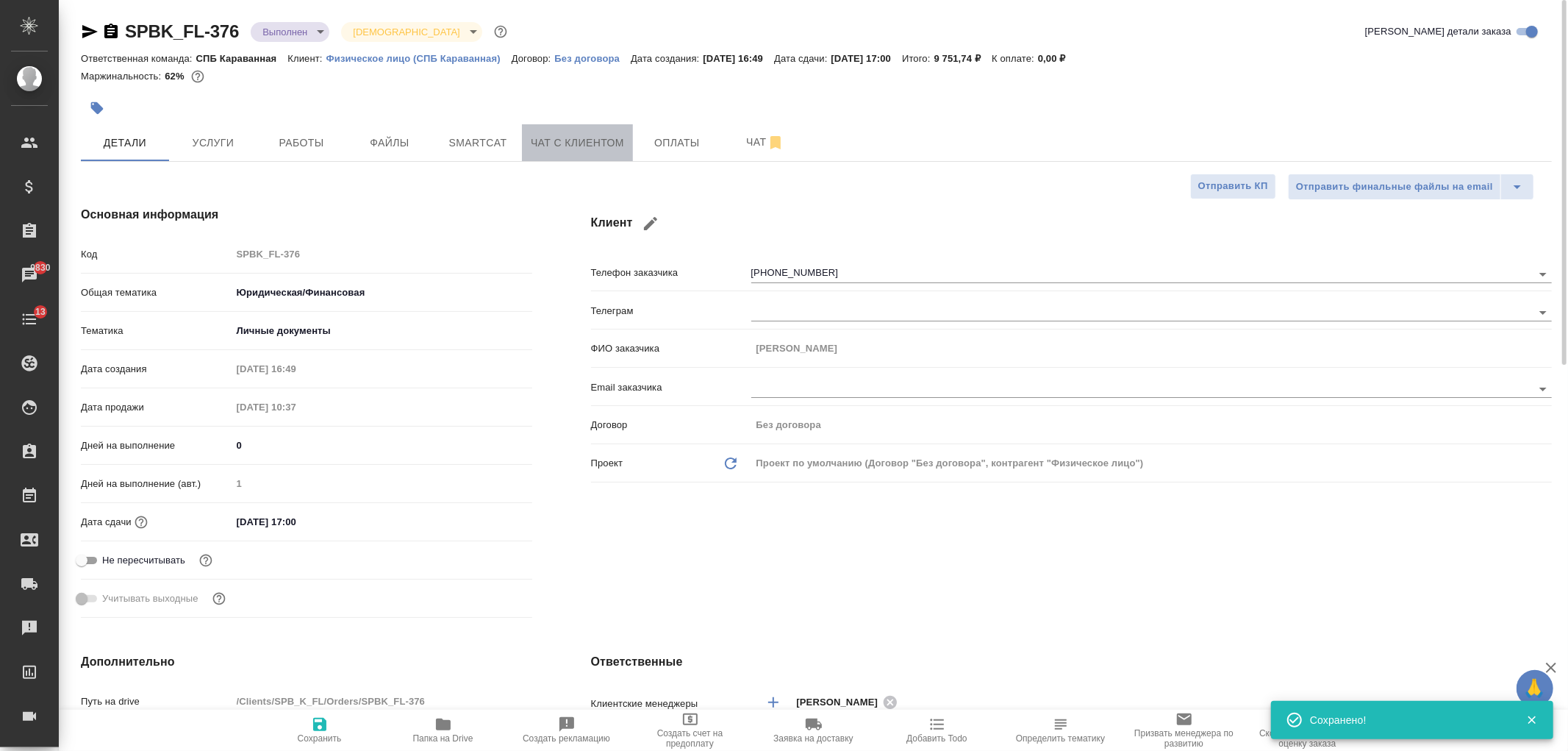
click at [568, 148] on span "Чат с клиентом" at bounding box center [577, 142] width 94 height 19
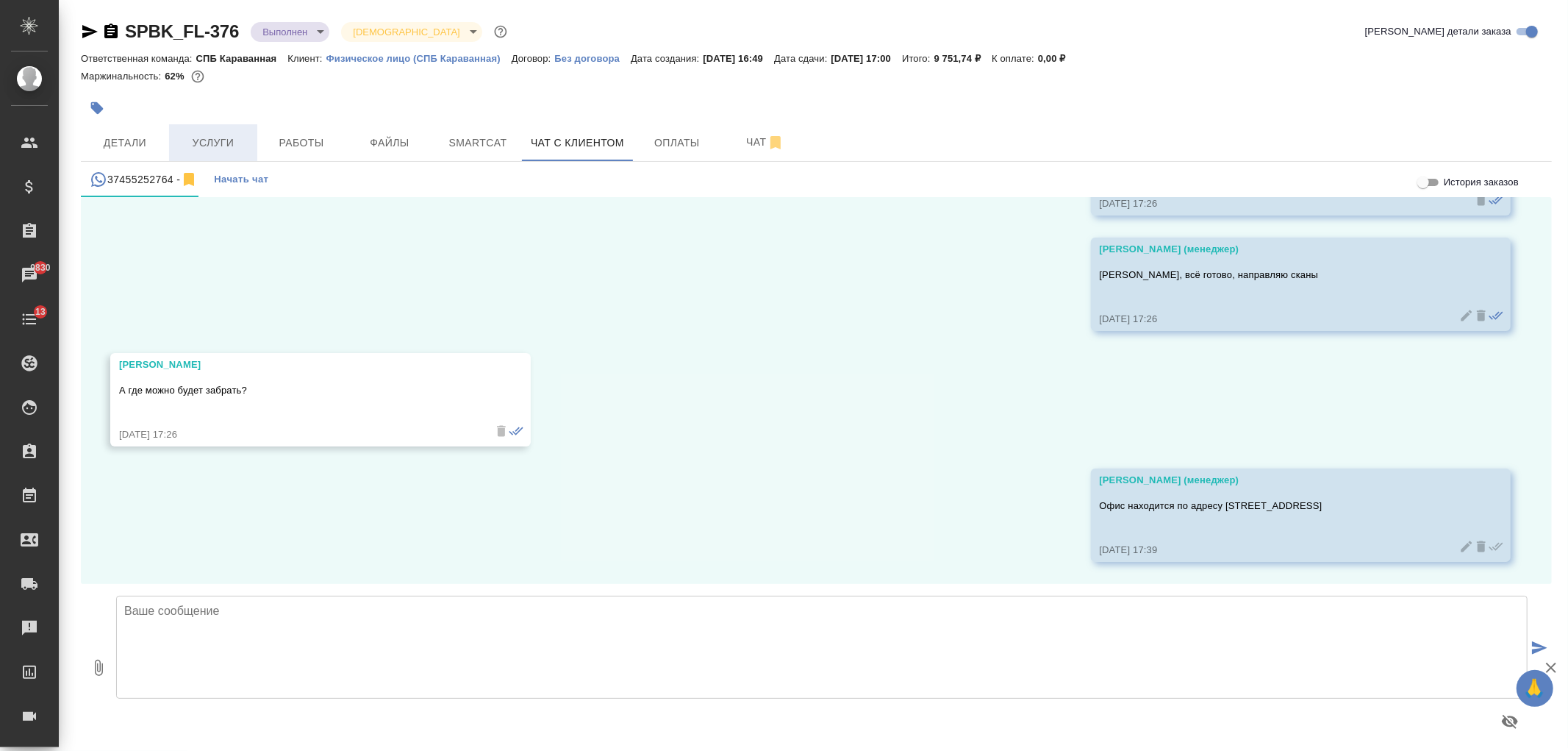
scroll to position [2656, 0]
click at [145, 137] on span "Детали" at bounding box center [125, 142] width 70 height 19
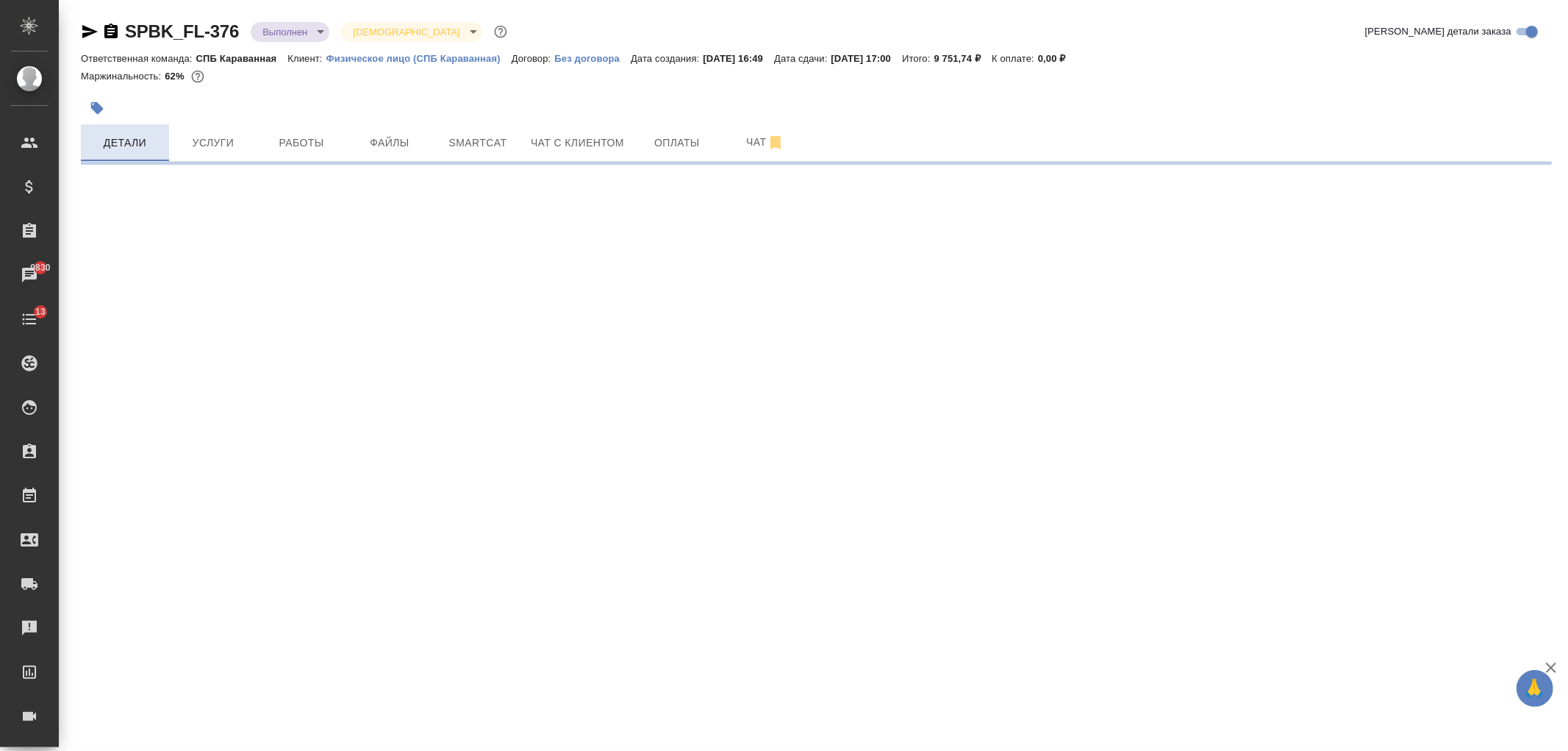
select select "RU"
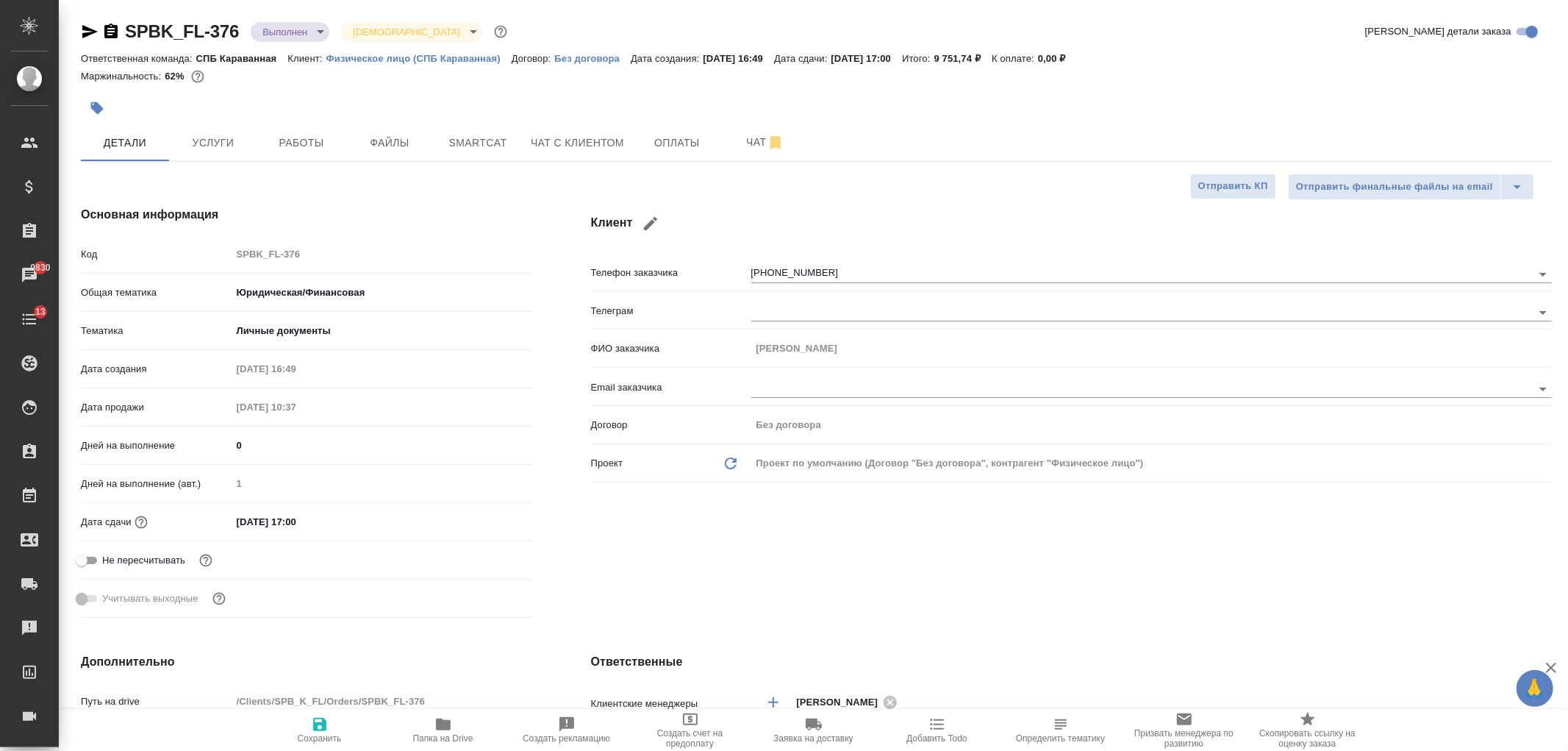
type textarea "x"
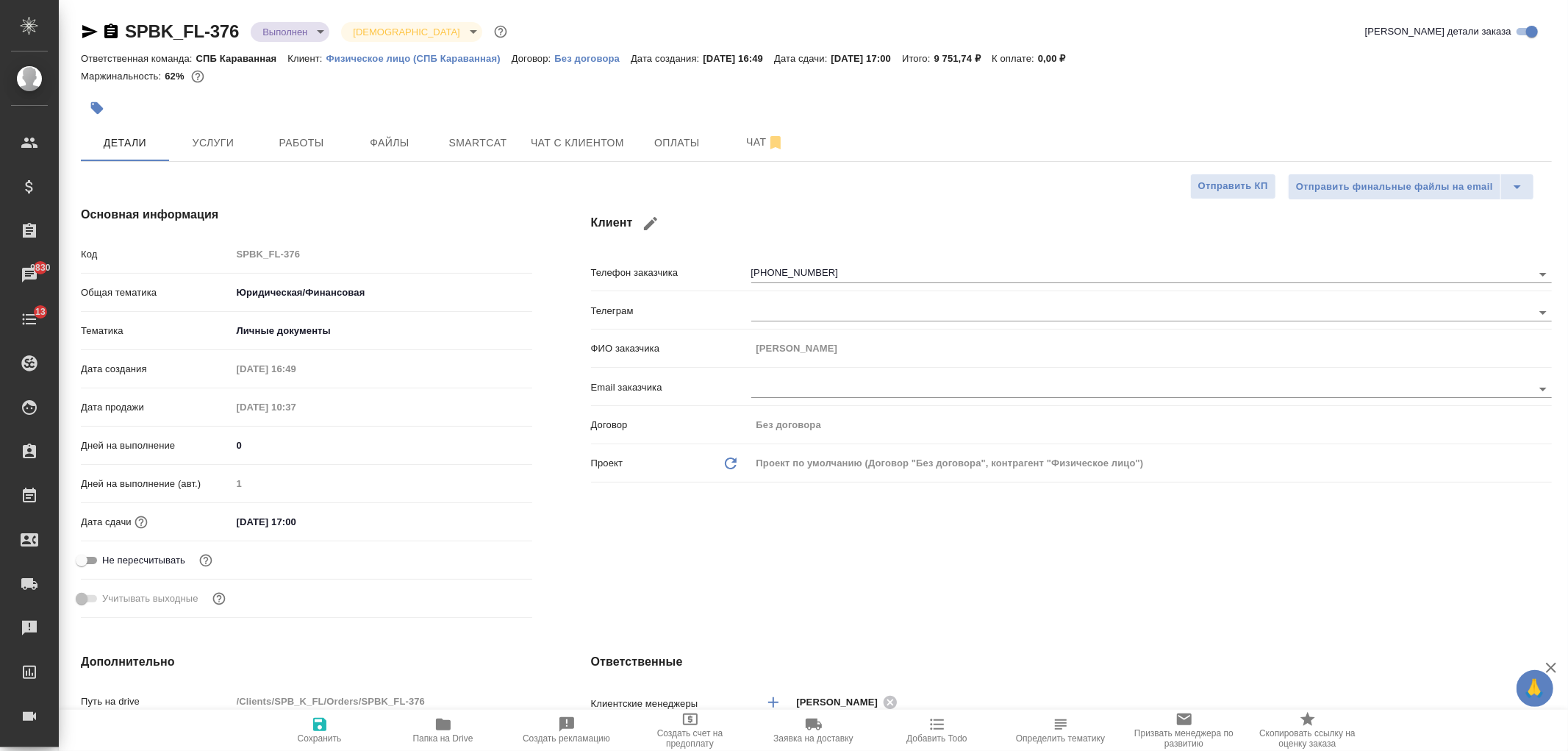
type textarea "x"
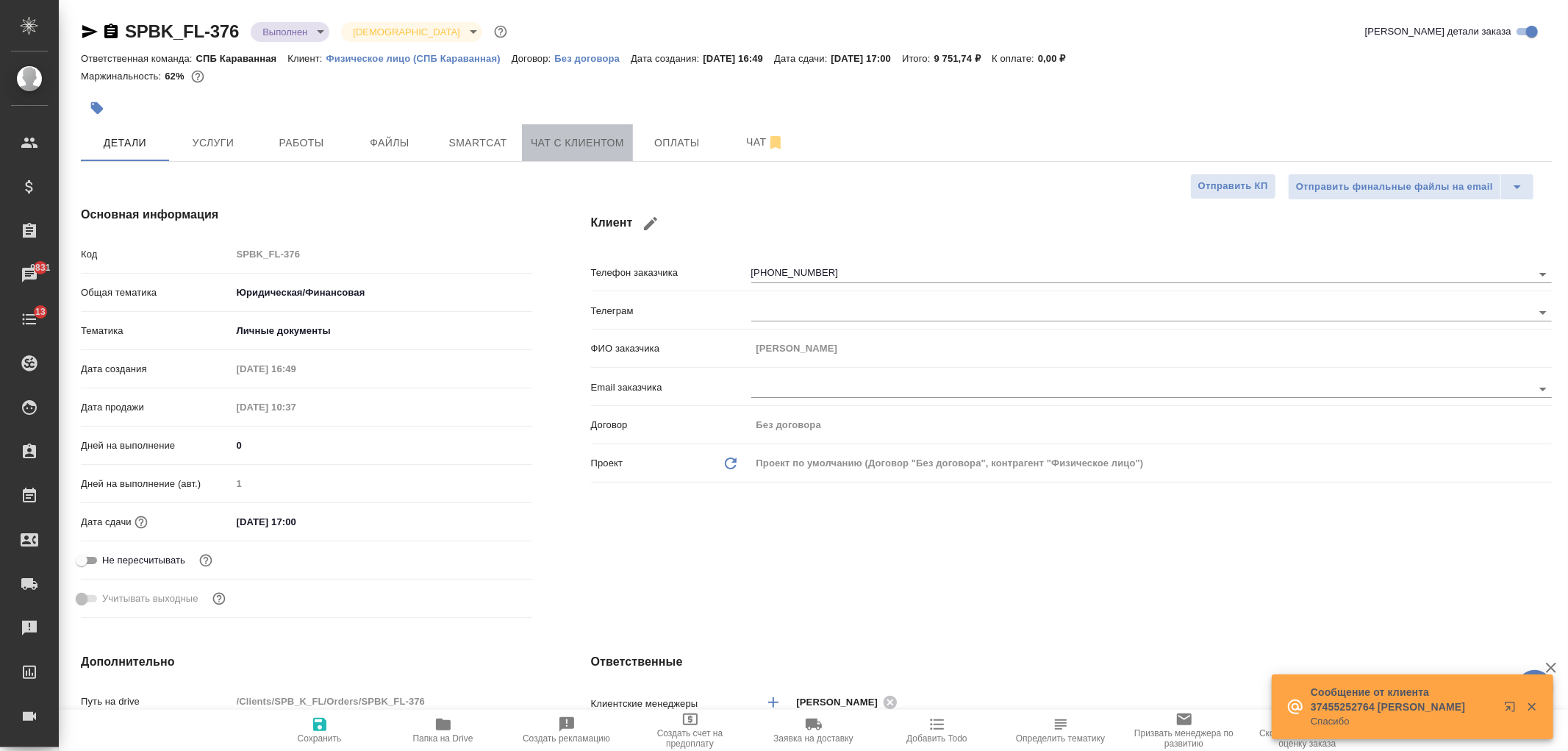
click at [606, 148] on span "Чат с клиентом" at bounding box center [577, 142] width 94 height 19
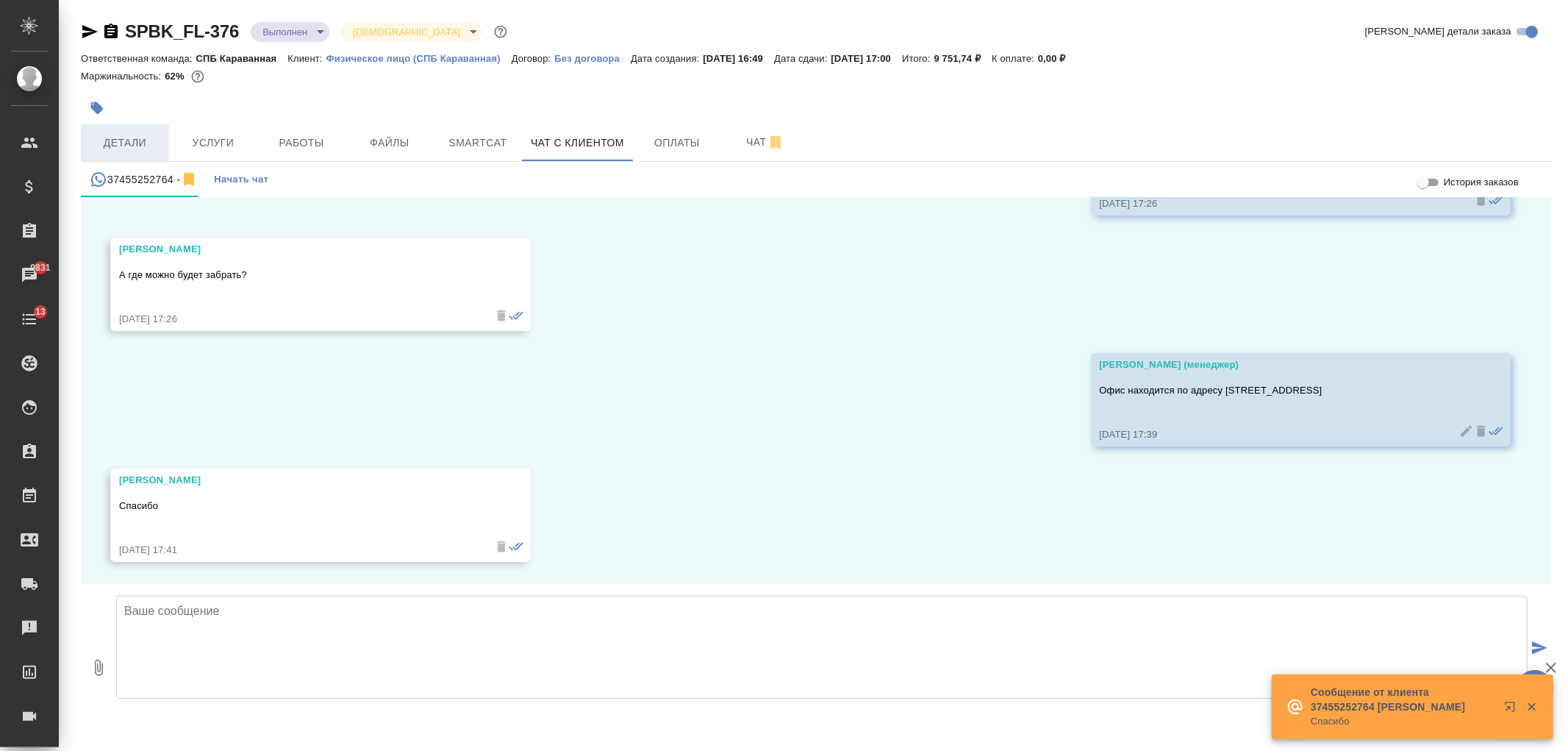
scroll to position [2770, 0]
click at [142, 144] on span "Детали" at bounding box center [125, 142] width 70 height 19
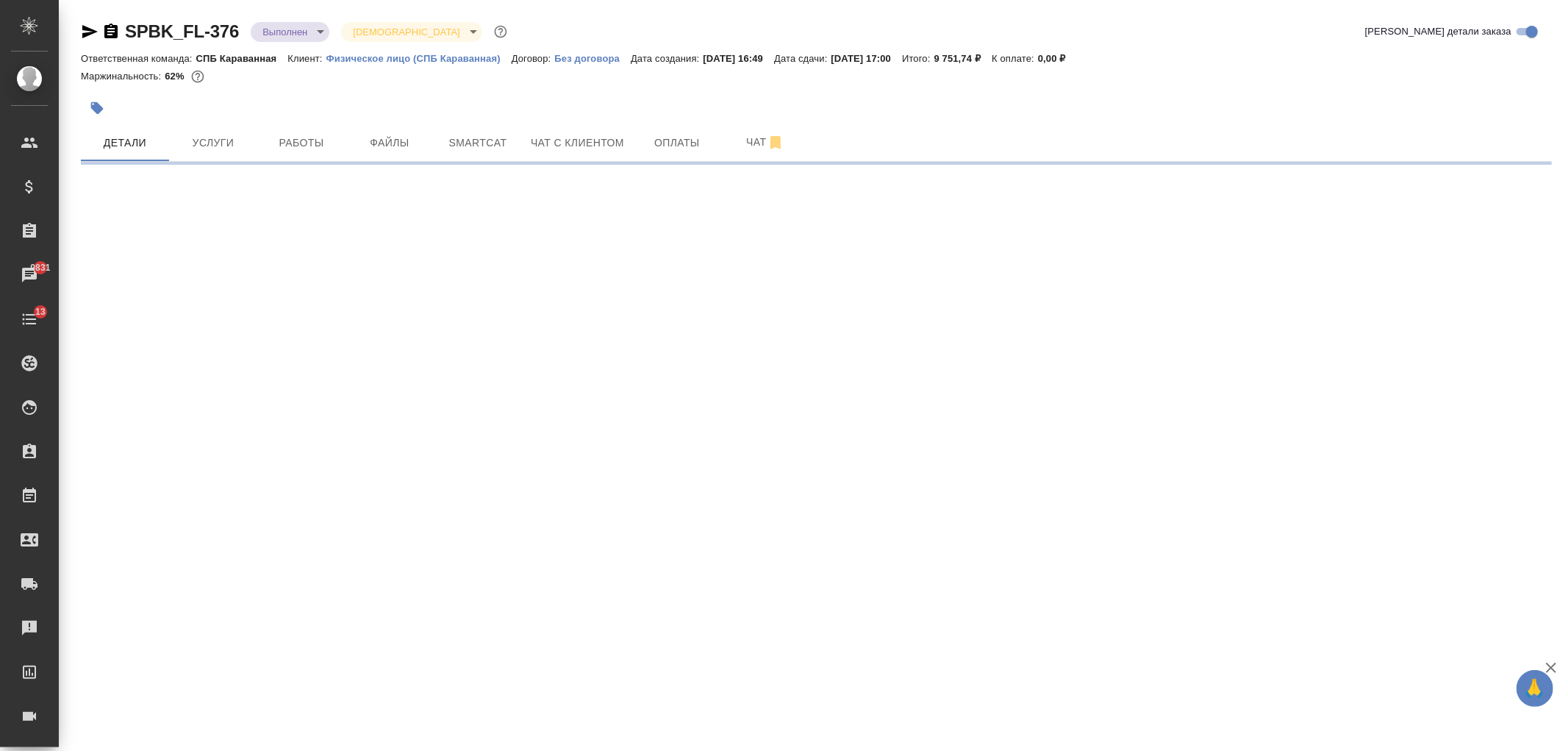
select select "RU"
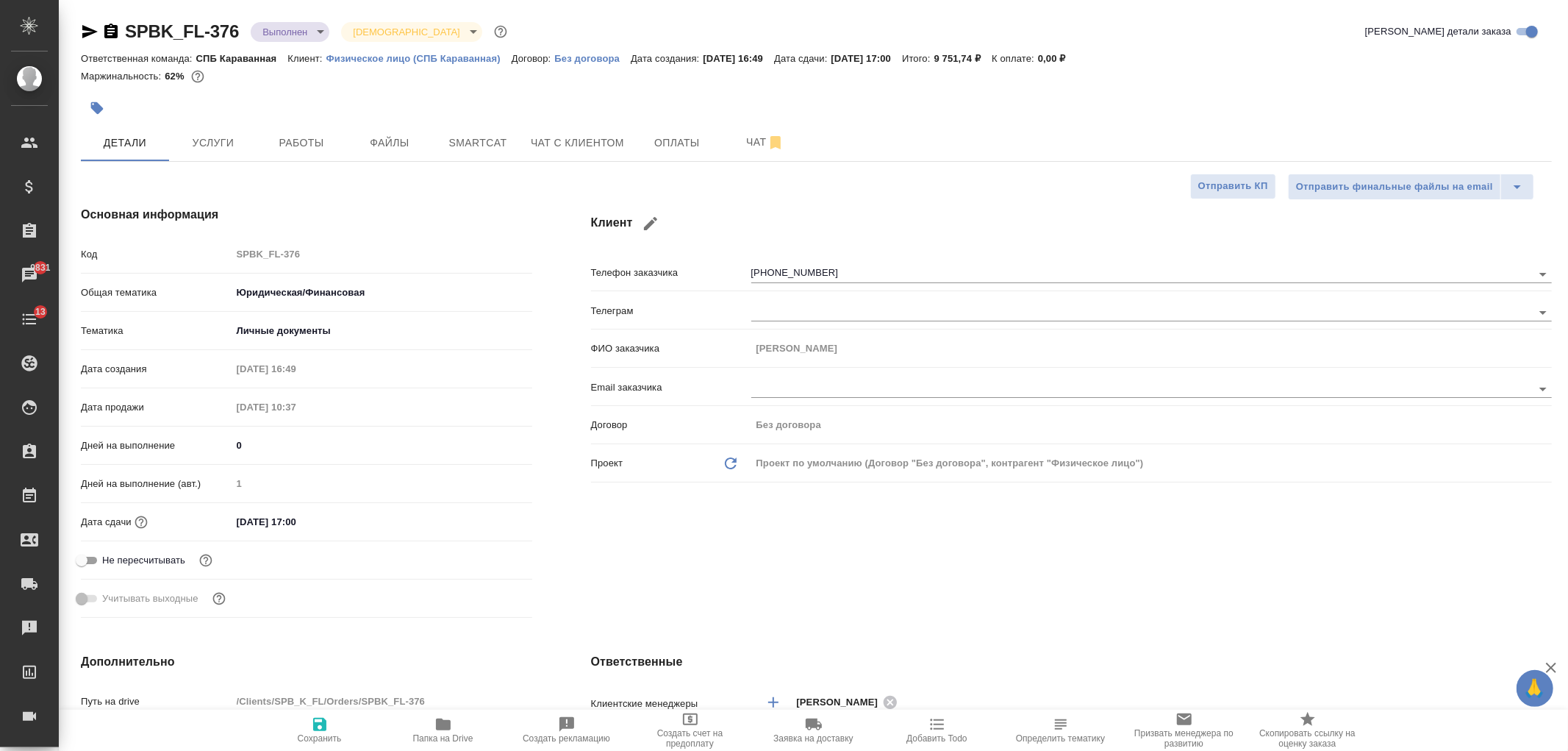
type textarea "x"
